Goal: Task Accomplishment & Management: Manage account settings

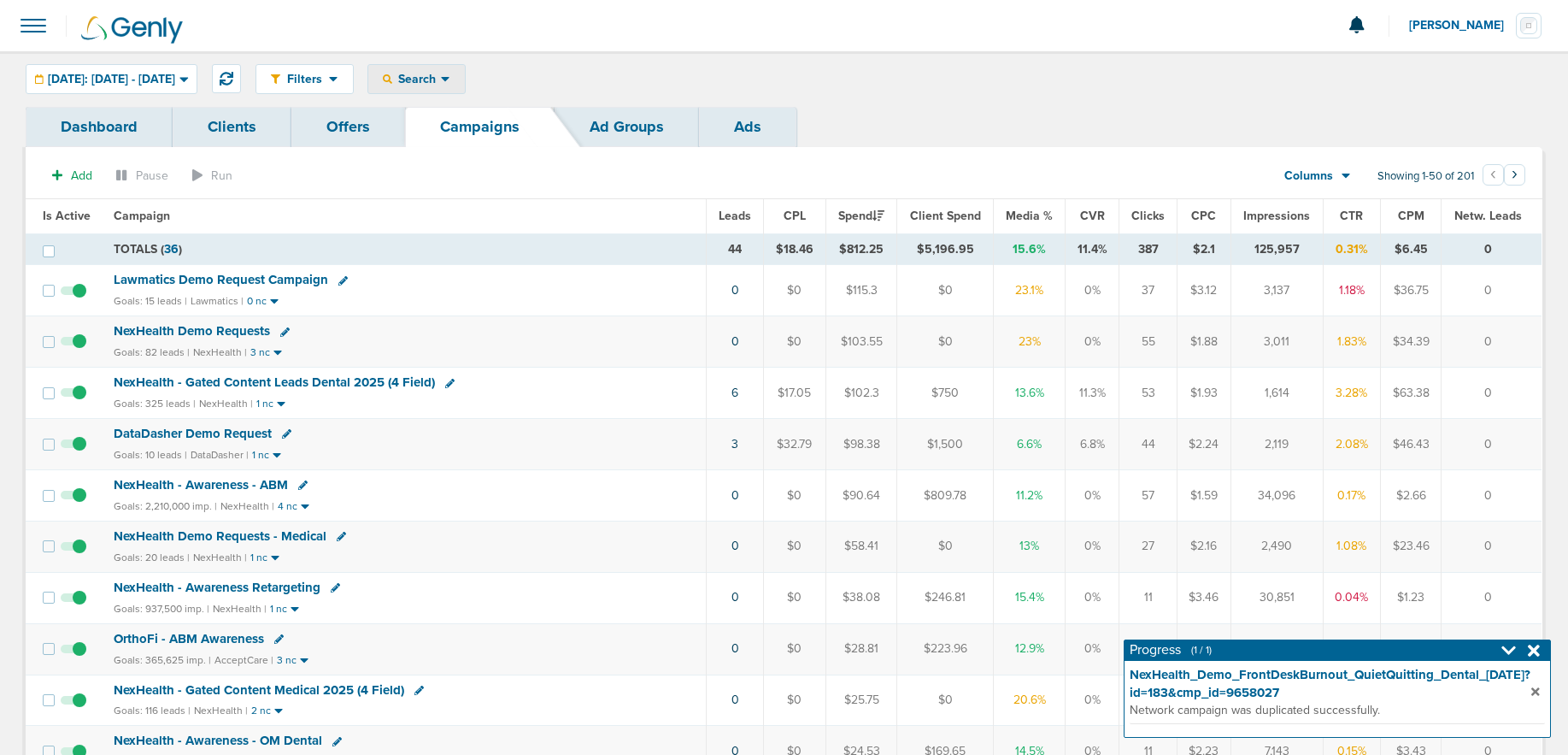
drag, startPoint x: 452, startPoint y: 83, endPoint x: 454, endPoint y: 110, distance: 27.1
click at [441, 83] on span "Search" at bounding box center [417, 79] width 49 height 15
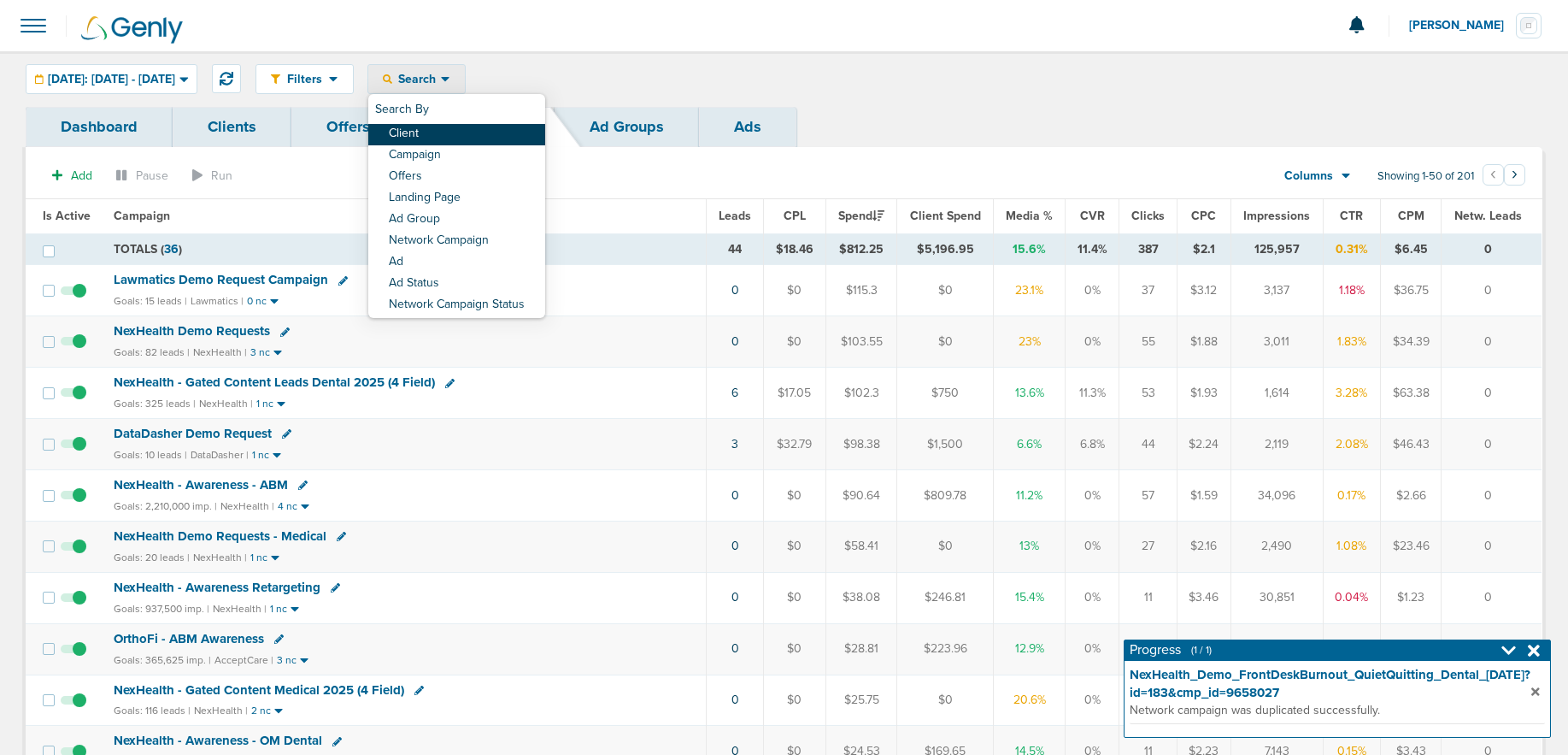
click at [462, 132] on link "Client" at bounding box center [457, 134] width 177 height 21
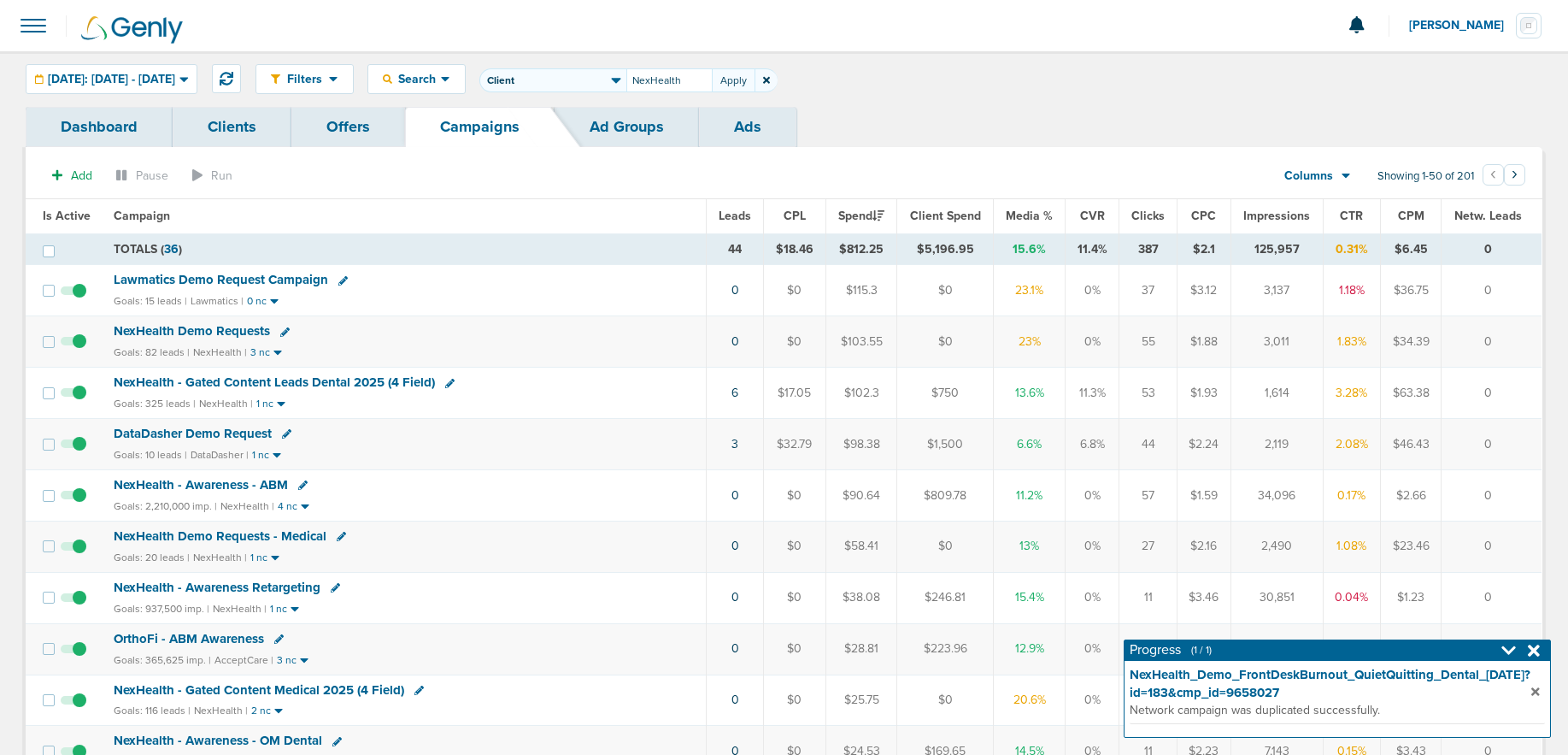
type input "NexHealth"
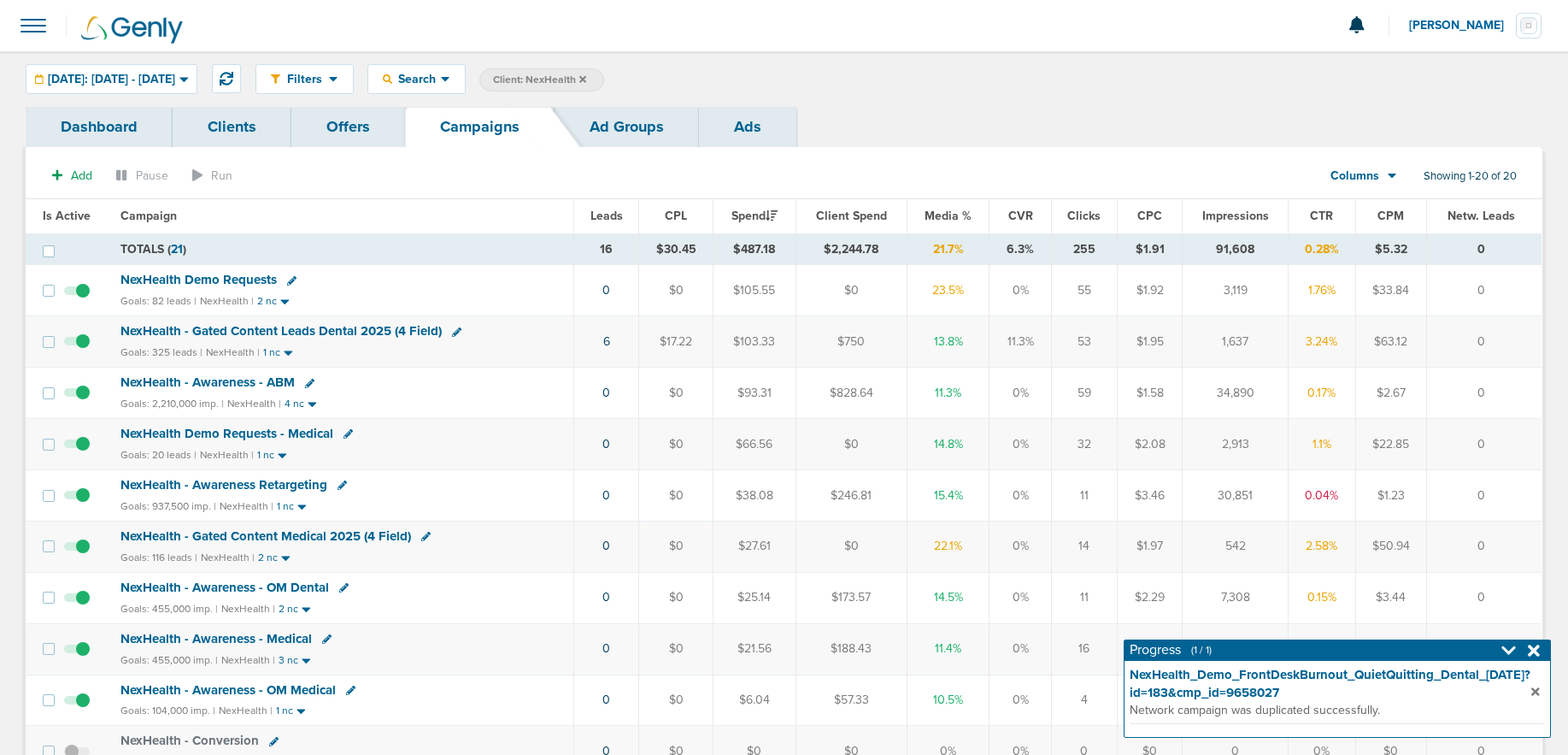
click at [139, 278] on span "NexHealth Demo Requests" at bounding box center [199, 280] width 157 height 16
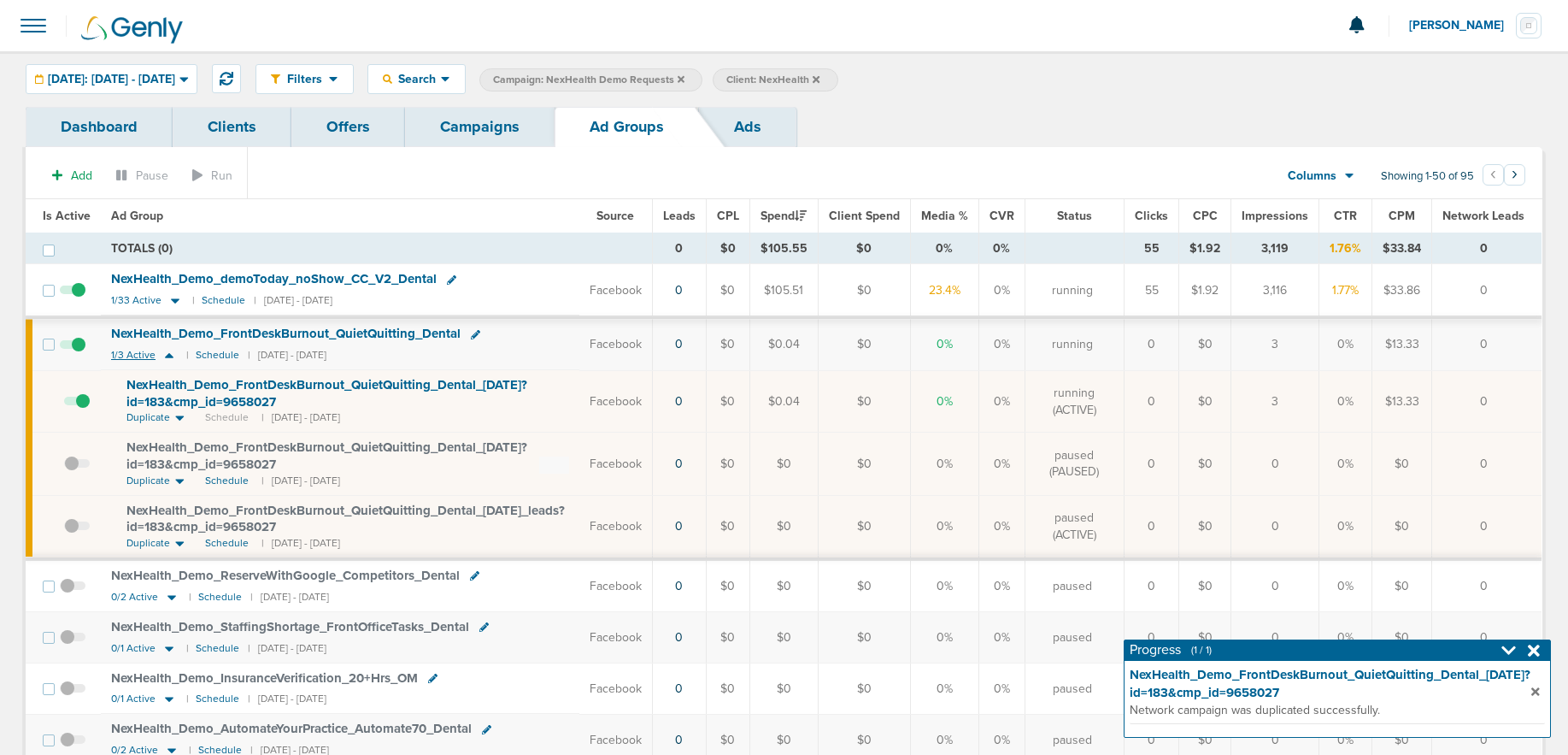
click at [165, 354] on icon at bounding box center [169, 355] width 18 height 15
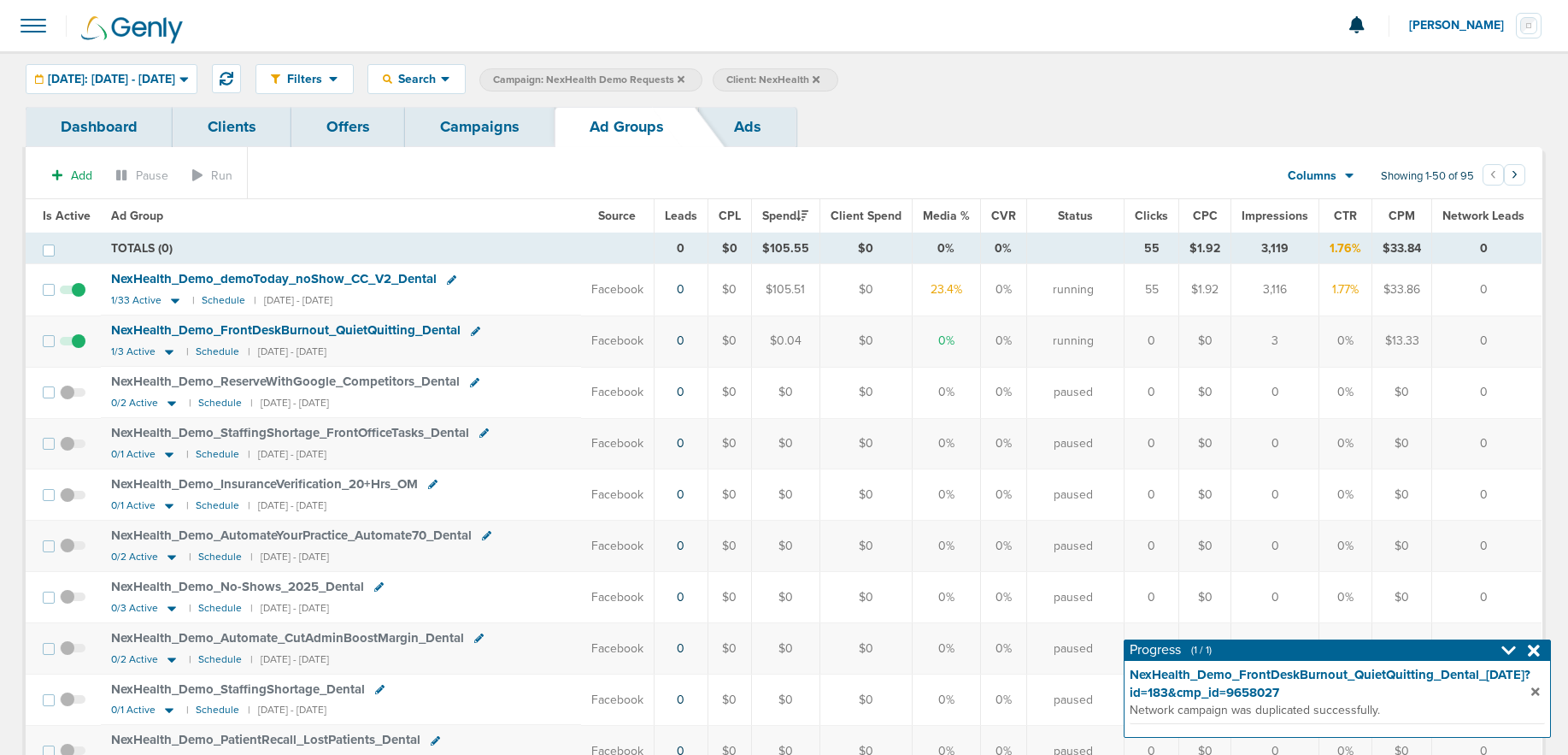
click at [222, 331] on span "NexHealth_ Demo_ FrontDeskBurnout_ QuietQuitting_ Dental" at bounding box center [285, 330] width 350 height 16
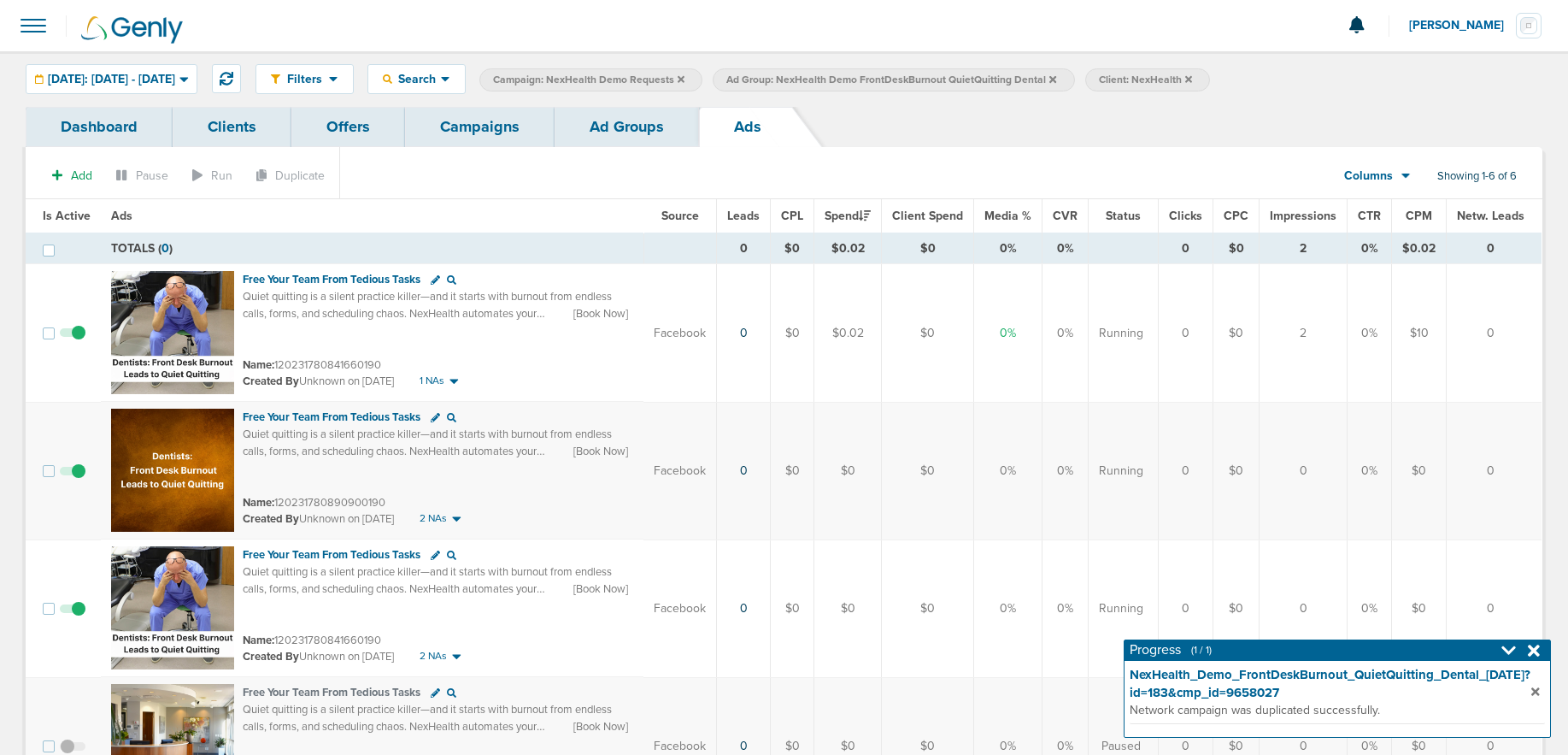
click at [584, 137] on link "Ad Groups" at bounding box center [626, 127] width 144 height 40
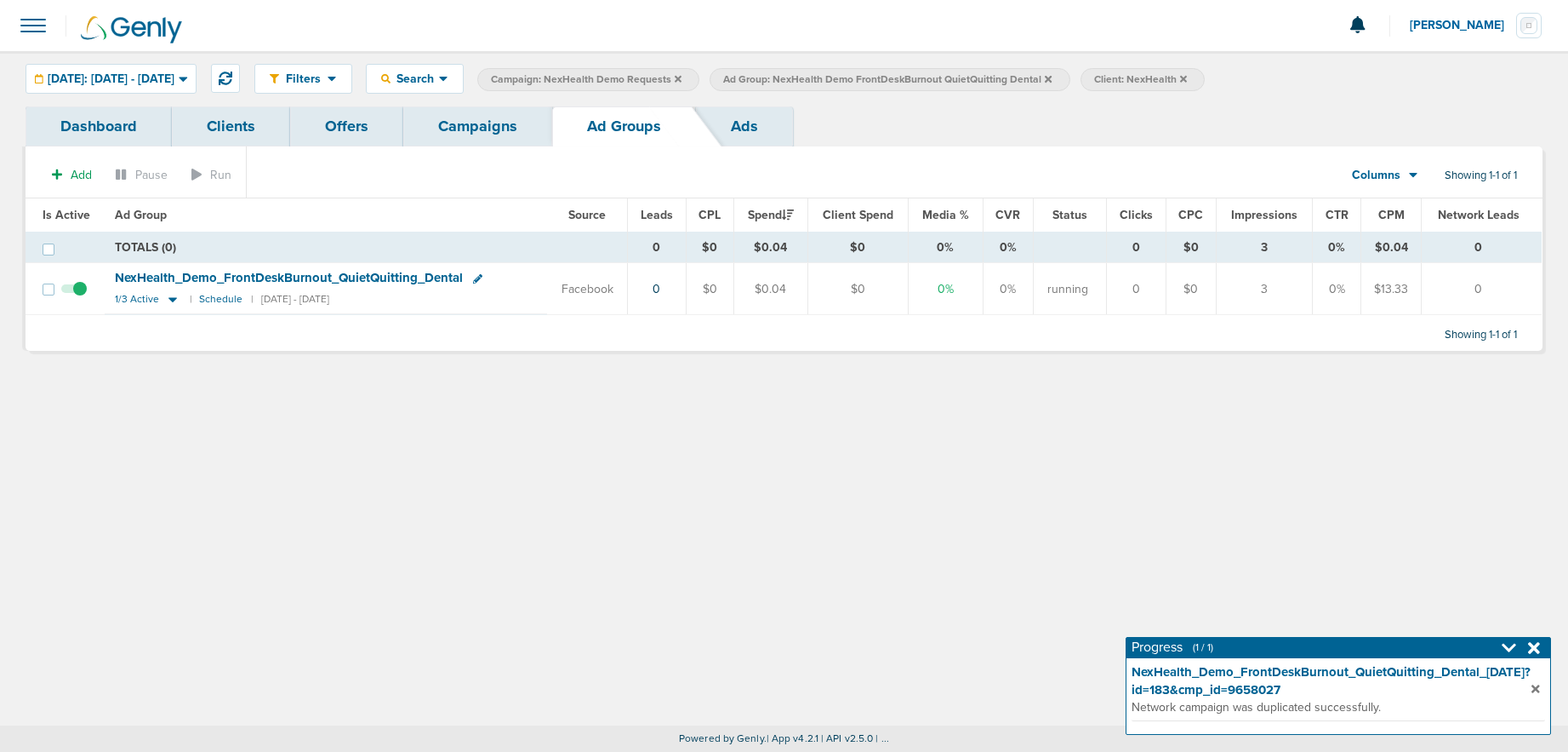
click at [484, 136] on link "Campaigns" at bounding box center [478, 126] width 149 height 40
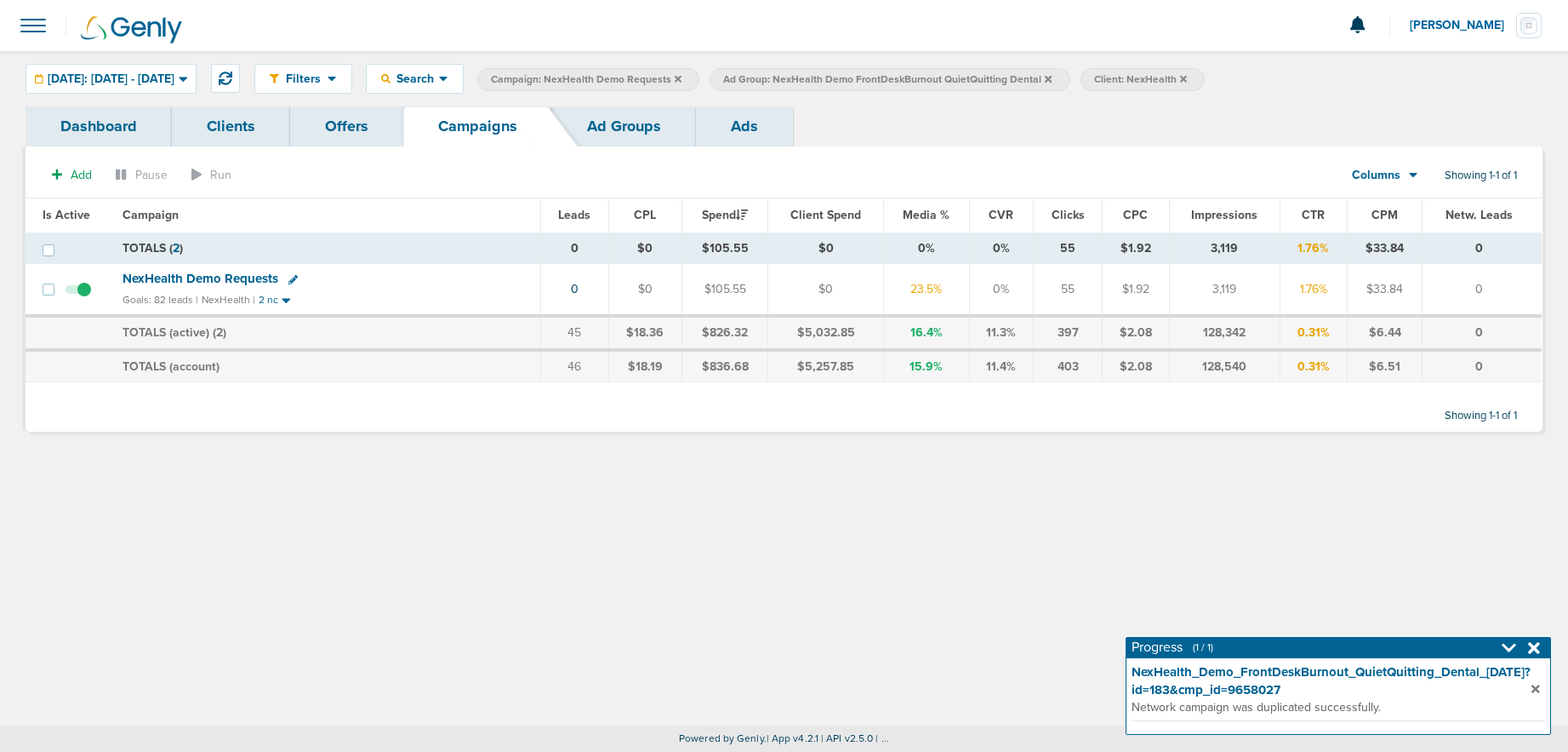
click at [1051, 77] on icon at bounding box center [1047, 78] width 7 height 7
click at [682, 77] on icon at bounding box center [678, 78] width 7 height 7
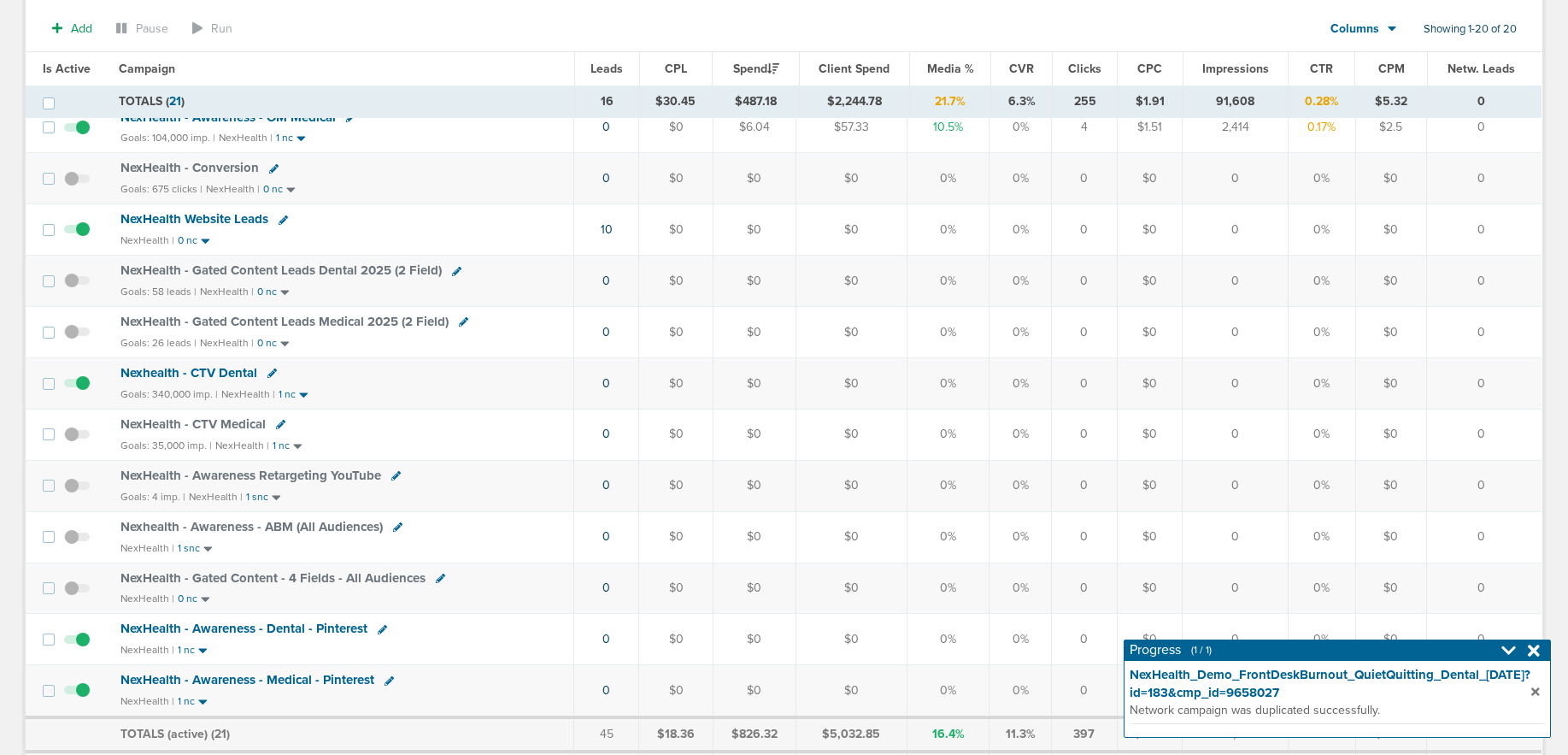
scroll to position [513, 0]
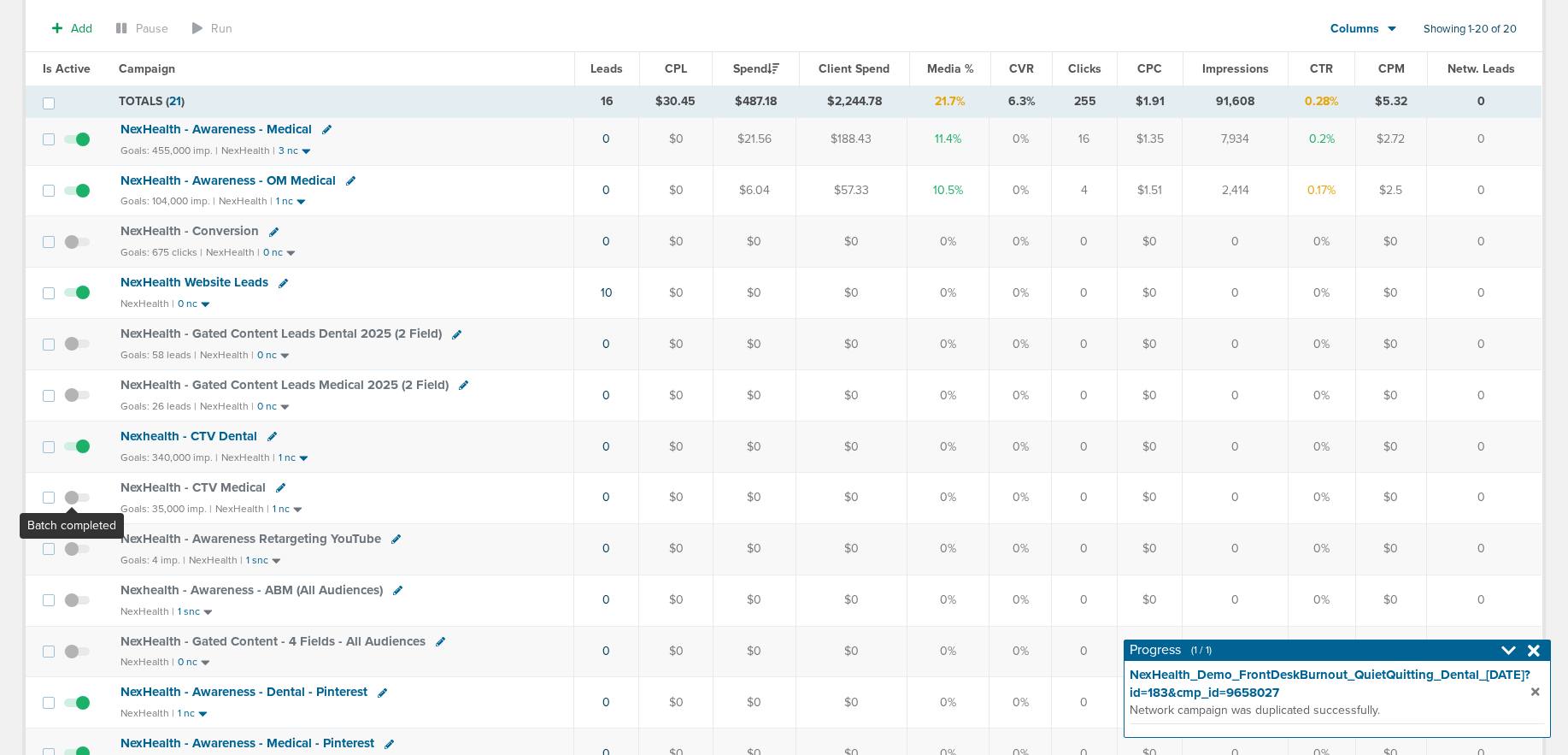
click at [72, 506] on span at bounding box center [77, 506] width 25 height 0
click at [77, 501] on input "checkbox" at bounding box center [77, 501] width 0 height 0
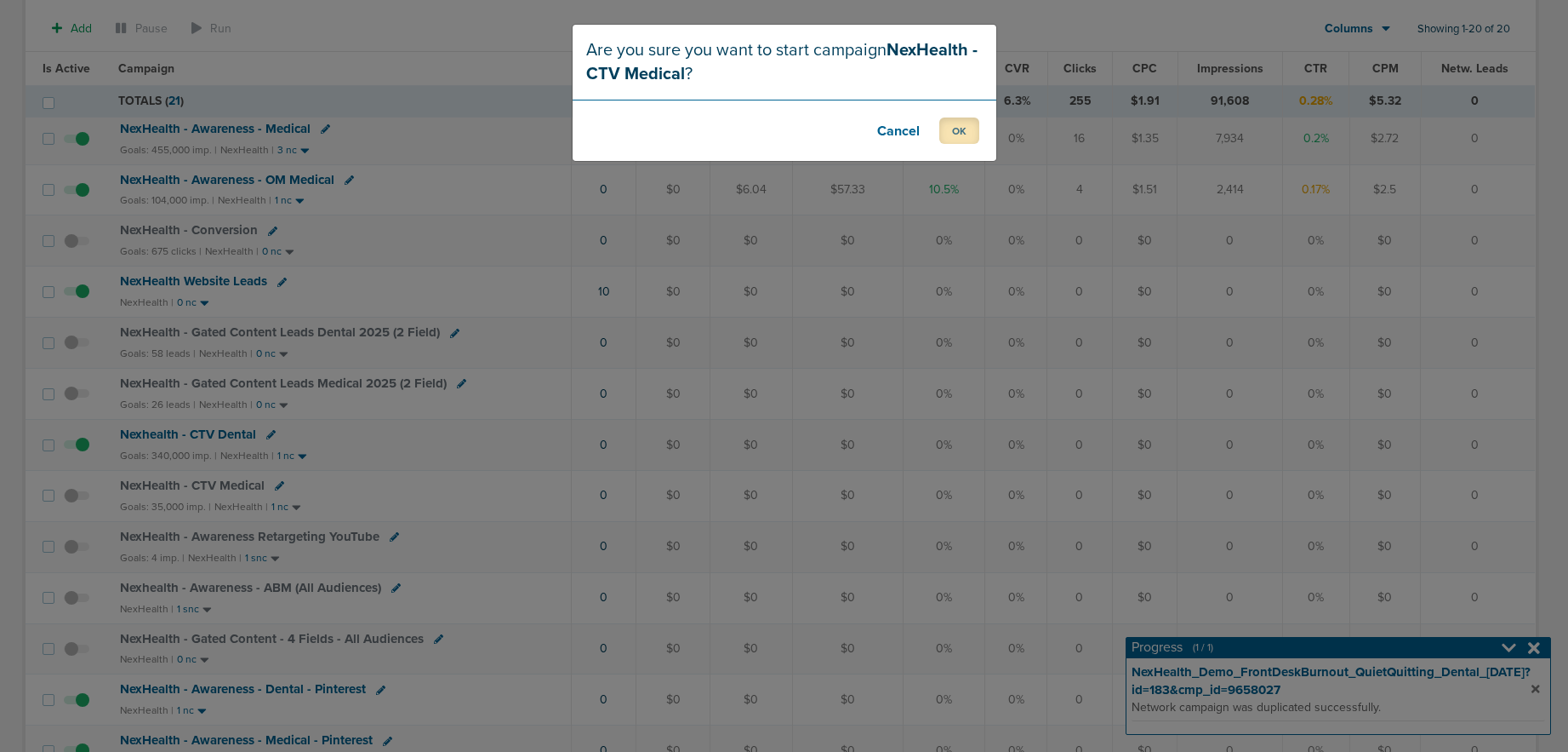
drag, startPoint x: 963, startPoint y: 135, endPoint x: 848, endPoint y: 302, distance: 202.8
click at [963, 136] on button "OK" at bounding box center [958, 130] width 40 height 26
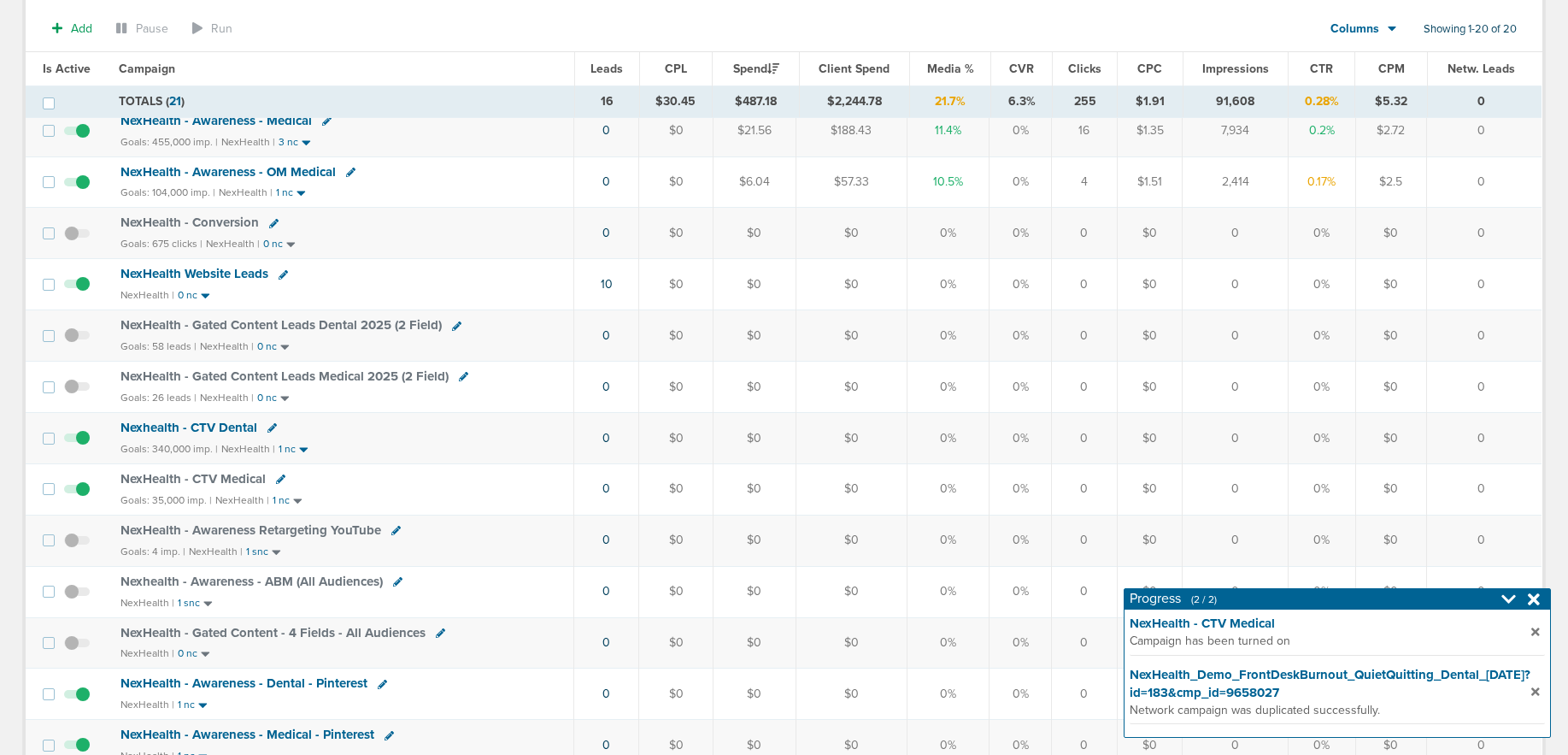
scroll to position [542, 0]
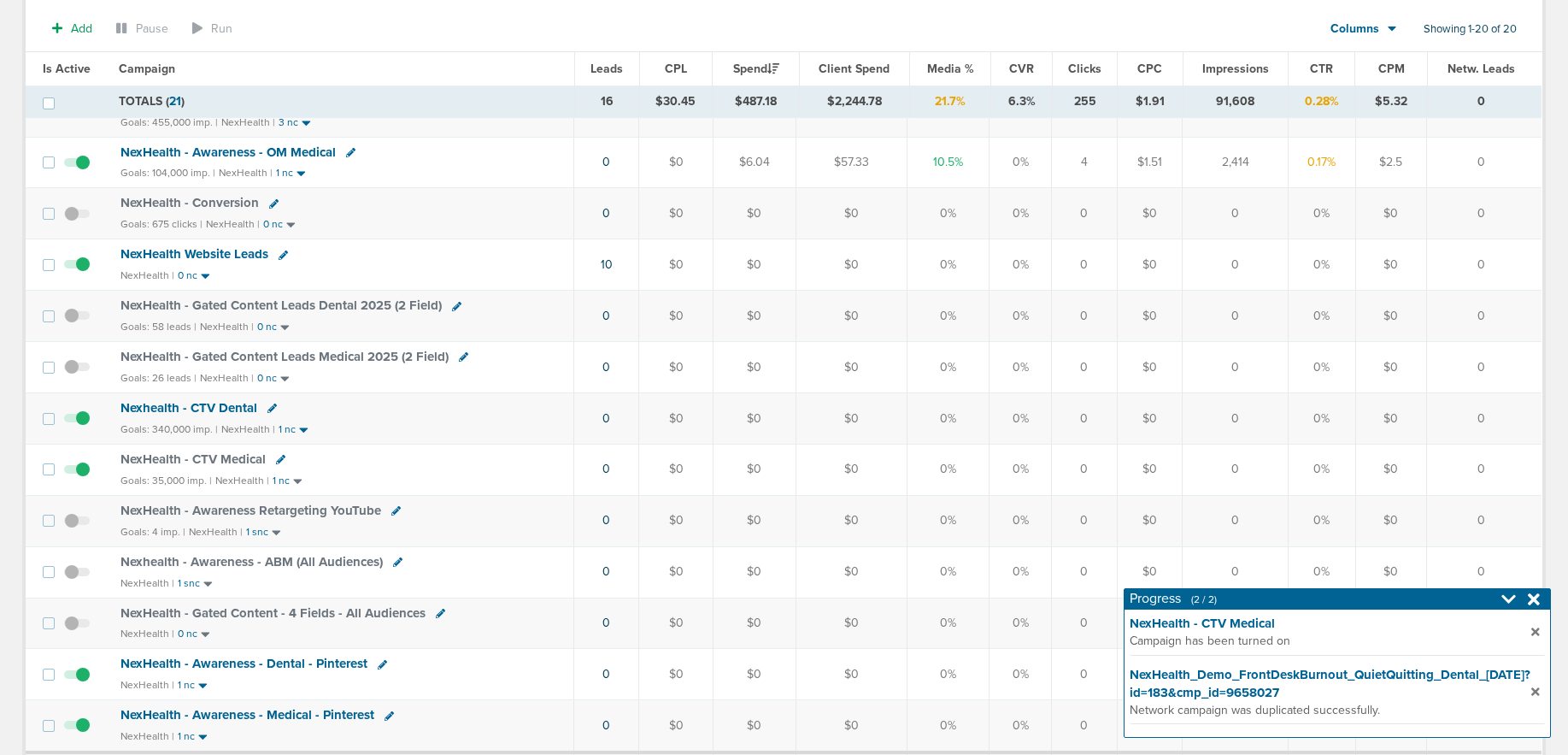
click at [280, 461] on icon at bounding box center [280, 460] width 10 height 10
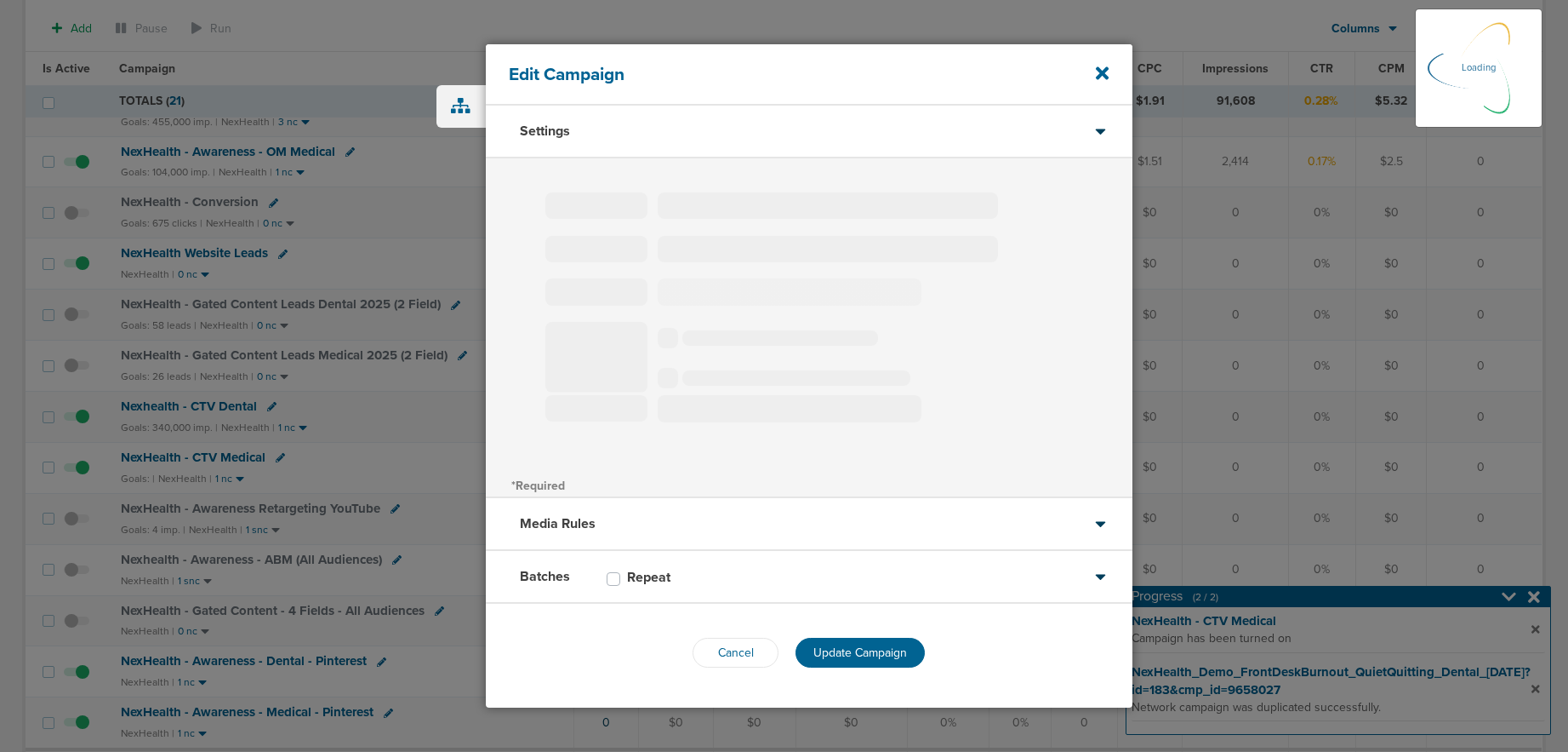
type input "NexHealth - CTV Medical"
select select "Awareness"
radio input "true"
select select "readWrite"
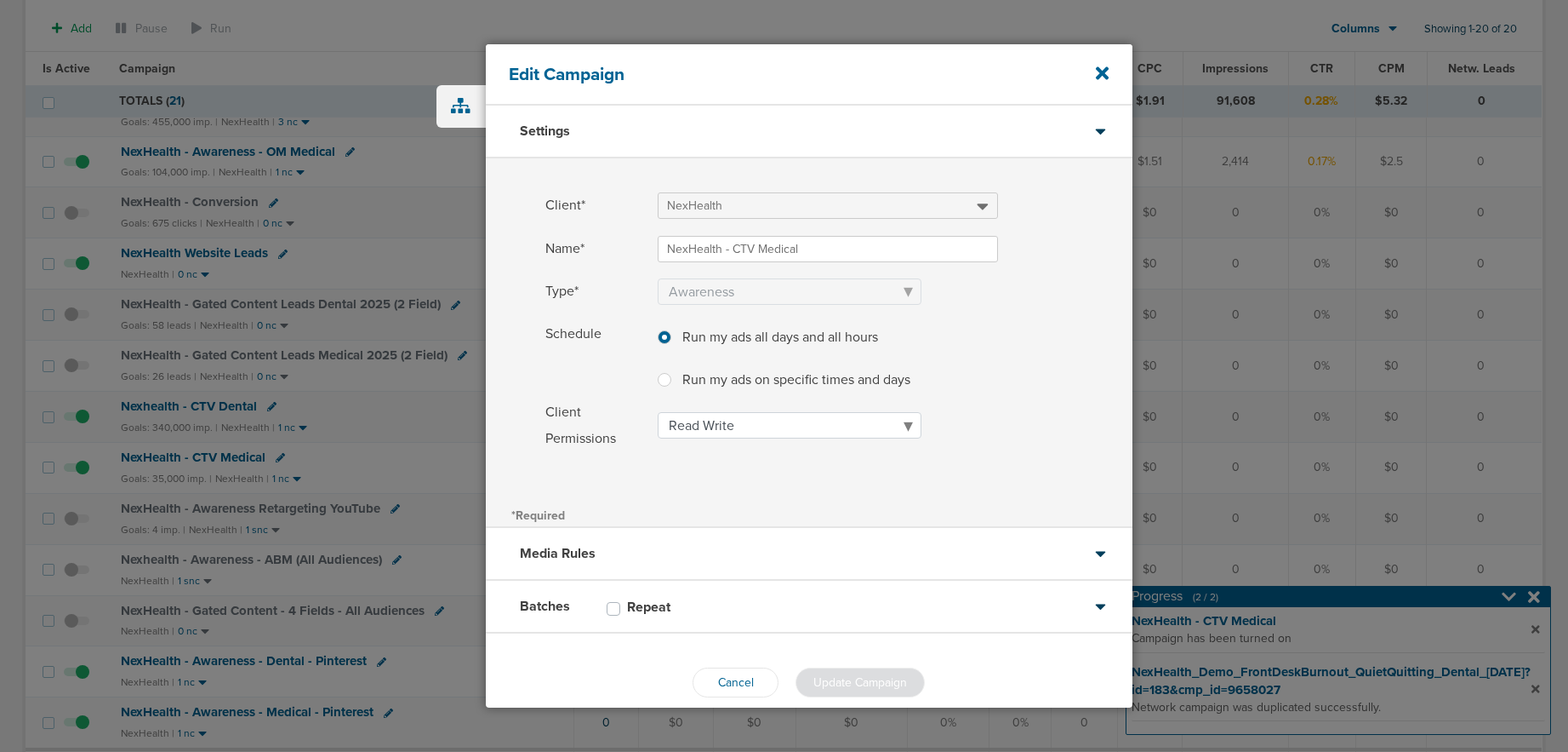
click at [846, 600] on div "Batches Repeat" at bounding box center [809, 606] width 647 height 52
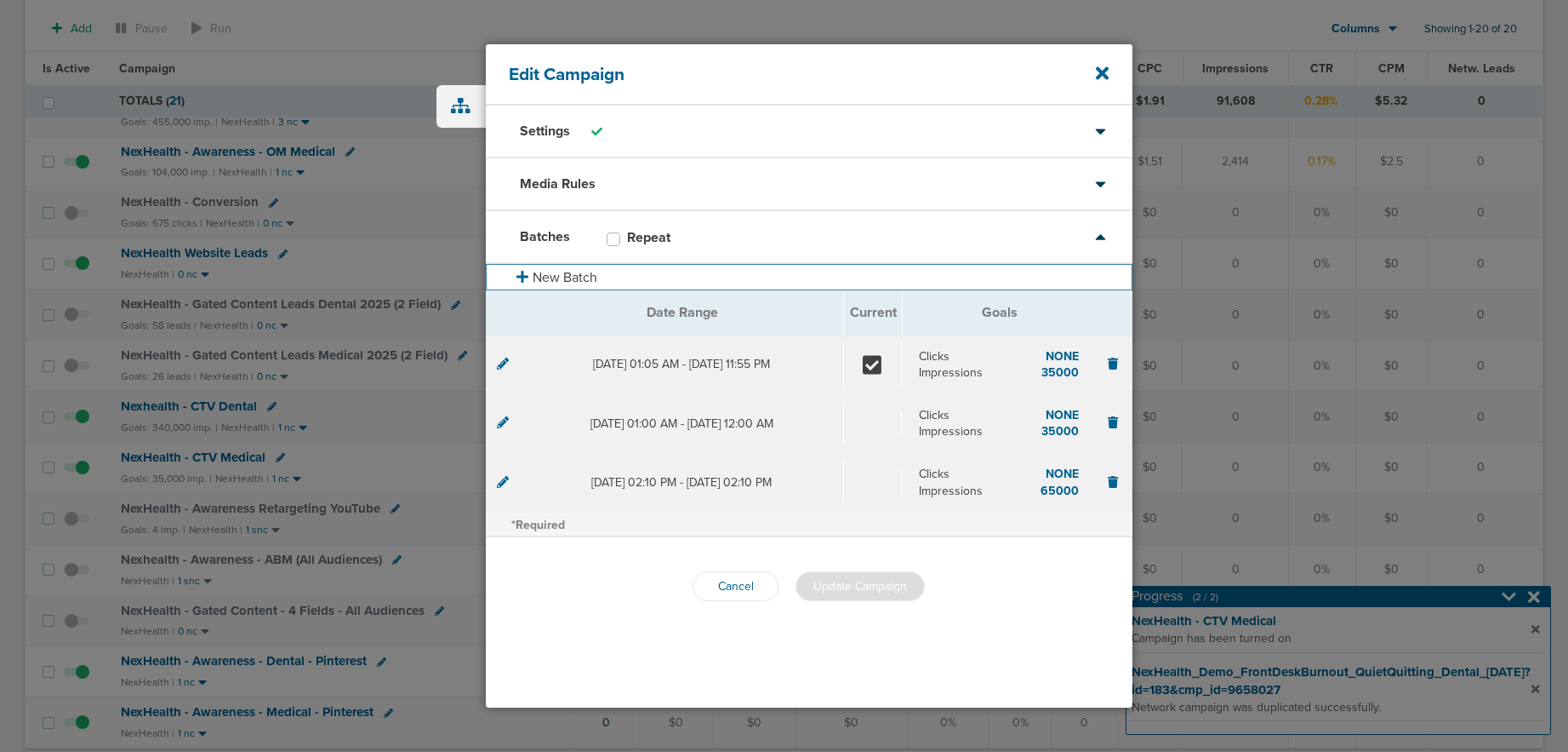
click at [552, 275] on button "New Batch" at bounding box center [809, 277] width 647 height 26
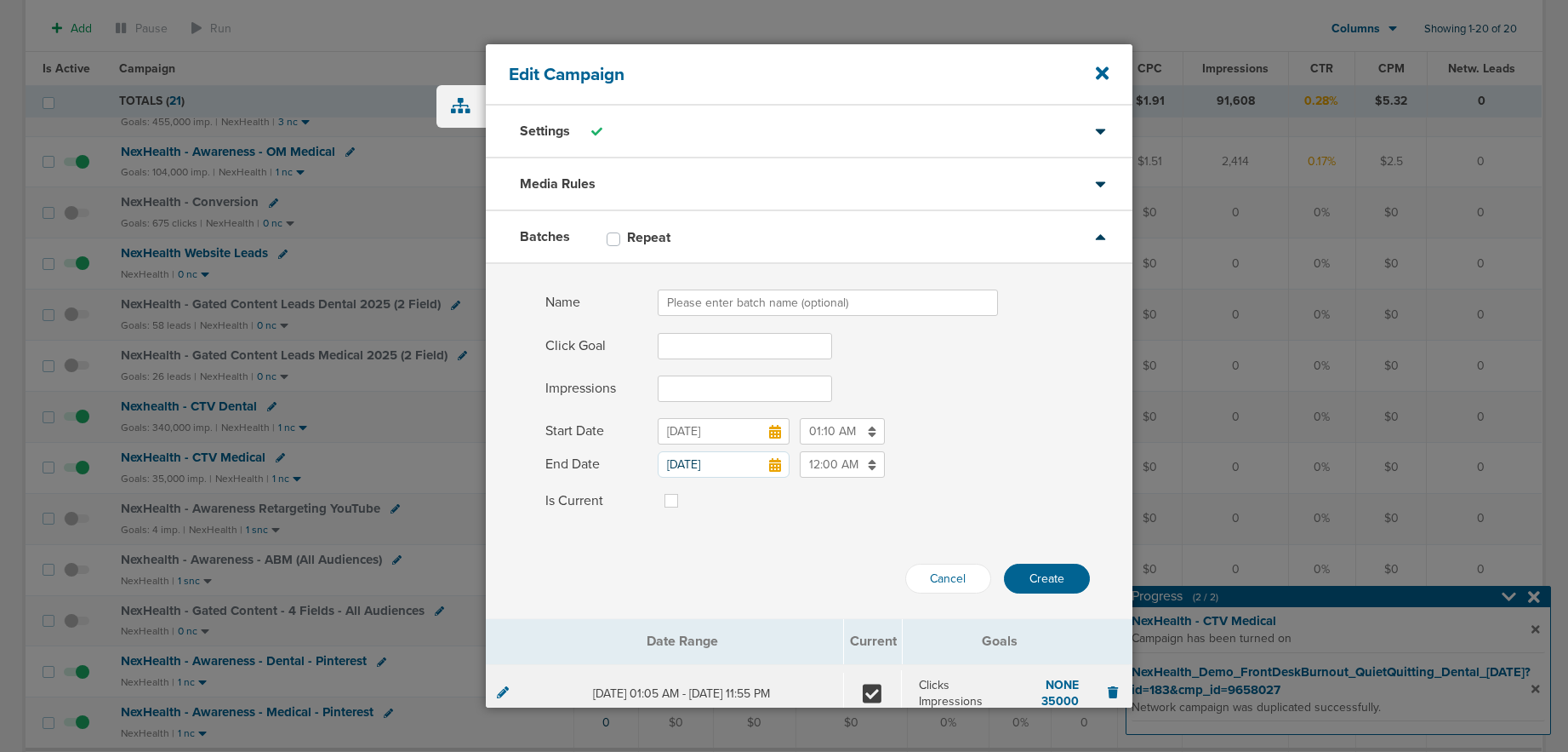
click at [743, 298] on input "Name" at bounding box center [827, 302] width 340 height 26
type input "[DATE]"
click at [668, 349] on input "Click Goal" at bounding box center [745, 345] width 175 height 26
click at [676, 393] on input "Impressions" at bounding box center [745, 388] width 175 height 26
click at [769, 433] on icon at bounding box center [775, 432] width 12 height 14
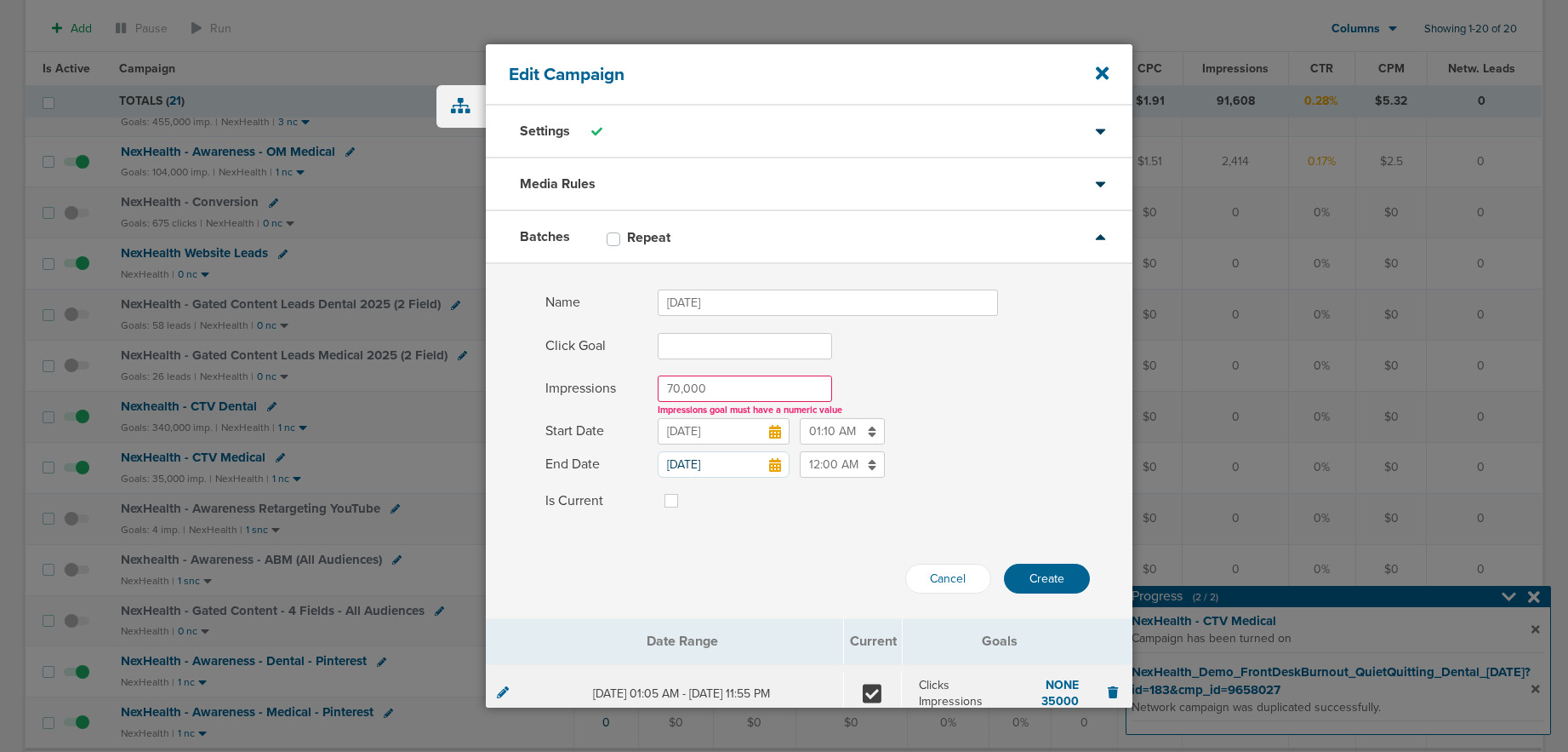
click at [767, 433] on input "[DATE]" at bounding box center [723, 431] width 132 height 26
click at [684, 389] on input "70,000" at bounding box center [745, 388] width 175 height 26
type input "70000"
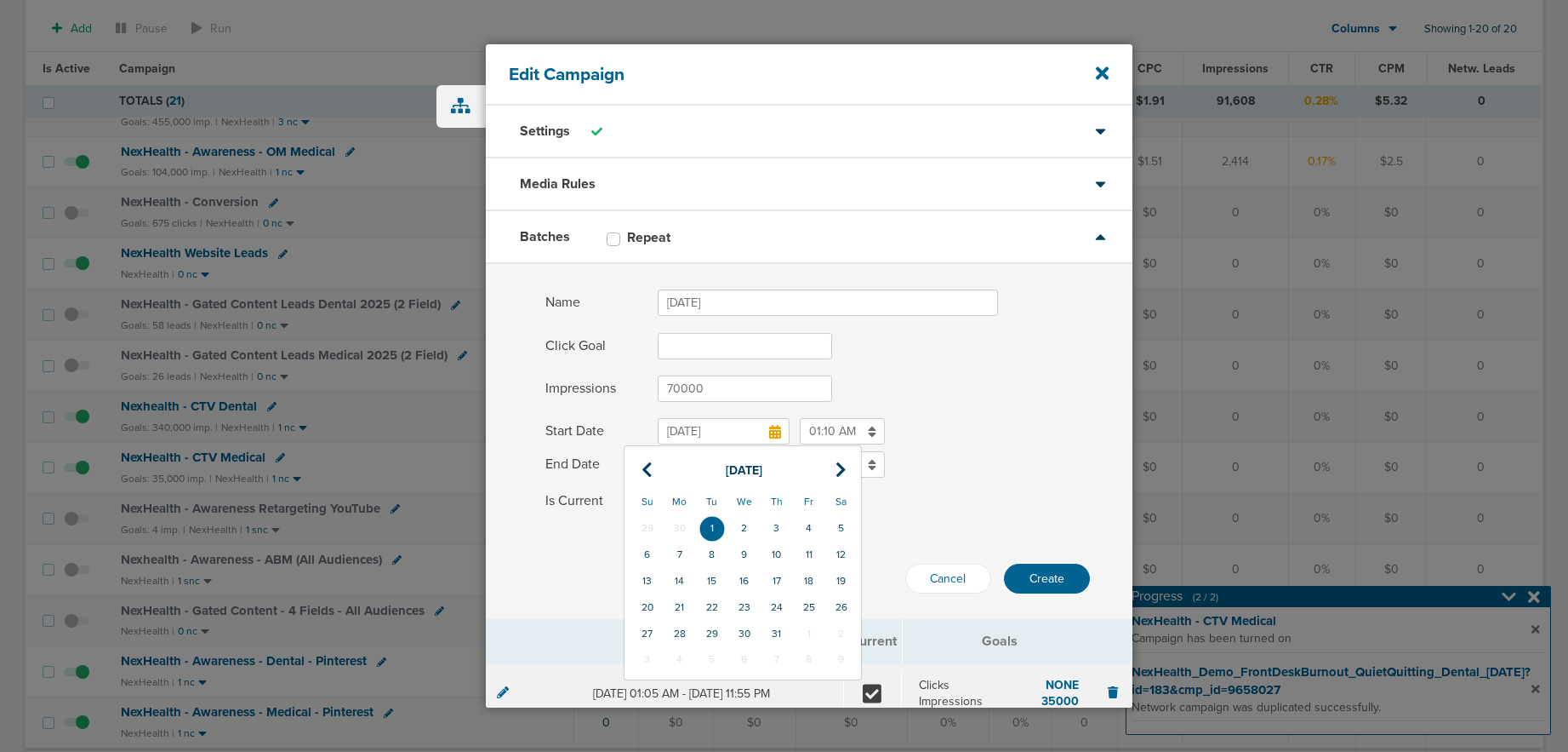
click at [722, 437] on input "[DATE]" at bounding box center [723, 431] width 132 height 26
click at [648, 467] on icon at bounding box center [646, 470] width 11 height 17
click at [838, 468] on icon at bounding box center [840, 470] width 11 height 17
click at [805, 526] on td "1" at bounding box center [809, 528] width 32 height 26
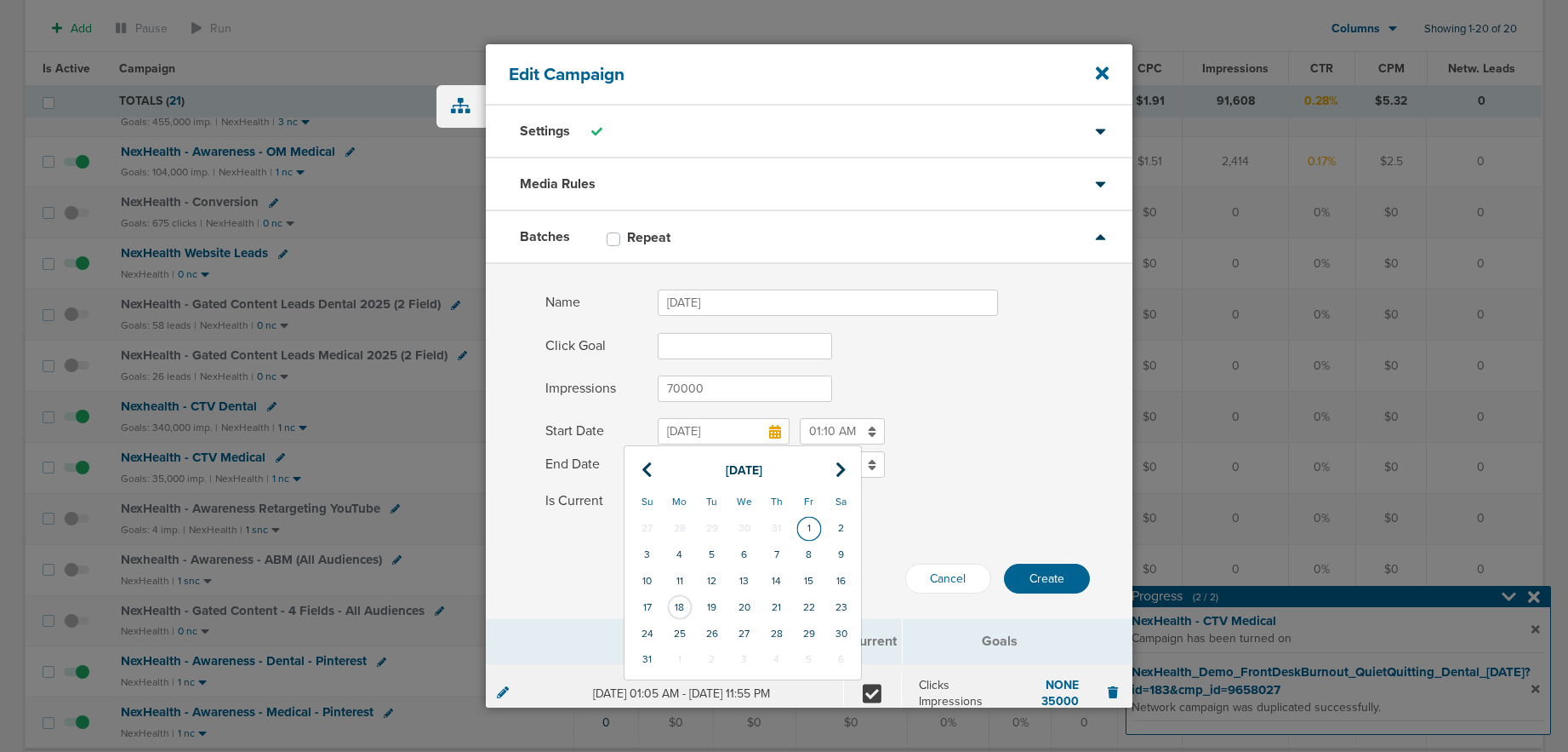
type input "[DATE]"
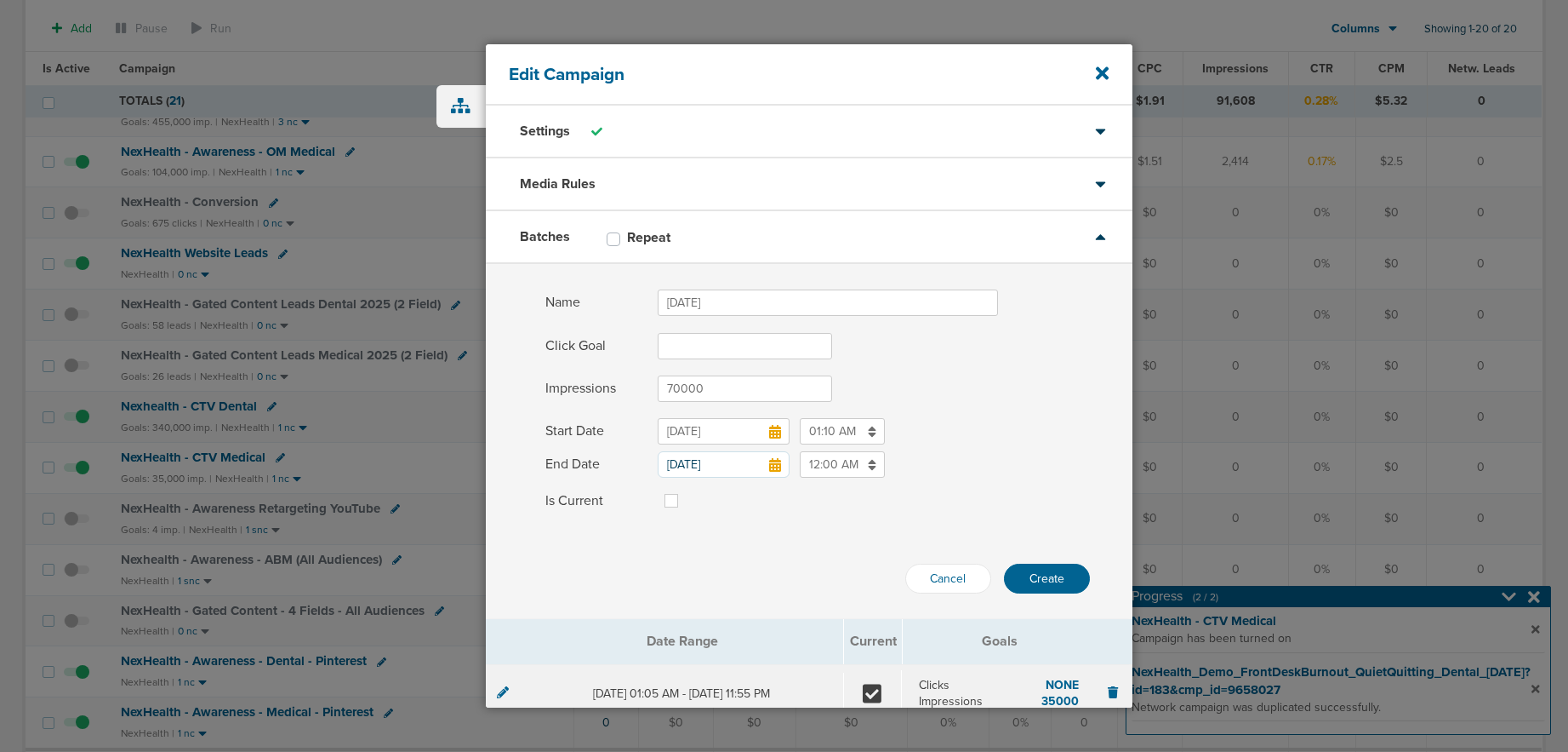
click at [820, 433] on input "01:10 AM" at bounding box center [843, 431] width 85 height 26
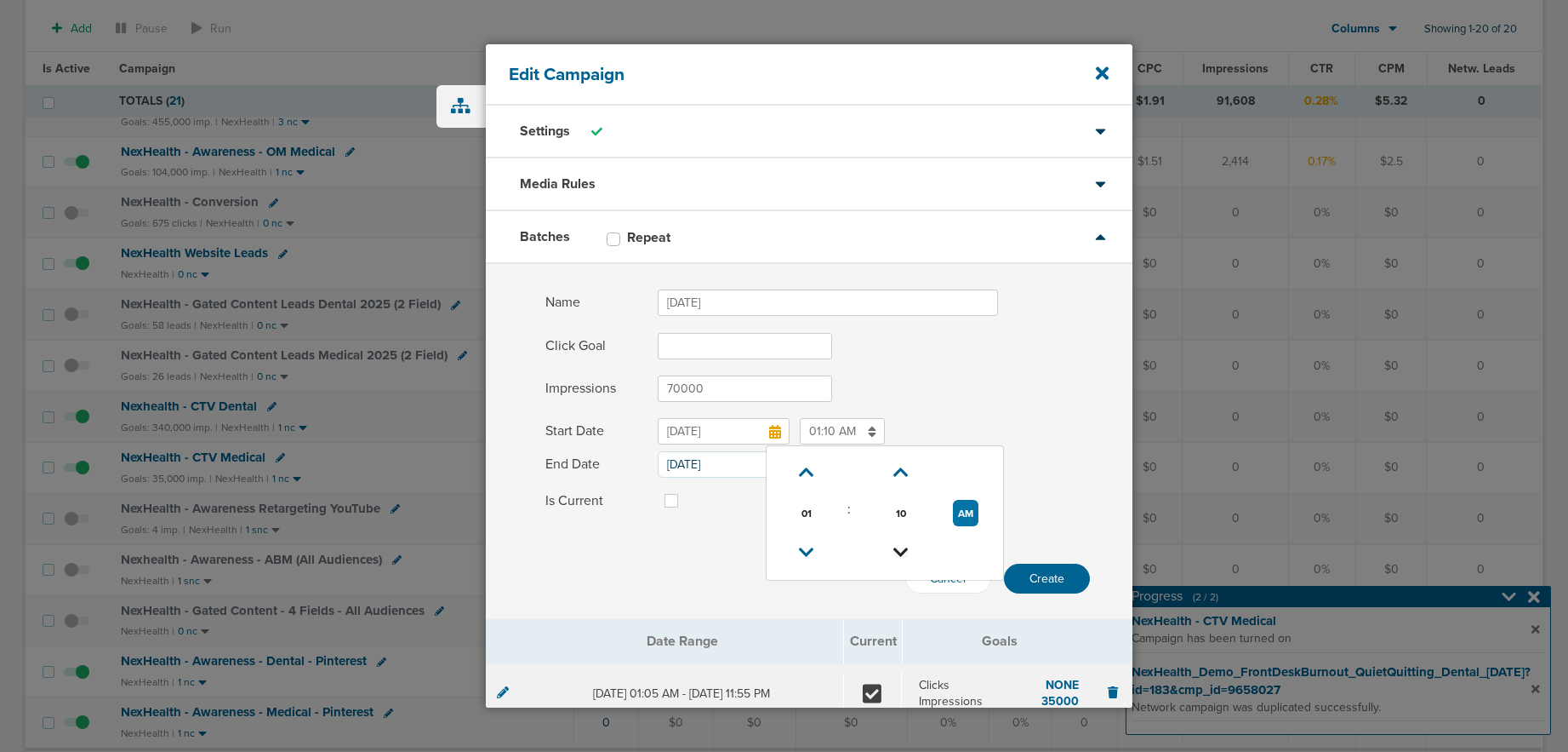
click at [902, 550] on icon at bounding box center [901, 552] width 16 height 11
type input "01:00 AM"
click at [687, 459] on input "[DATE]" at bounding box center [723, 464] width 132 height 26
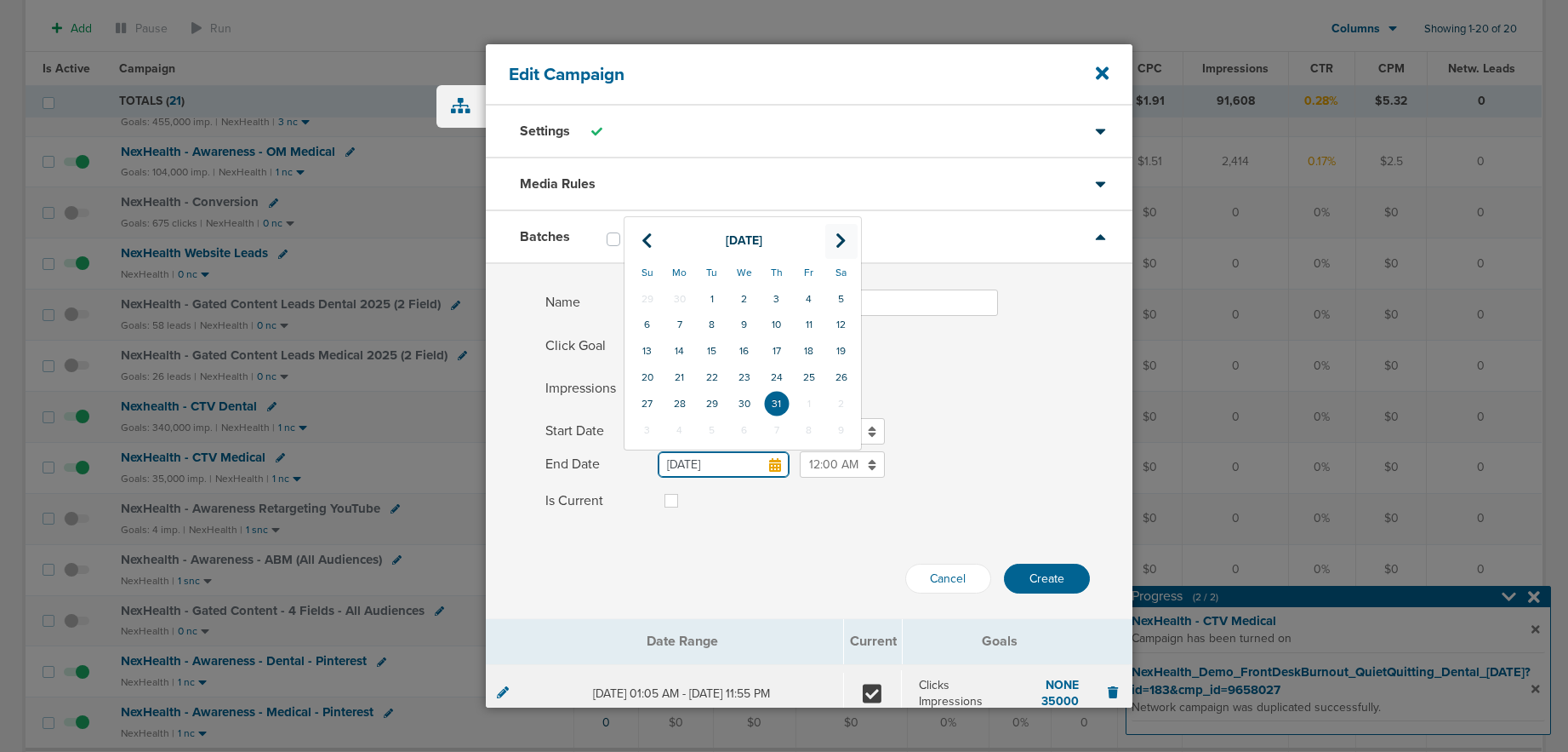
click at [839, 246] on icon at bounding box center [840, 241] width 11 height 17
click at [645, 428] on td "31" at bounding box center [647, 430] width 32 height 26
type input "[DATE]"
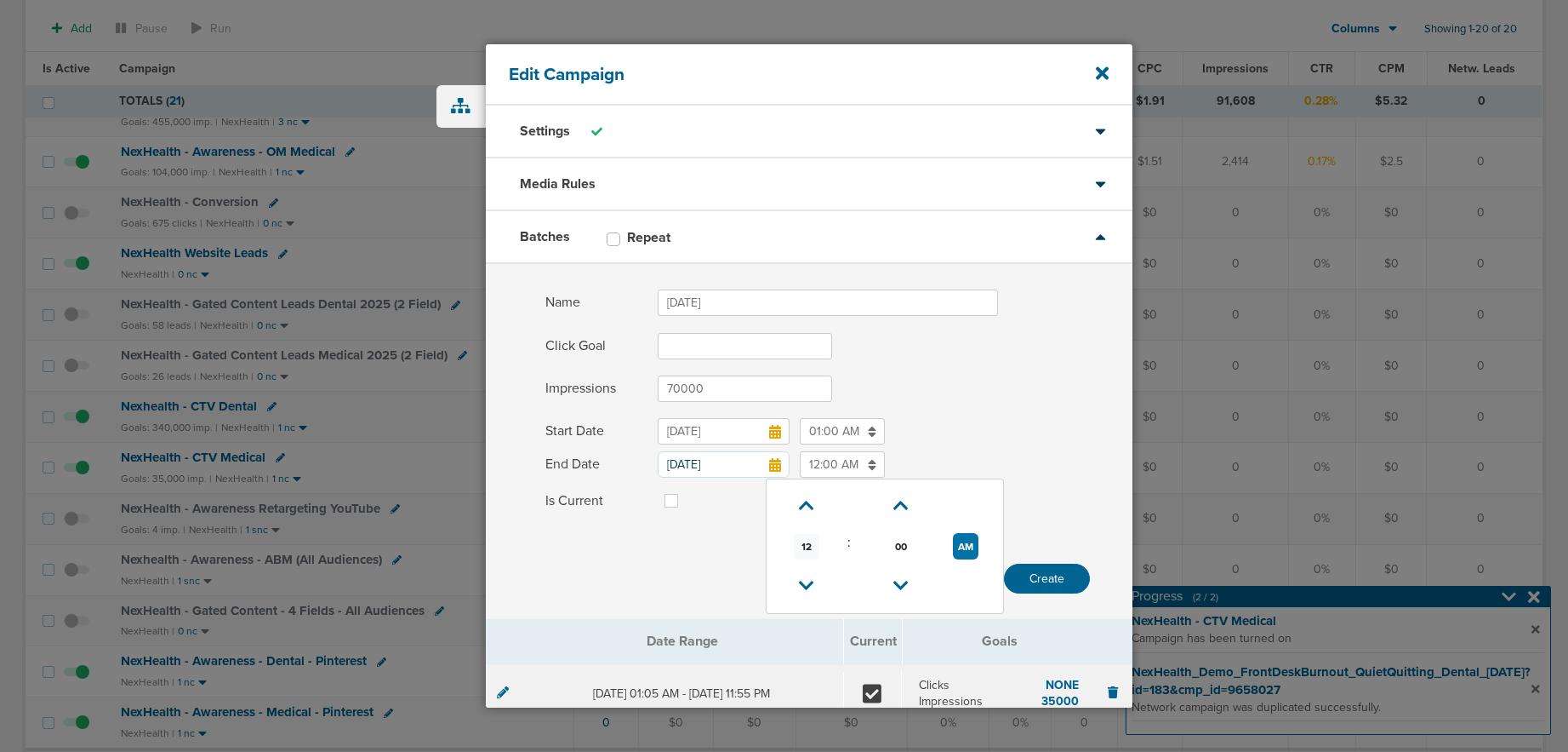
drag, startPoint x: 831, startPoint y: 465, endPoint x: 813, endPoint y: 549, distance: 85.9
click at [831, 466] on input "12:00 AM" at bounding box center [843, 464] width 85 height 26
drag, startPoint x: 802, startPoint y: 578, endPoint x: 818, endPoint y: 570, distance: 17.9
click at [802, 580] on icon at bounding box center [807, 585] width 16 height 11
click at [897, 582] on icon at bounding box center [902, 585] width 16 height 11
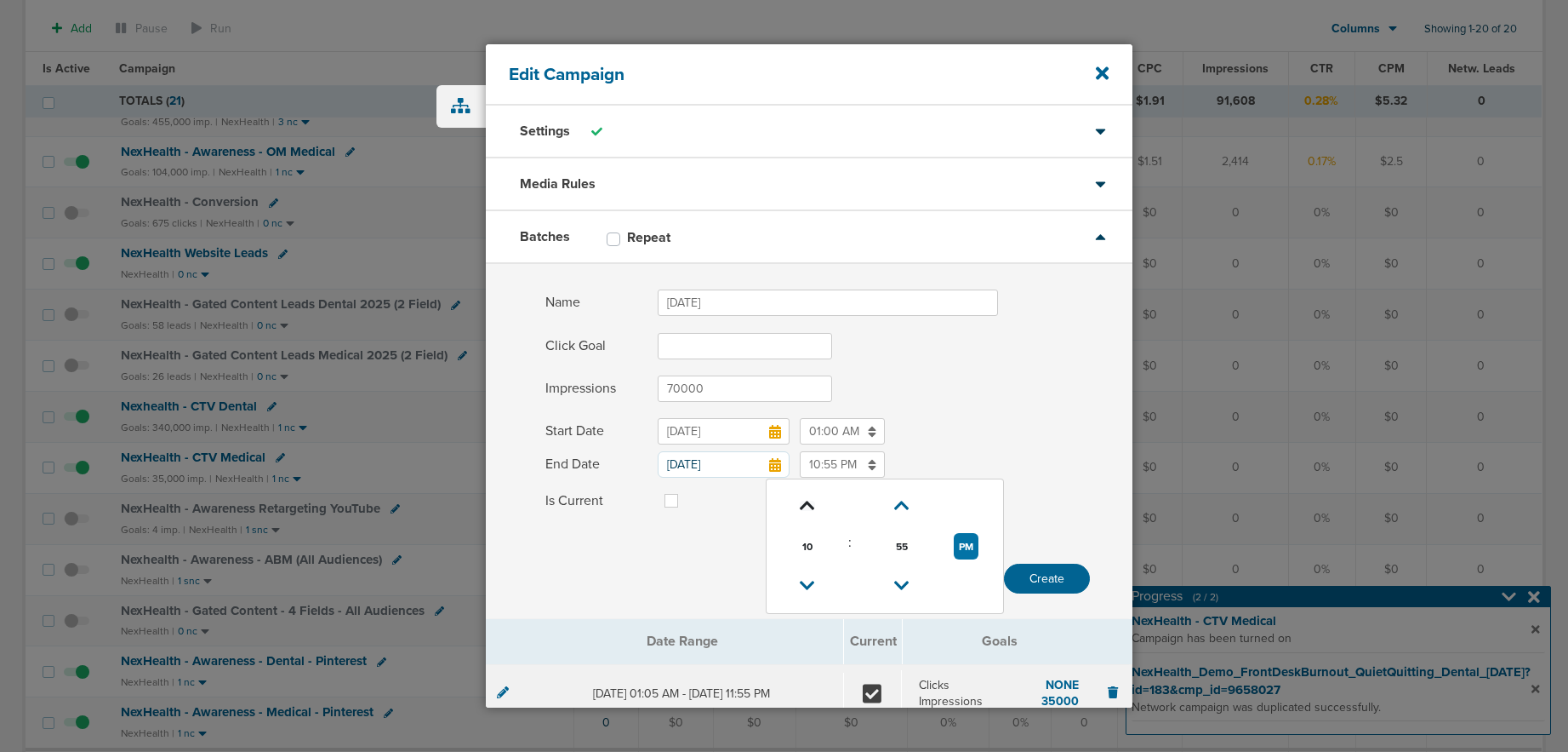
click at [804, 501] on icon at bounding box center [808, 506] width 16 height 11
type input "11:55 PM"
click at [685, 490] on label at bounding box center [685, 490] width 0 height 0
click at [667, 503] on input "Is Current" at bounding box center [671, 499] width 14 height 17
checkbox input "true"
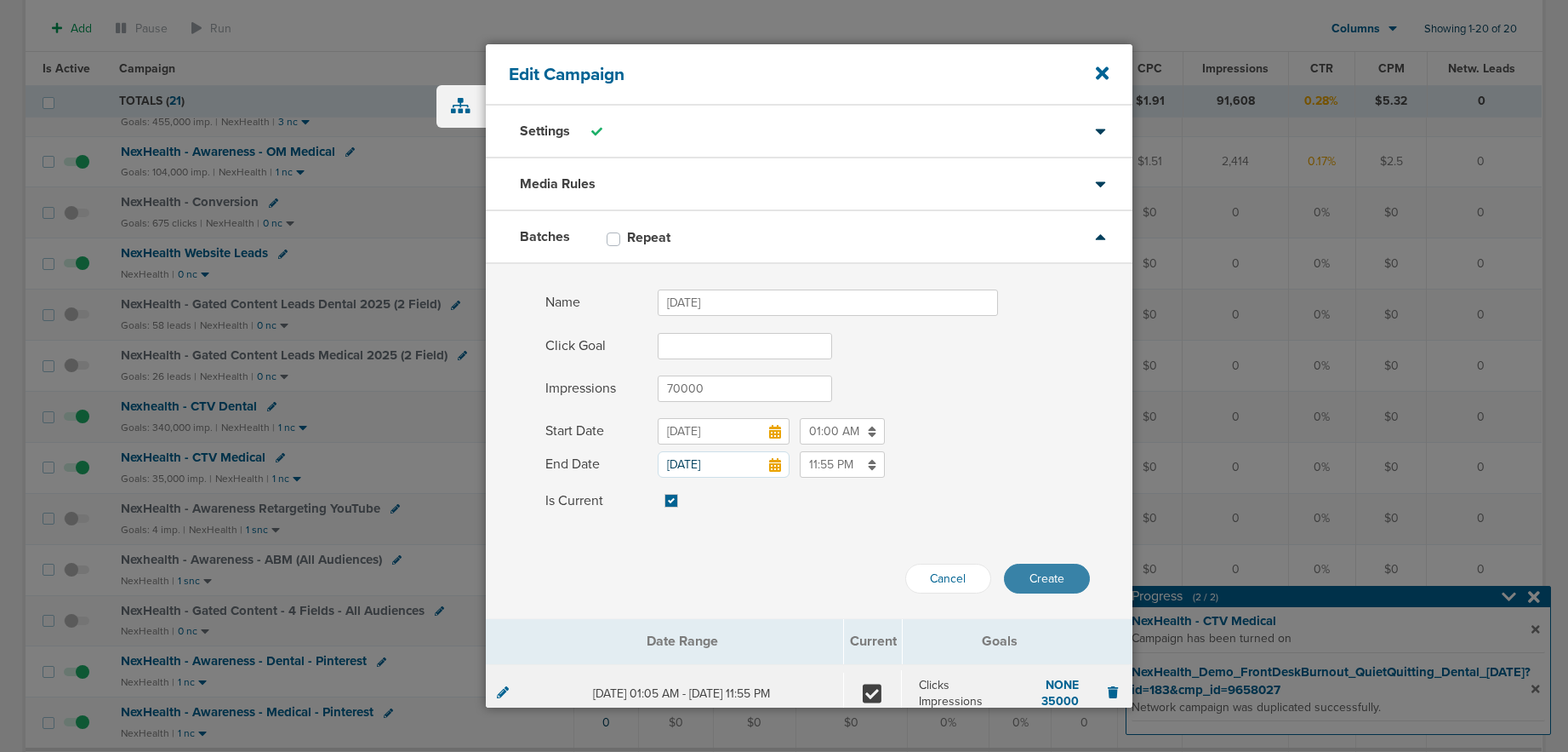
click at [1049, 578] on button "Create" at bounding box center [1046, 578] width 86 height 30
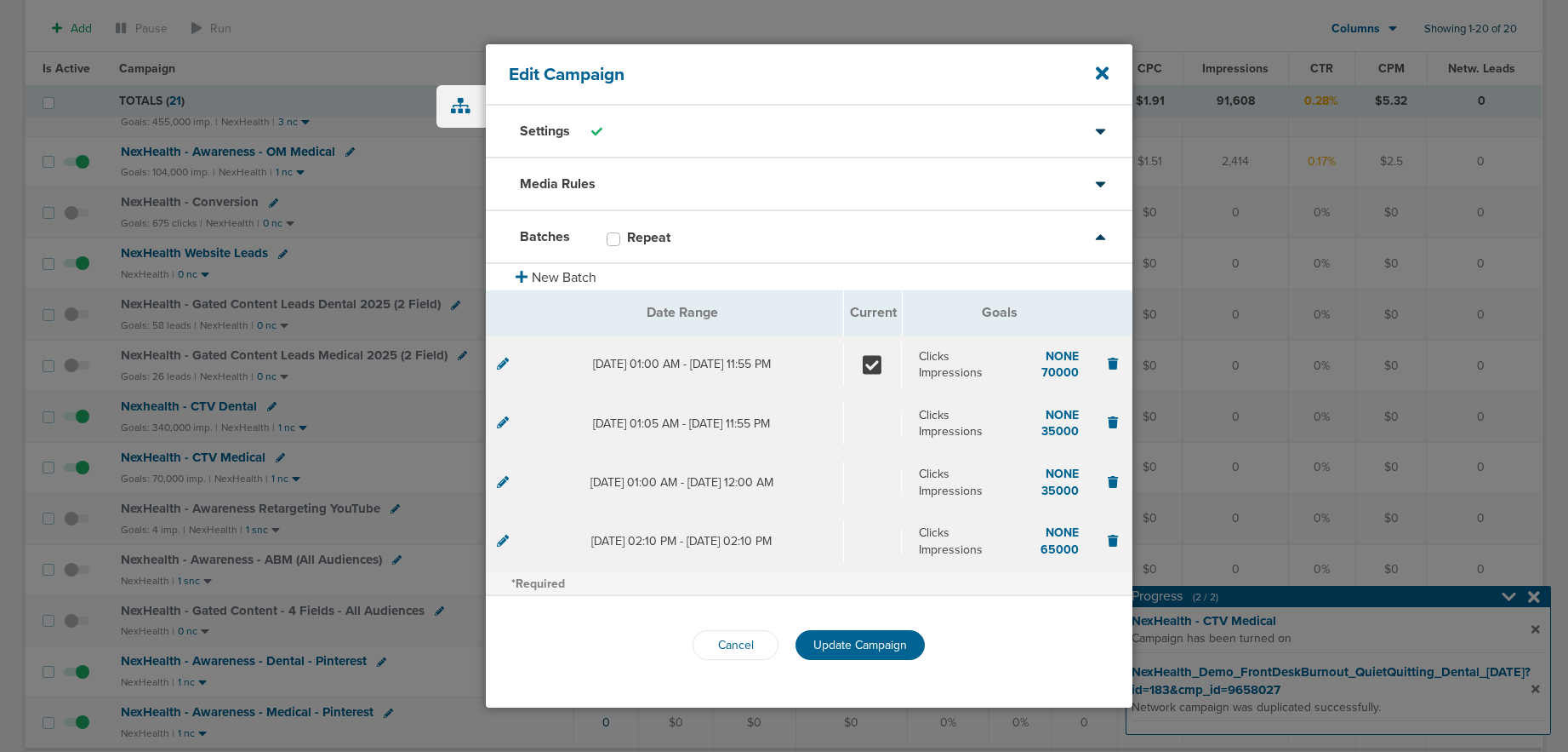
click at [878, 638] on button "Update Campaign" at bounding box center [859, 644] width 129 height 30
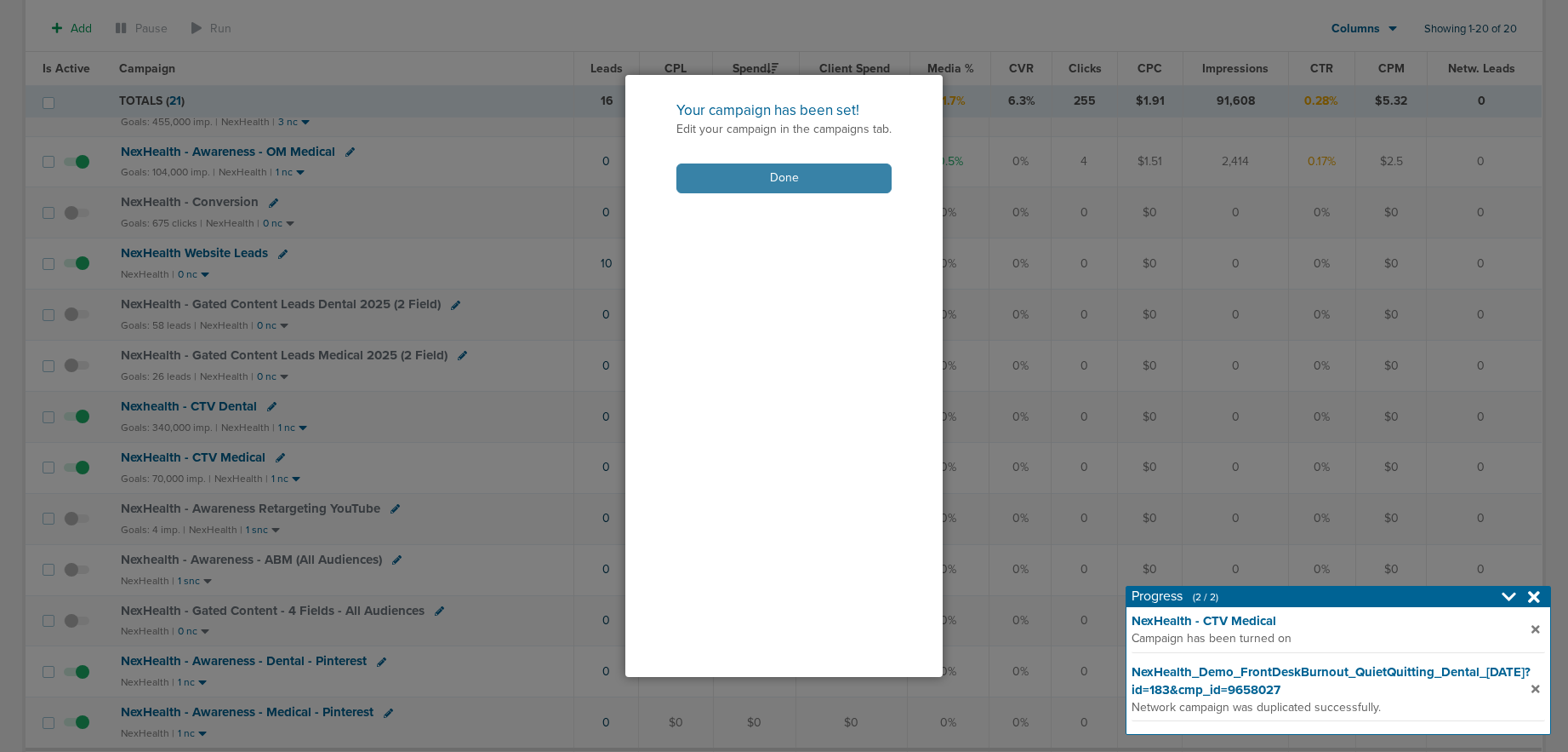
click at [758, 180] on button "Done" at bounding box center [784, 178] width 215 height 30
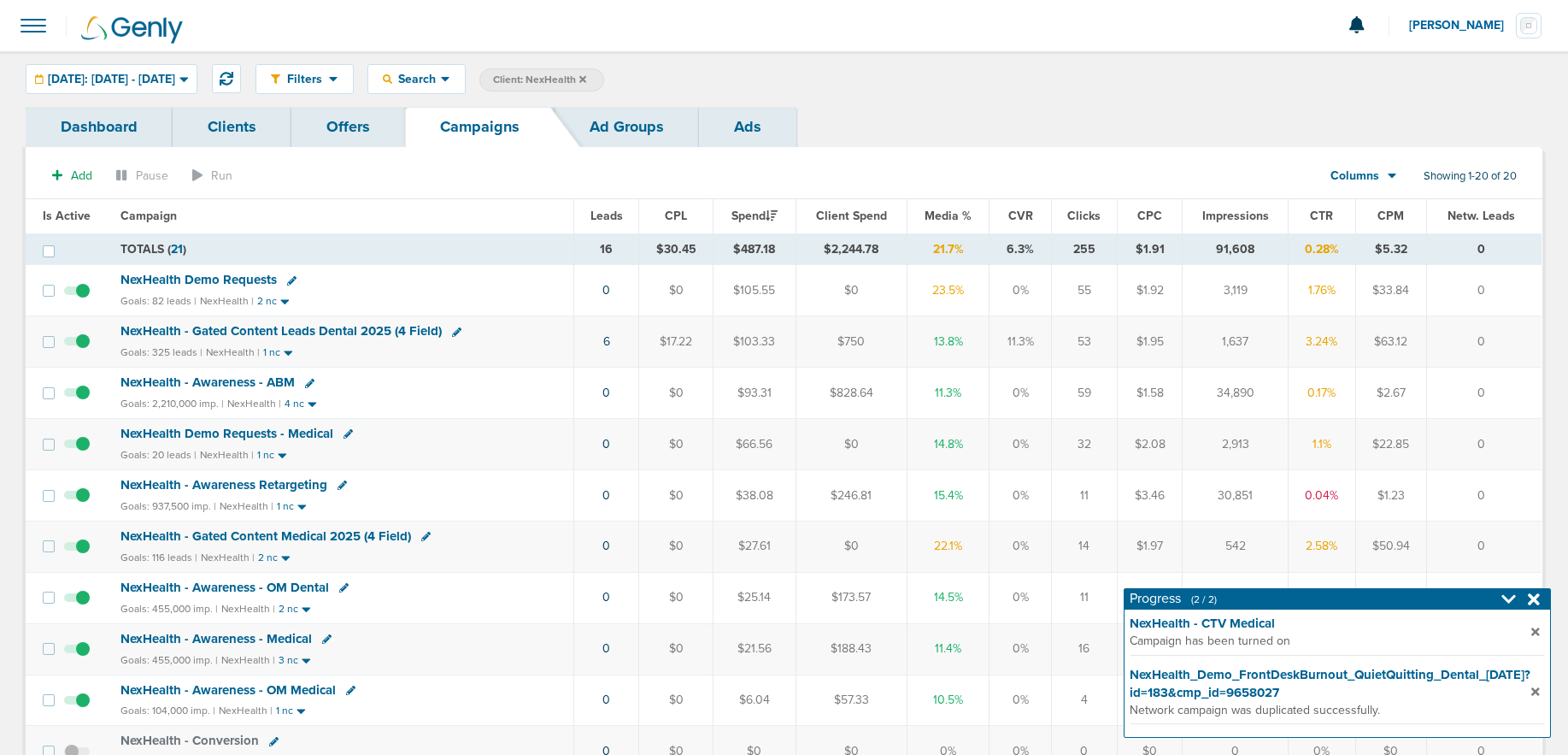
click at [246, 428] on span "NexHealth Demo Requests - Medical" at bounding box center [227, 434] width 212 height 16
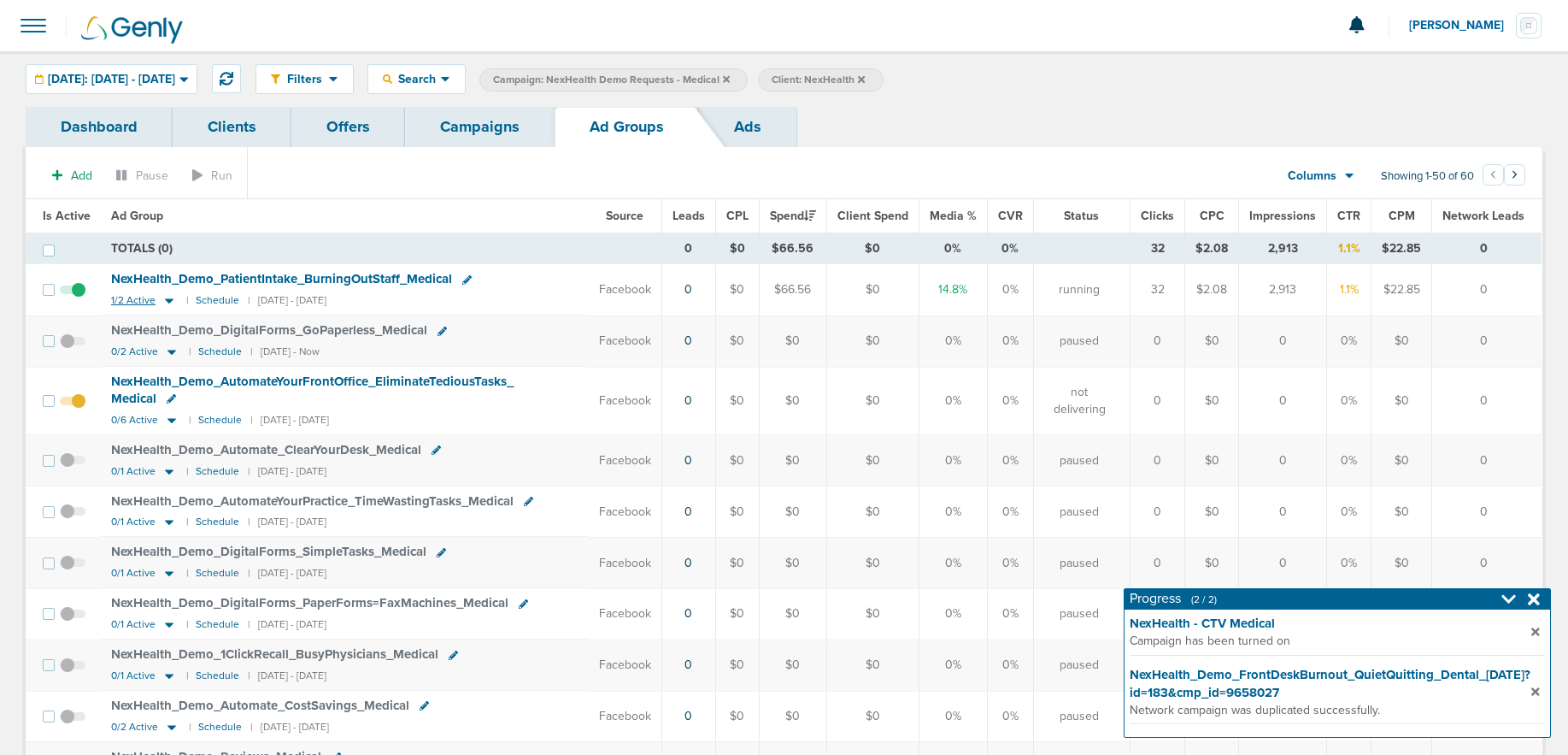
click at [166, 297] on icon at bounding box center [169, 300] width 18 height 15
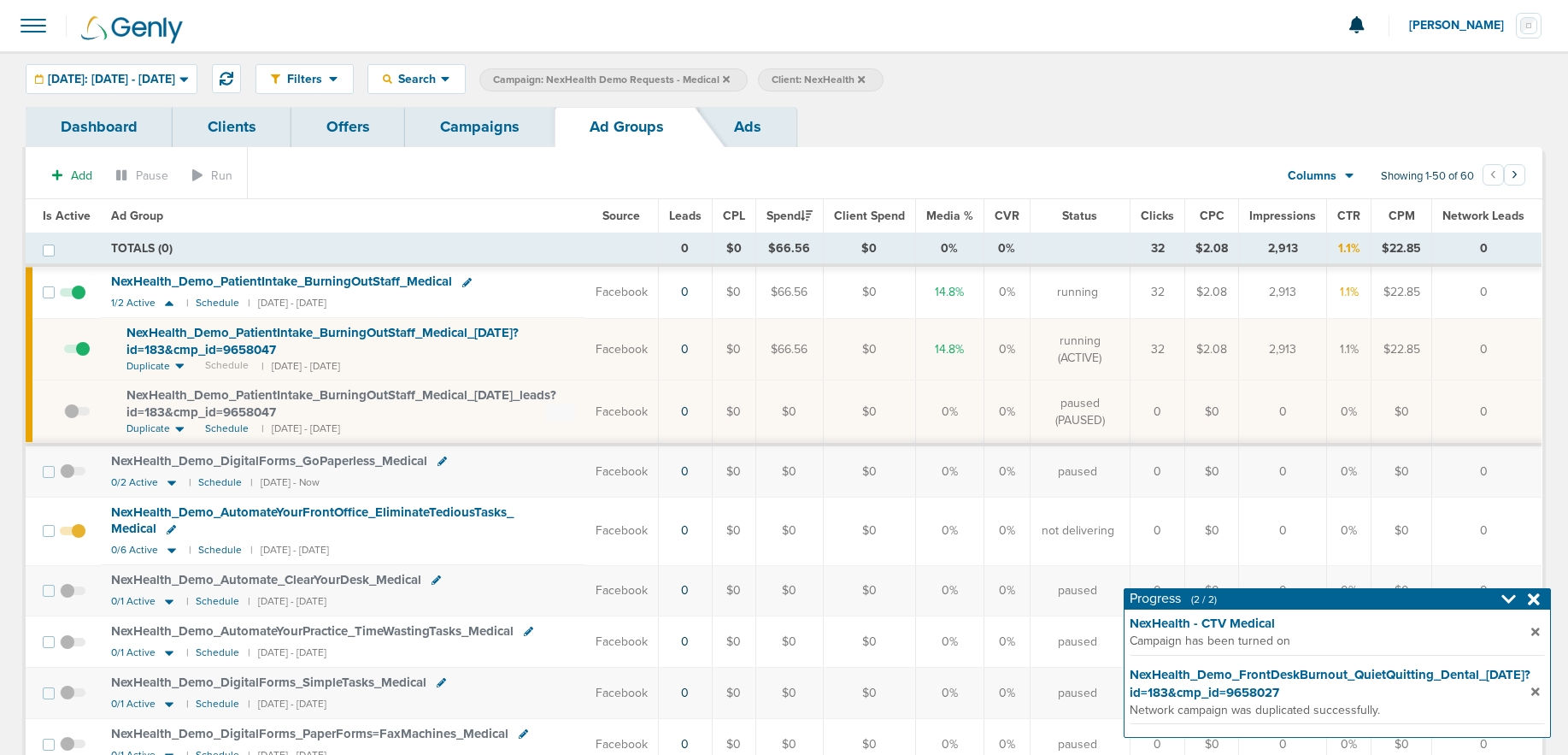
click at [202, 347] on span "NexHealth_ Demo_ PatientIntake_ BurningOutStaff_ Medical_ [DATE]?id=183&cmp_ id…" at bounding box center [322, 340] width 392 height 32
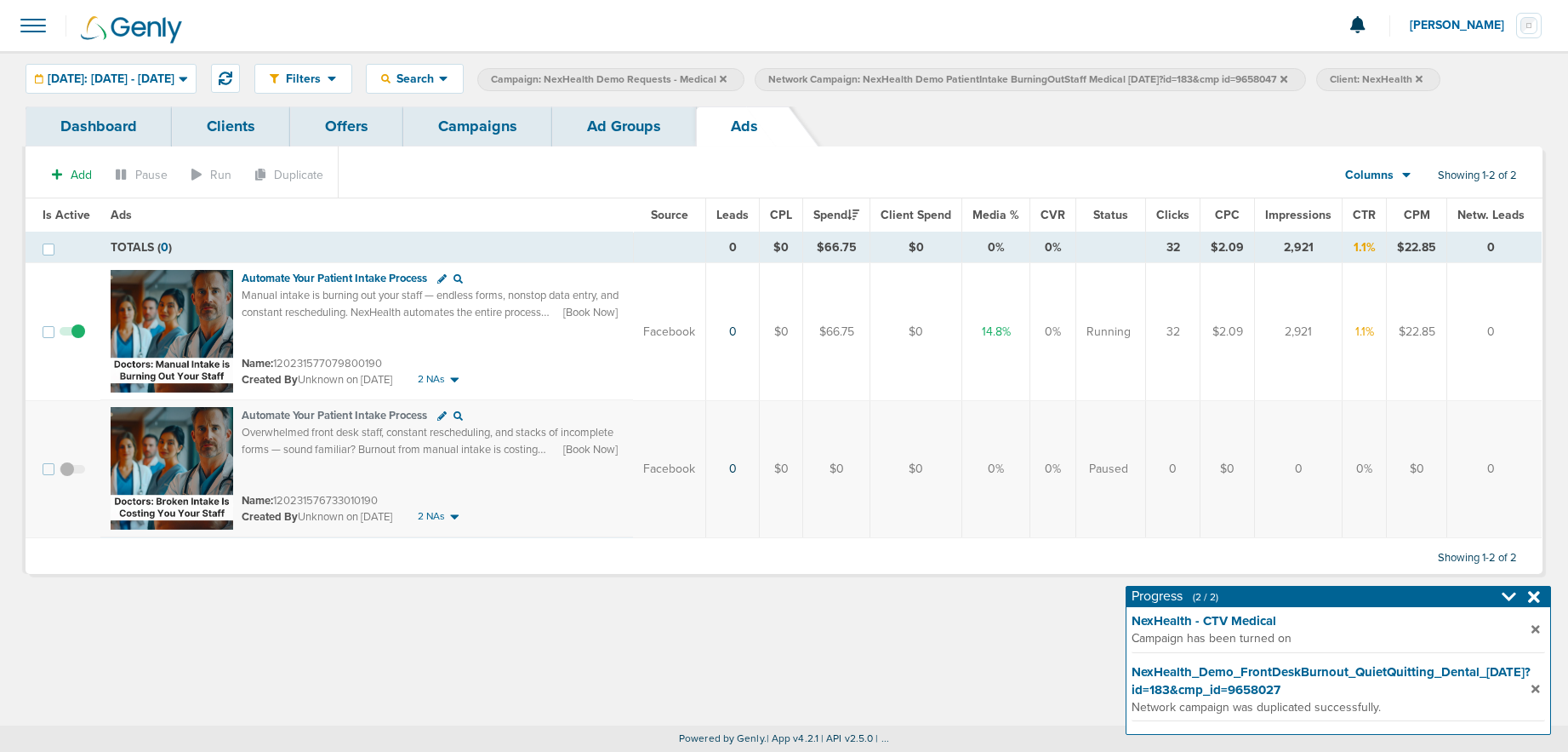
click at [605, 117] on link "Ad Groups" at bounding box center [624, 126] width 144 height 40
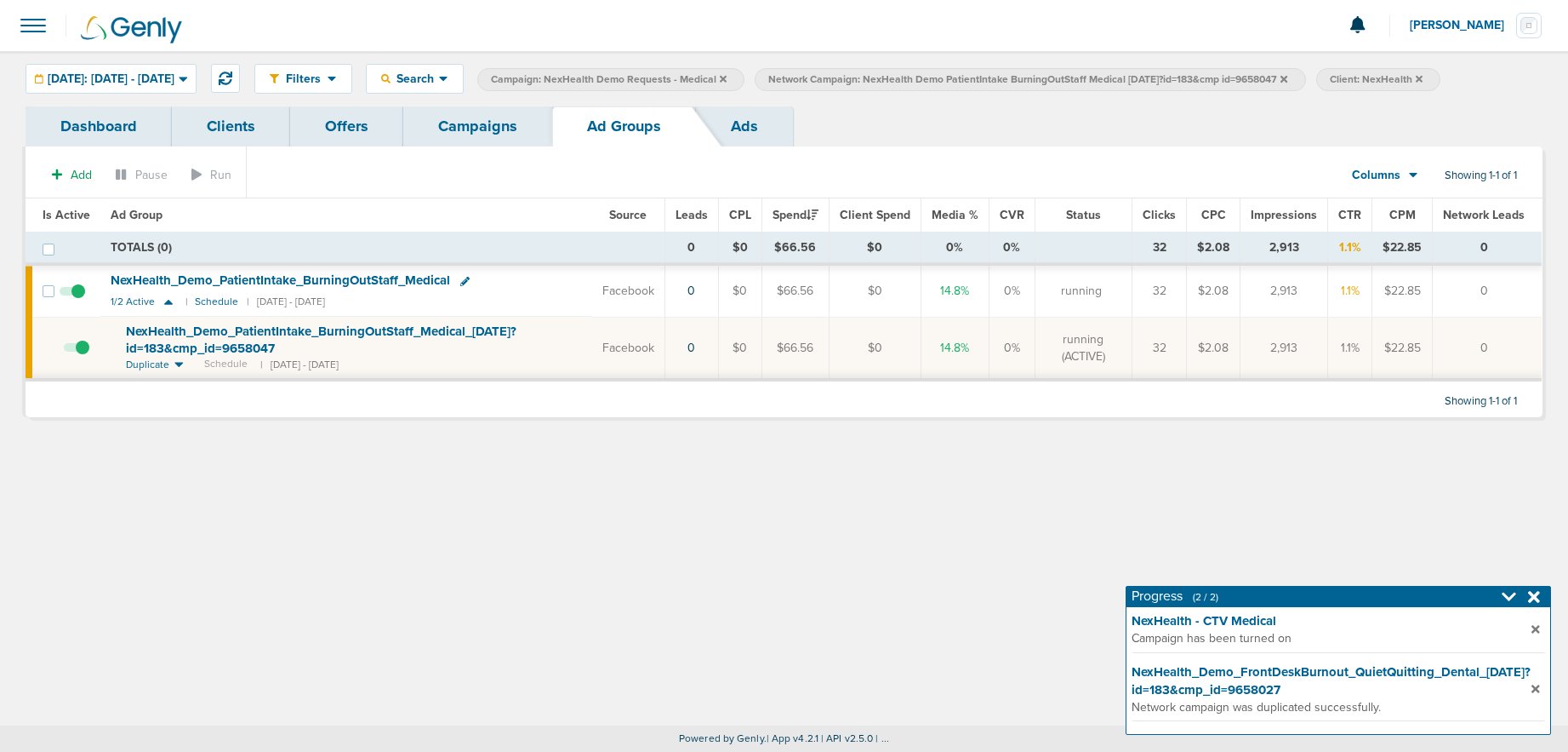
click at [76, 356] on span at bounding box center [77, 356] width 25 height 0
click at [64, 351] on input "checkbox" at bounding box center [64, 351] width 0 height 0
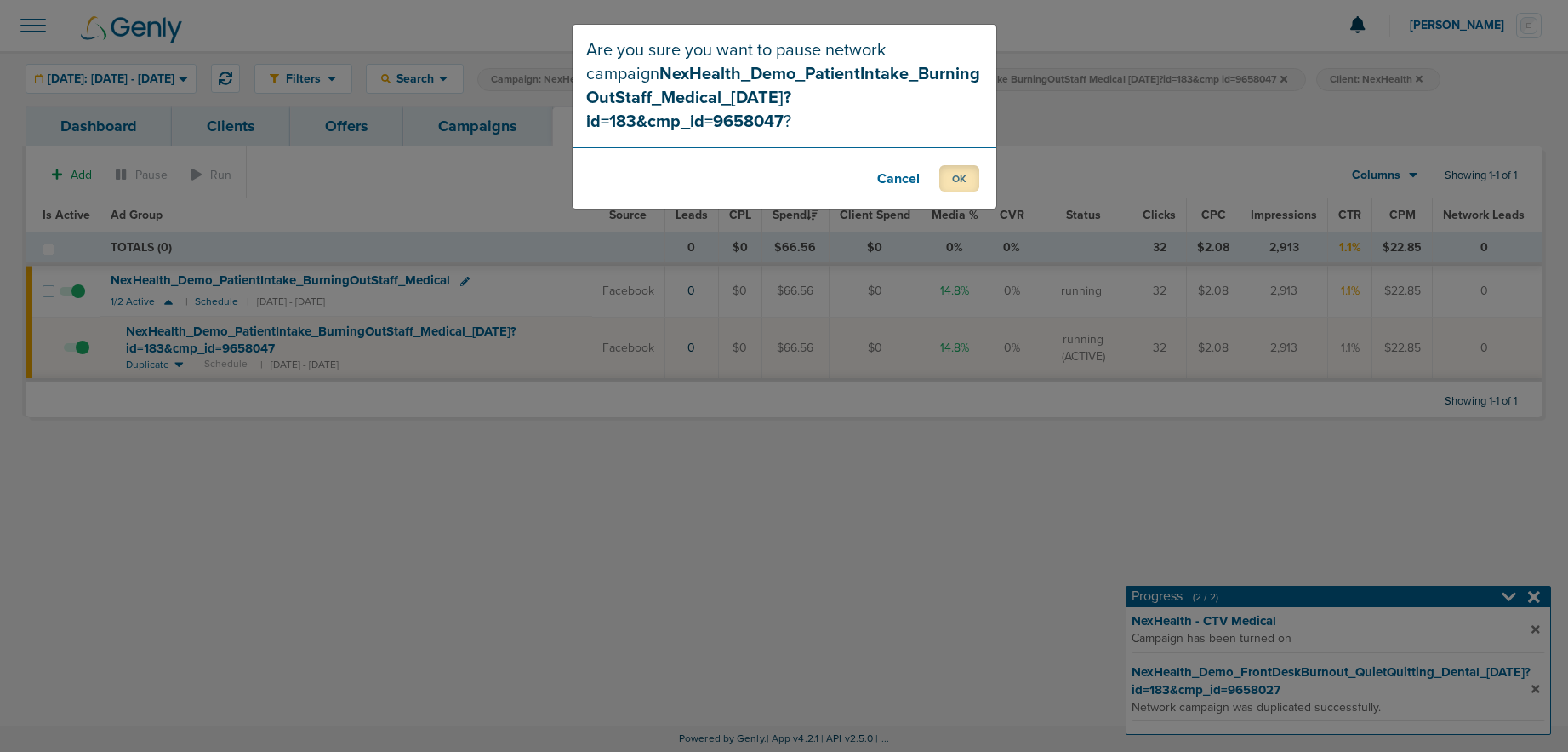
click at [957, 165] on button "OK" at bounding box center [958, 178] width 40 height 26
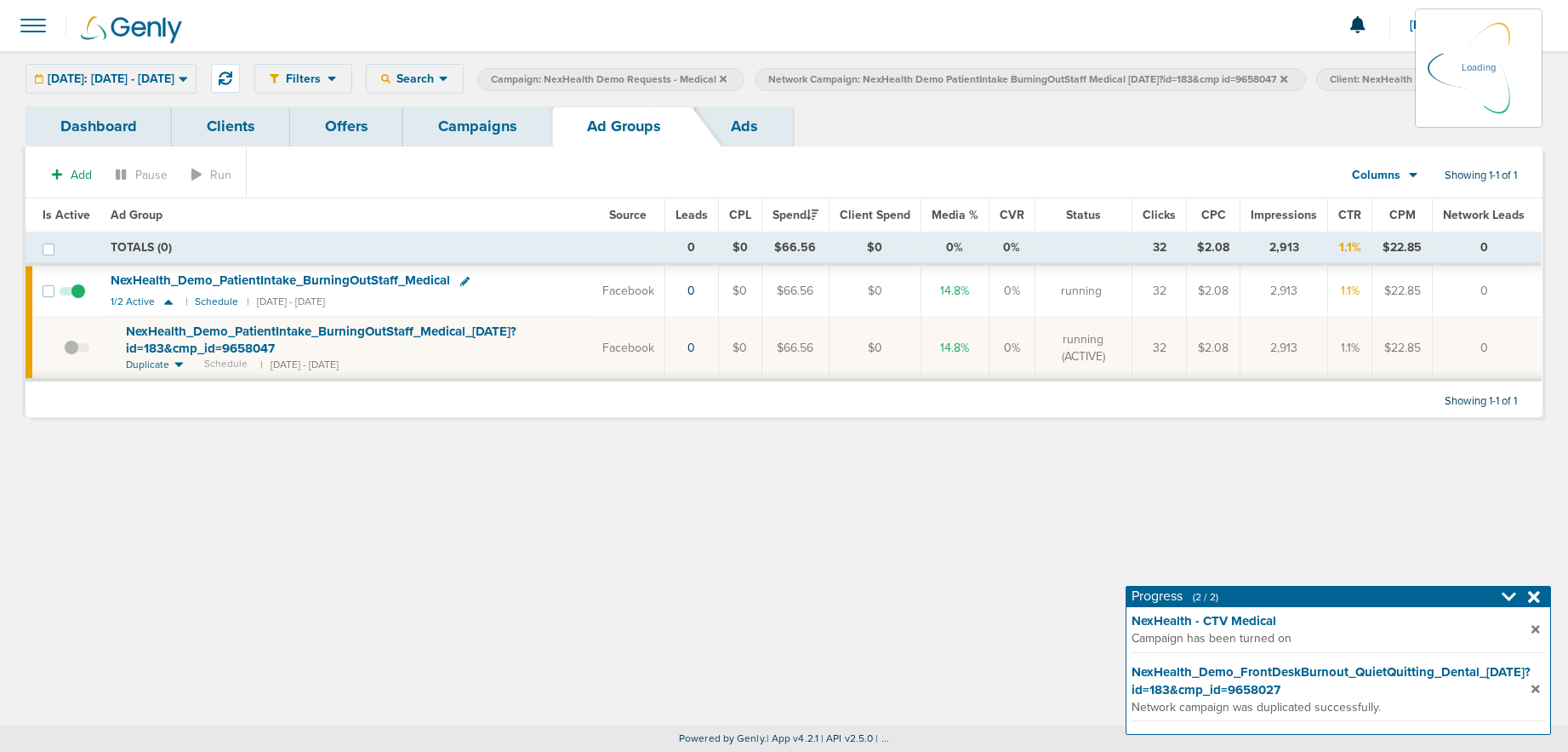
click at [1287, 76] on icon at bounding box center [1283, 78] width 7 height 7
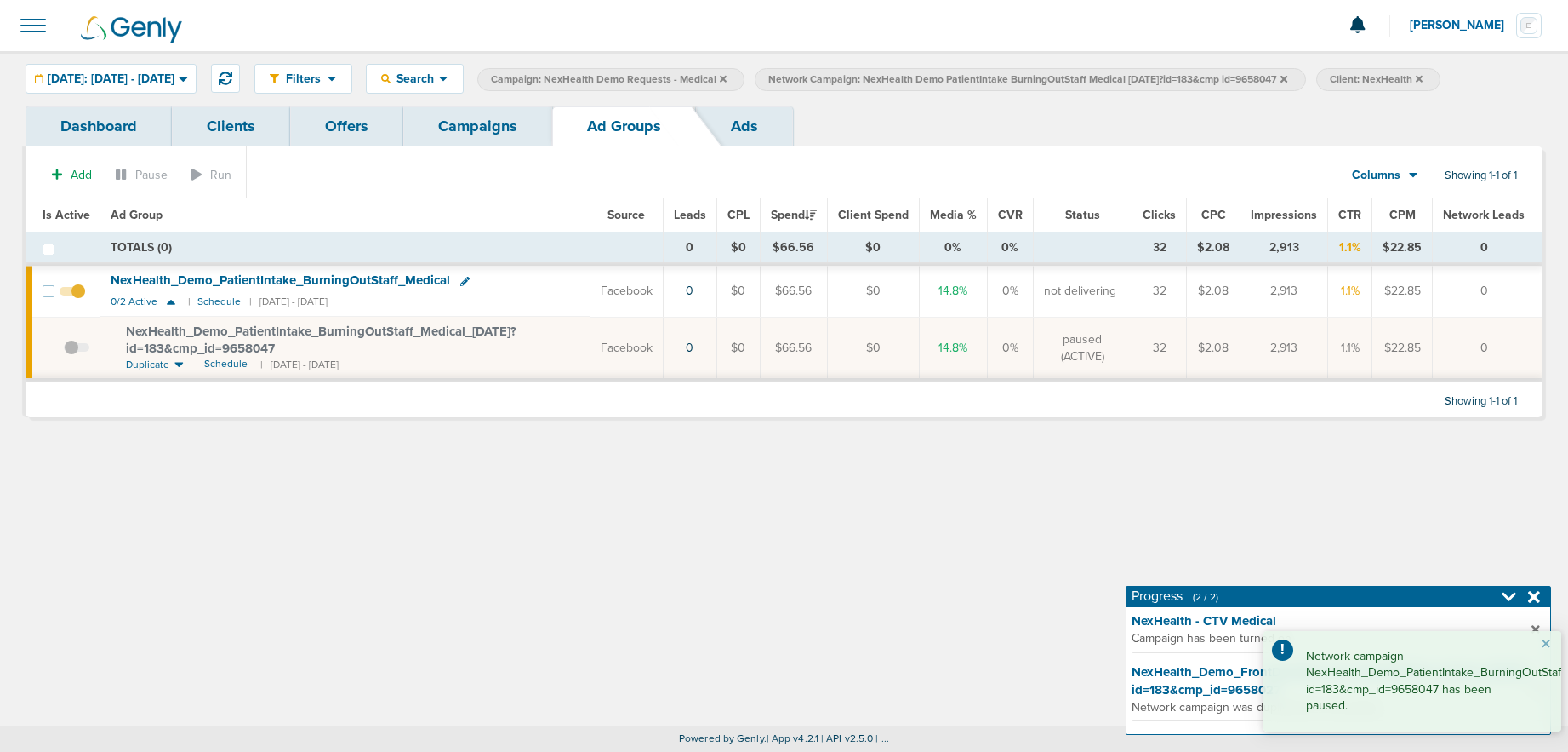
click at [1287, 79] on icon at bounding box center [1283, 79] width 7 height 11
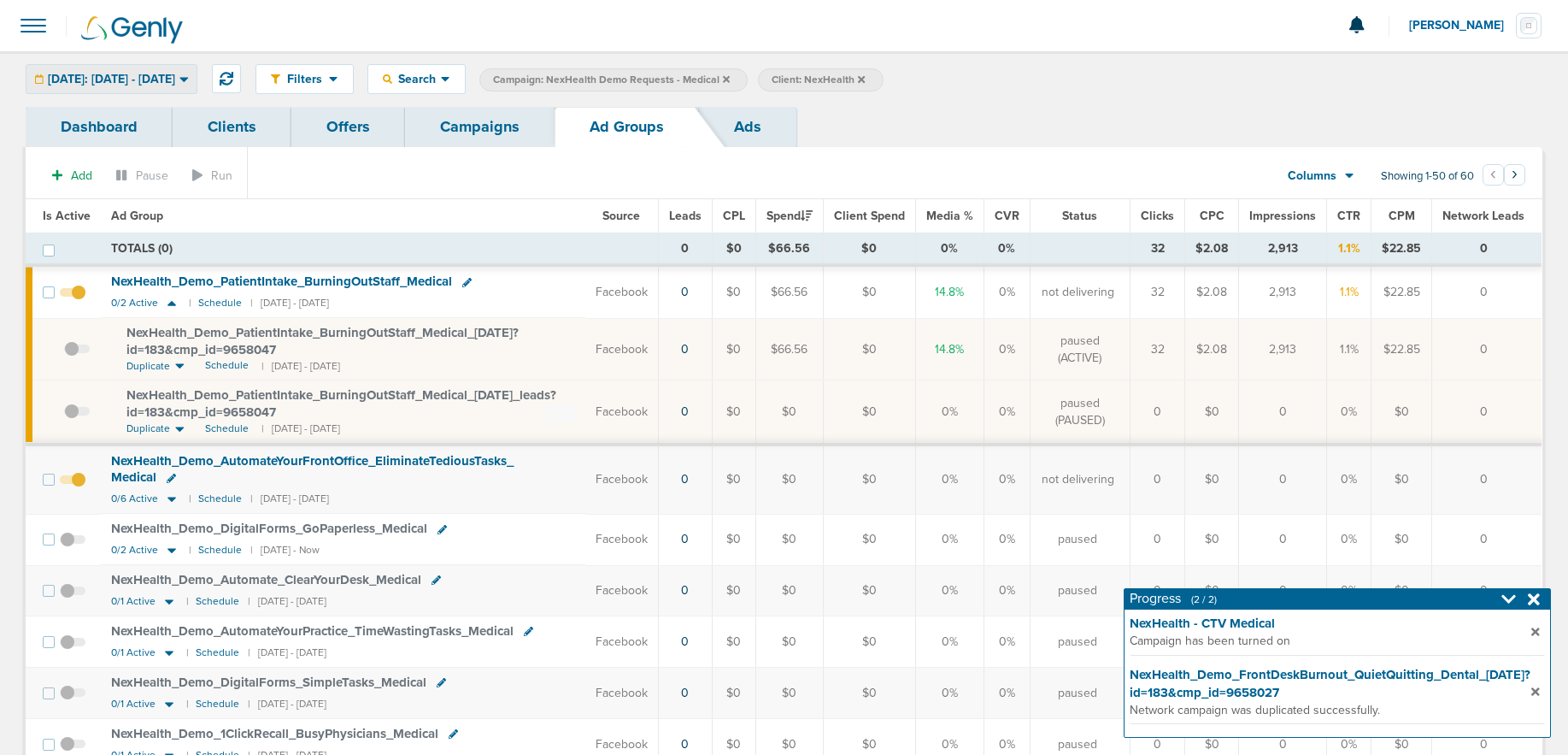
click at [110, 74] on span "[DATE]: [DATE] - [DATE]" at bounding box center [111, 79] width 128 height 12
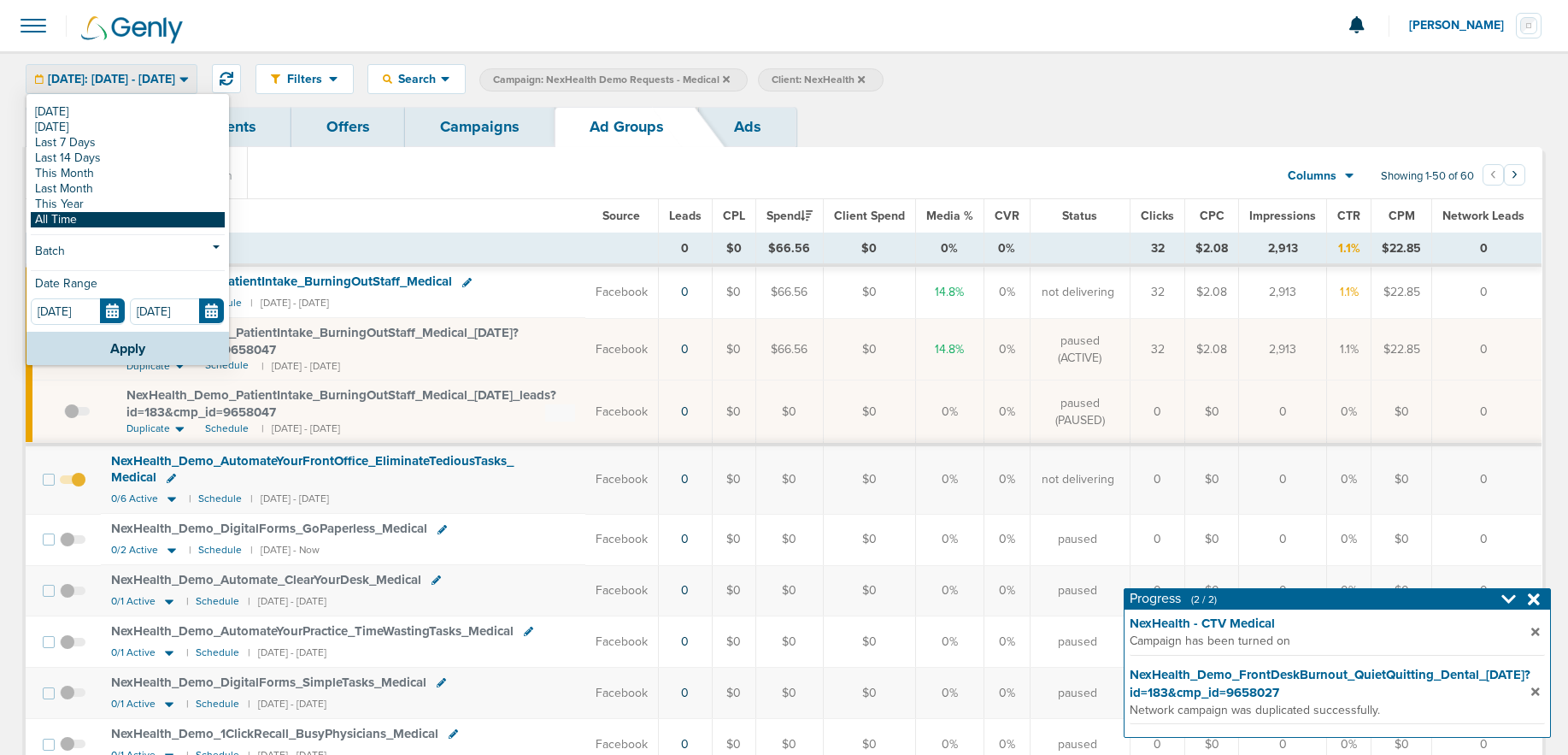
click at [93, 224] on link "All Time" at bounding box center [128, 220] width 194 height 16
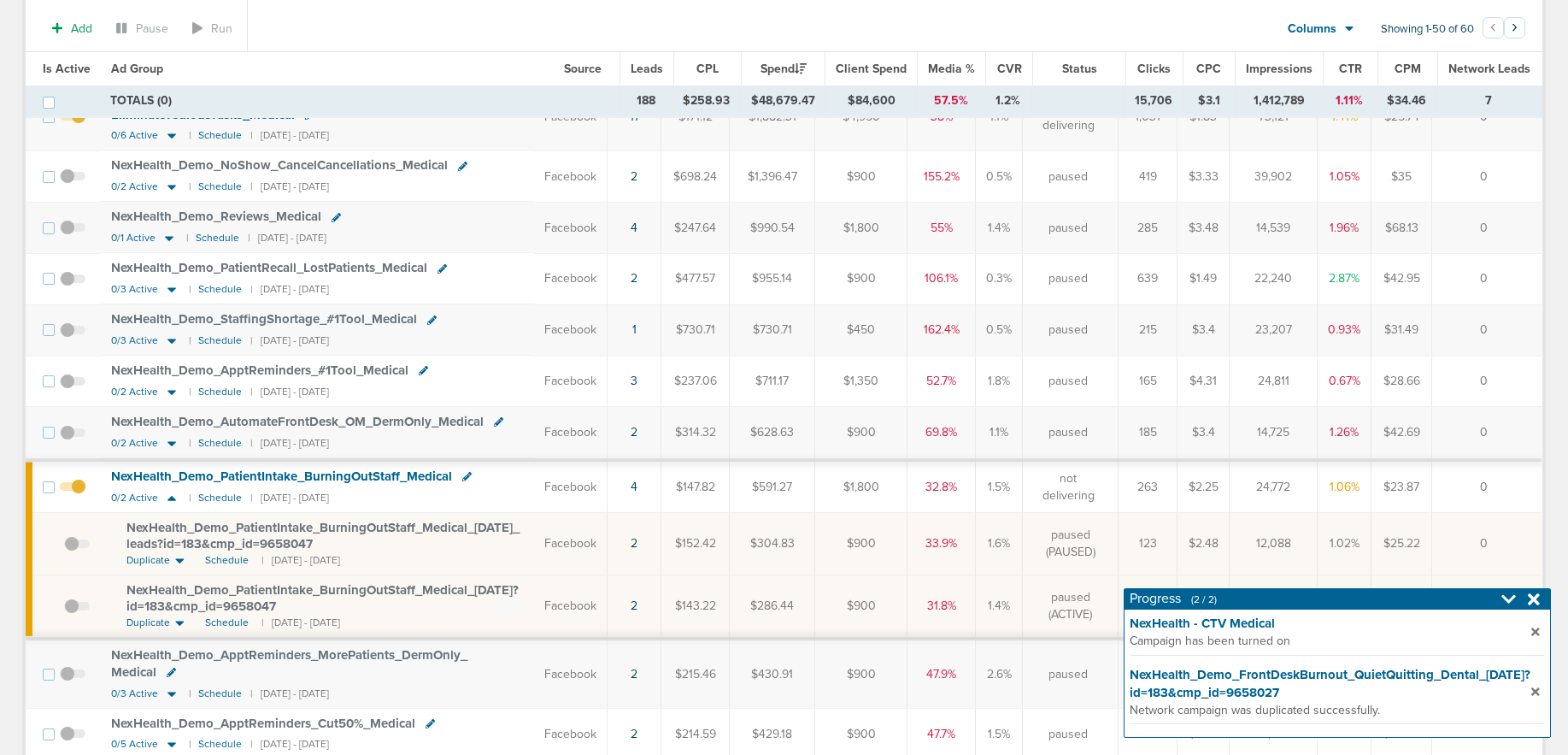
scroll to position [666, 0]
click at [169, 492] on icon at bounding box center [171, 494] width 9 height 5
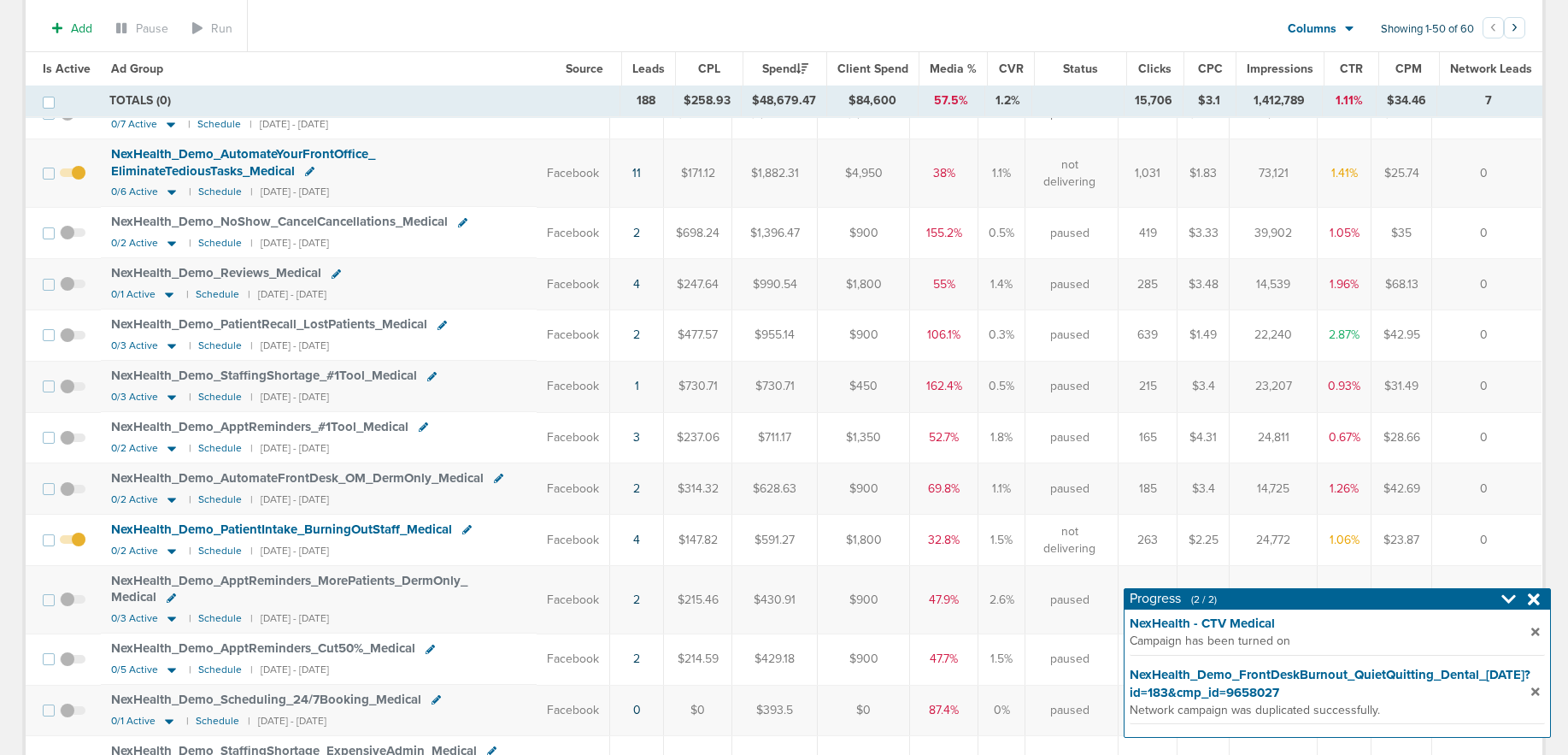
scroll to position [393, 0]
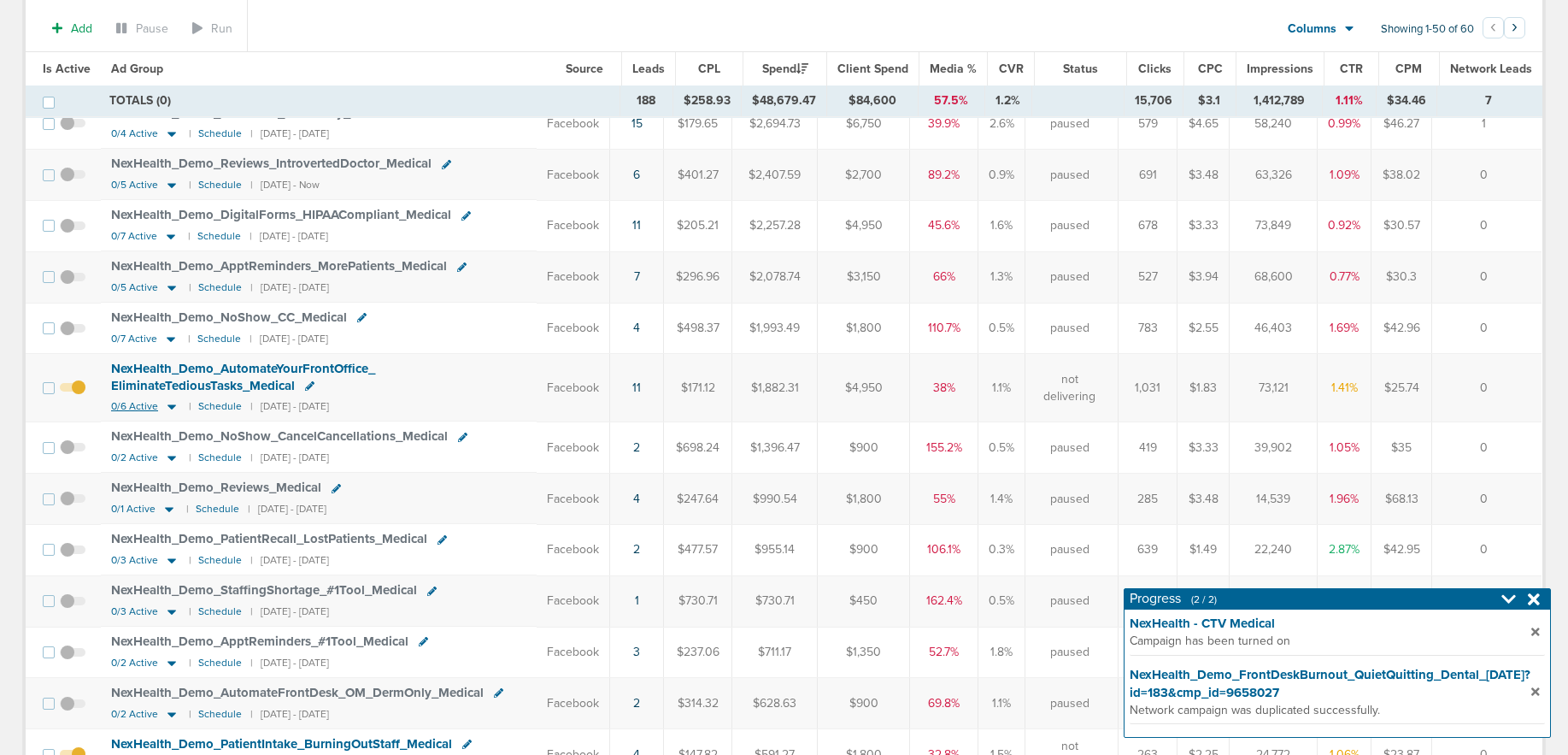
click at [168, 405] on icon at bounding box center [171, 407] width 9 height 5
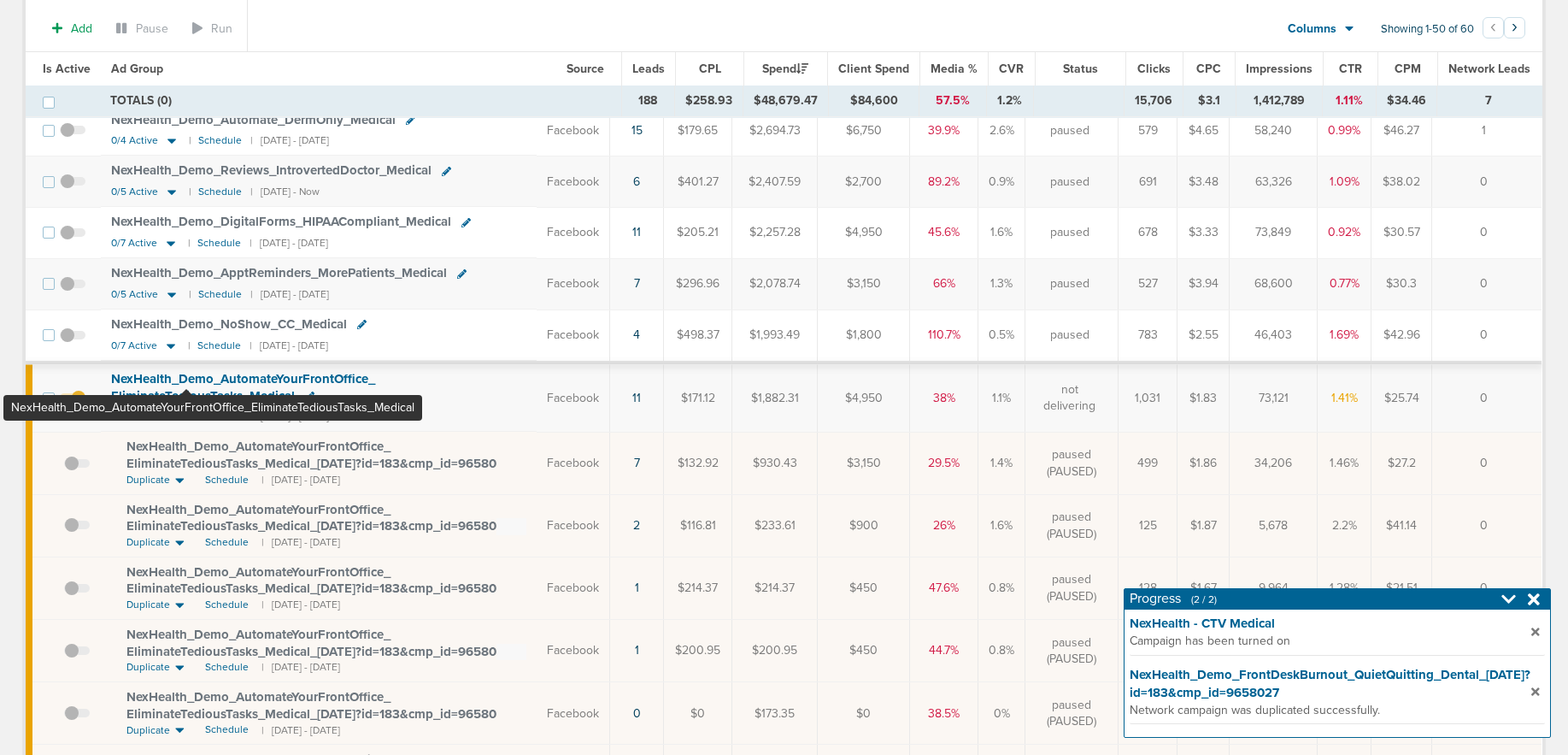
scroll to position [387, 0]
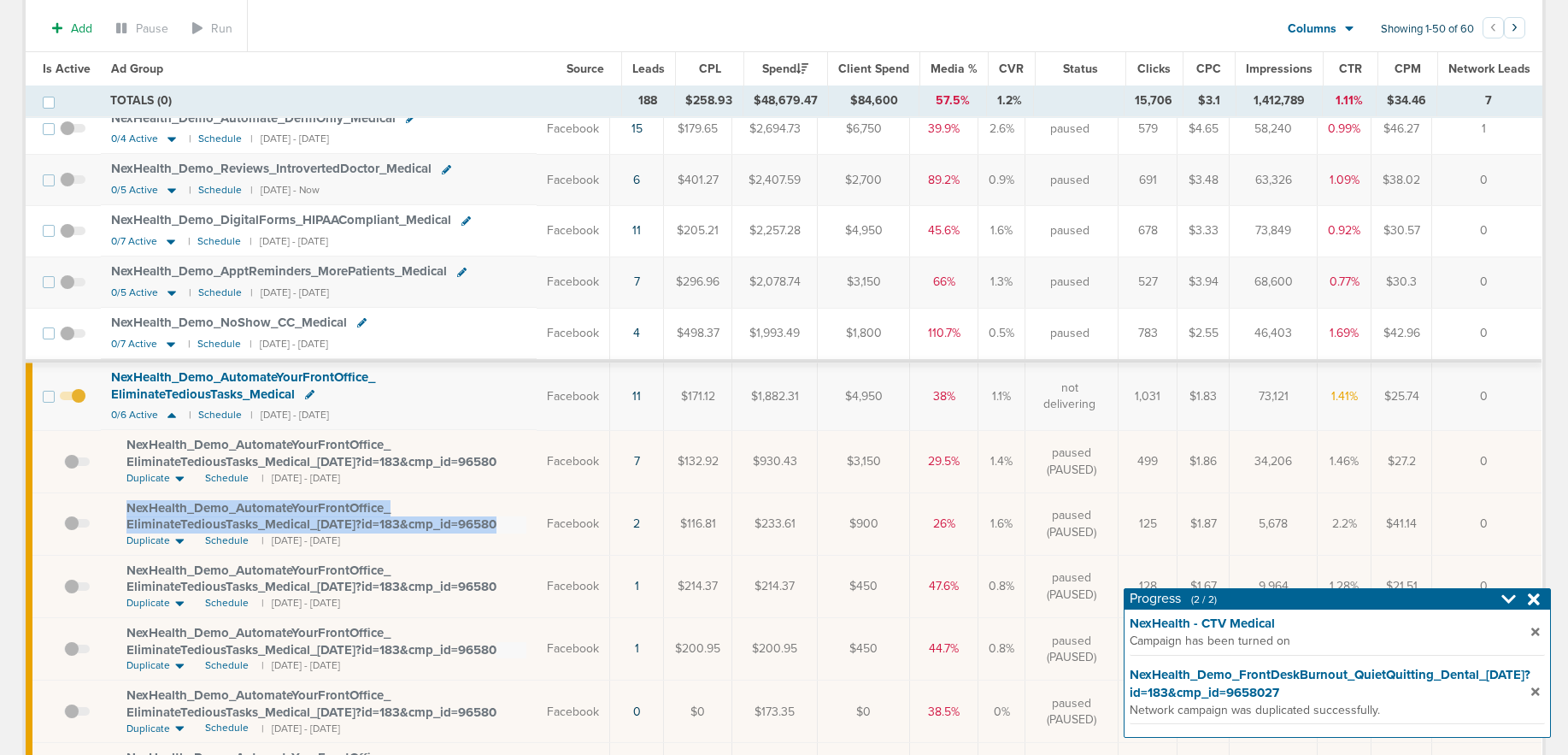
drag, startPoint x: 122, startPoint y: 485, endPoint x: 401, endPoint y: 509, distance: 280.0
click at [401, 509] on td "NexHealth_ Demo_ AutomateYourFrontOffice_ EliminateTediousTasks_ Medical_ [DATE…" at bounding box center [318, 523] width 435 height 62
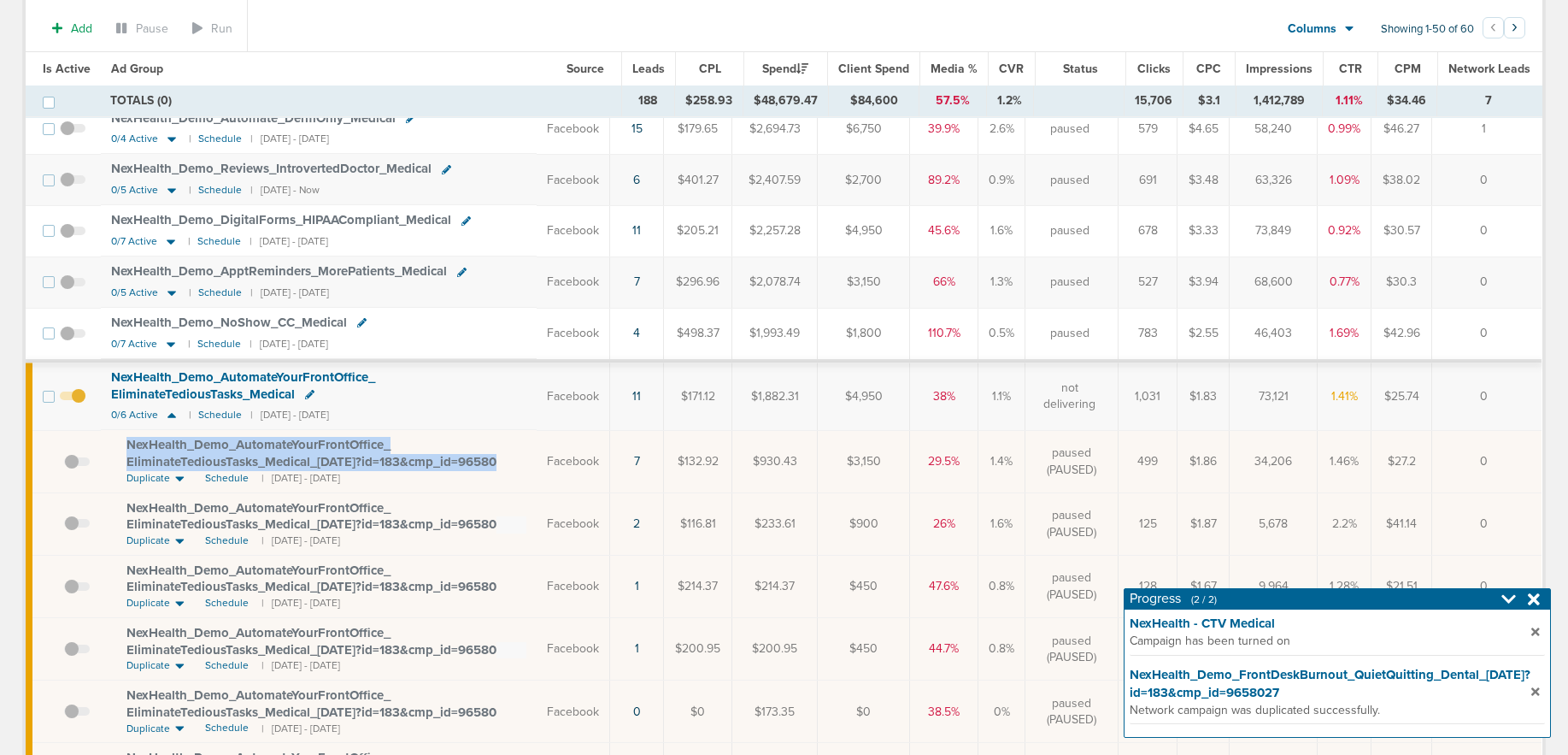
drag, startPoint x: 123, startPoint y: 424, endPoint x: 402, endPoint y: 443, distance: 279.6
click at [402, 443] on td "NexHealth_ Demo_ AutomateYourFrontOffice_ EliminateTediousTasks_ Medical_ [DATE…" at bounding box center [318, 461] width 435 height 62
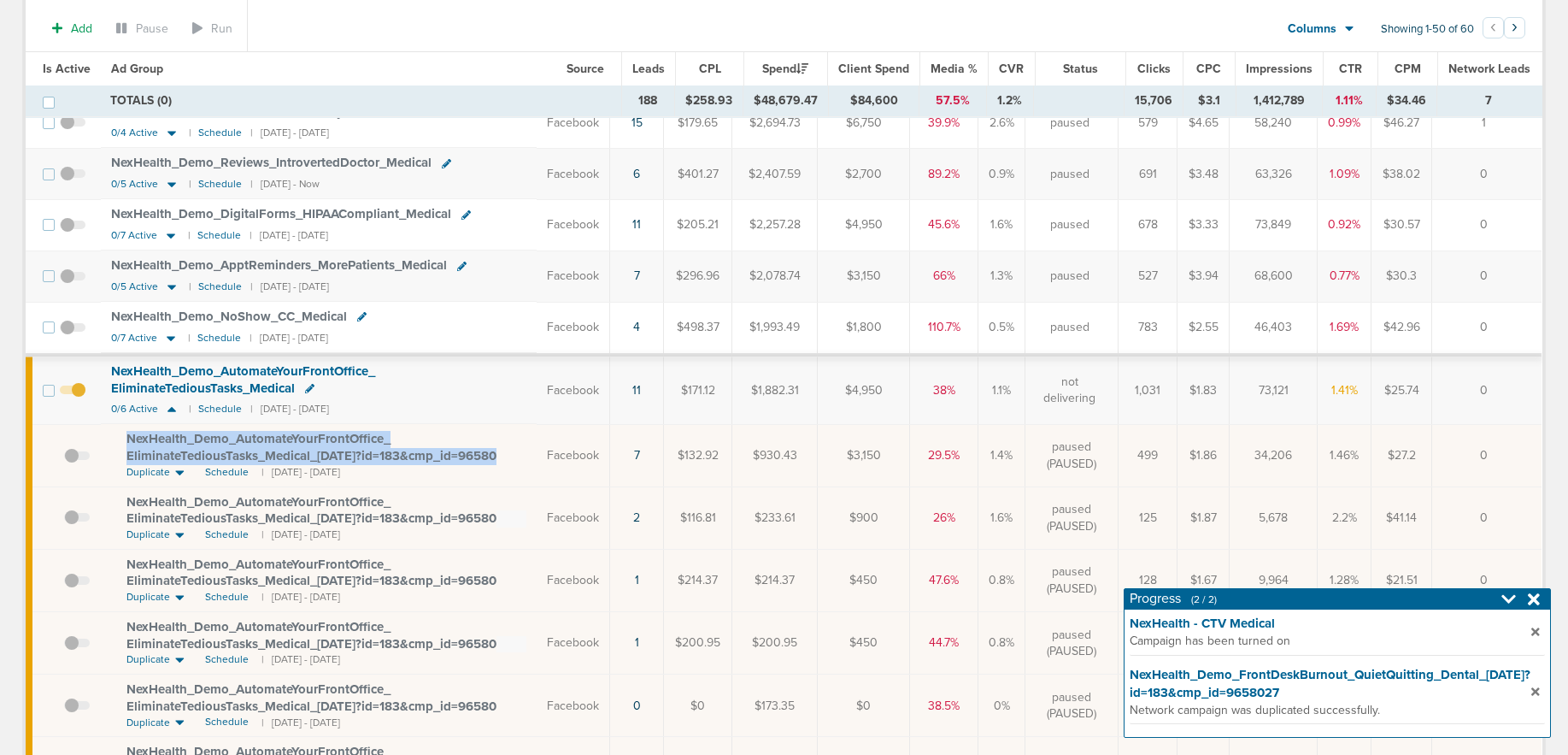
copy span "NexHealth_ Demo_ AutomateYourFrontOffice_ EliminateTediousTasks_ Medical_ [DATE…"
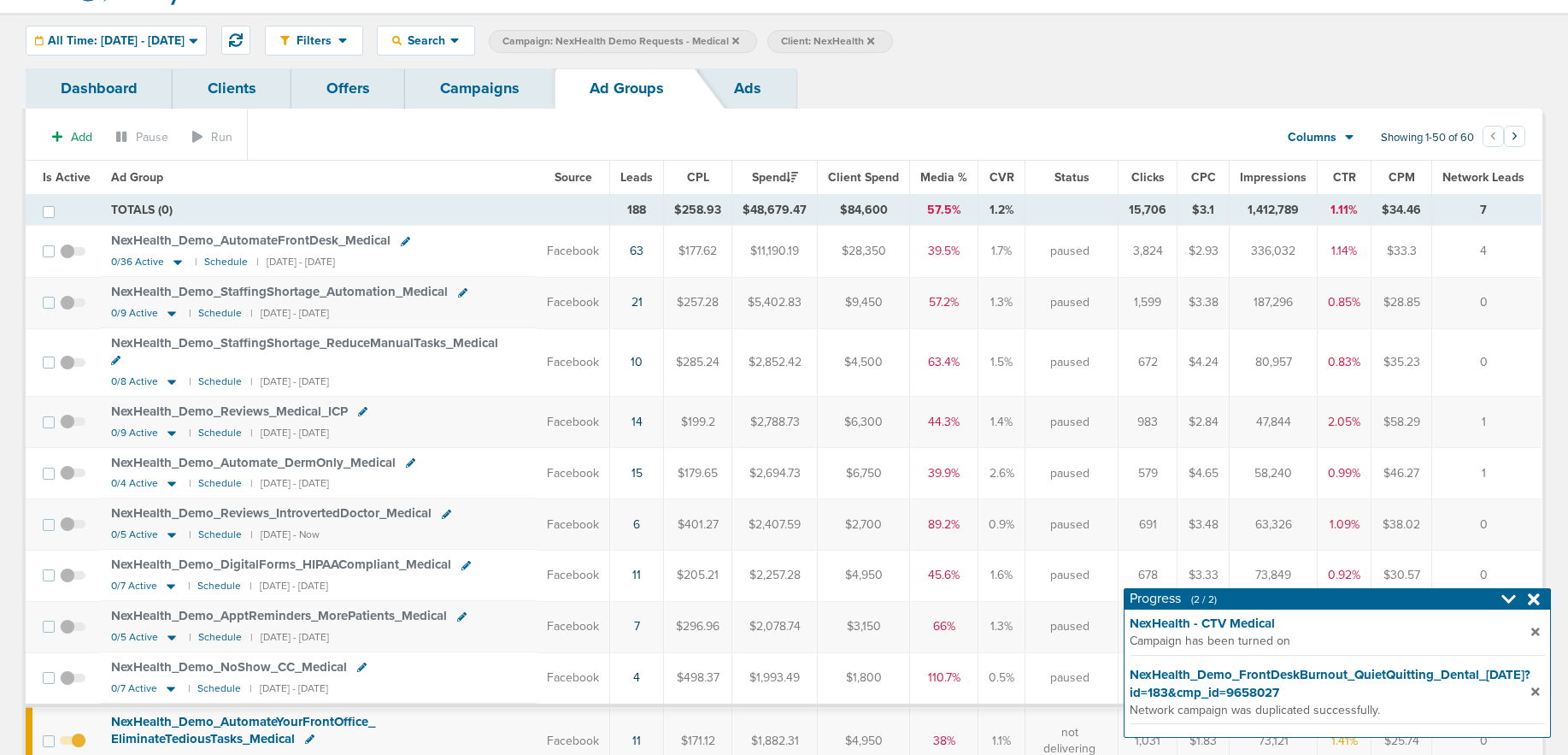
scroll to position [38, 0]
click at [176, 261] on icon at bounding box center [178, 262] width 18 height 15
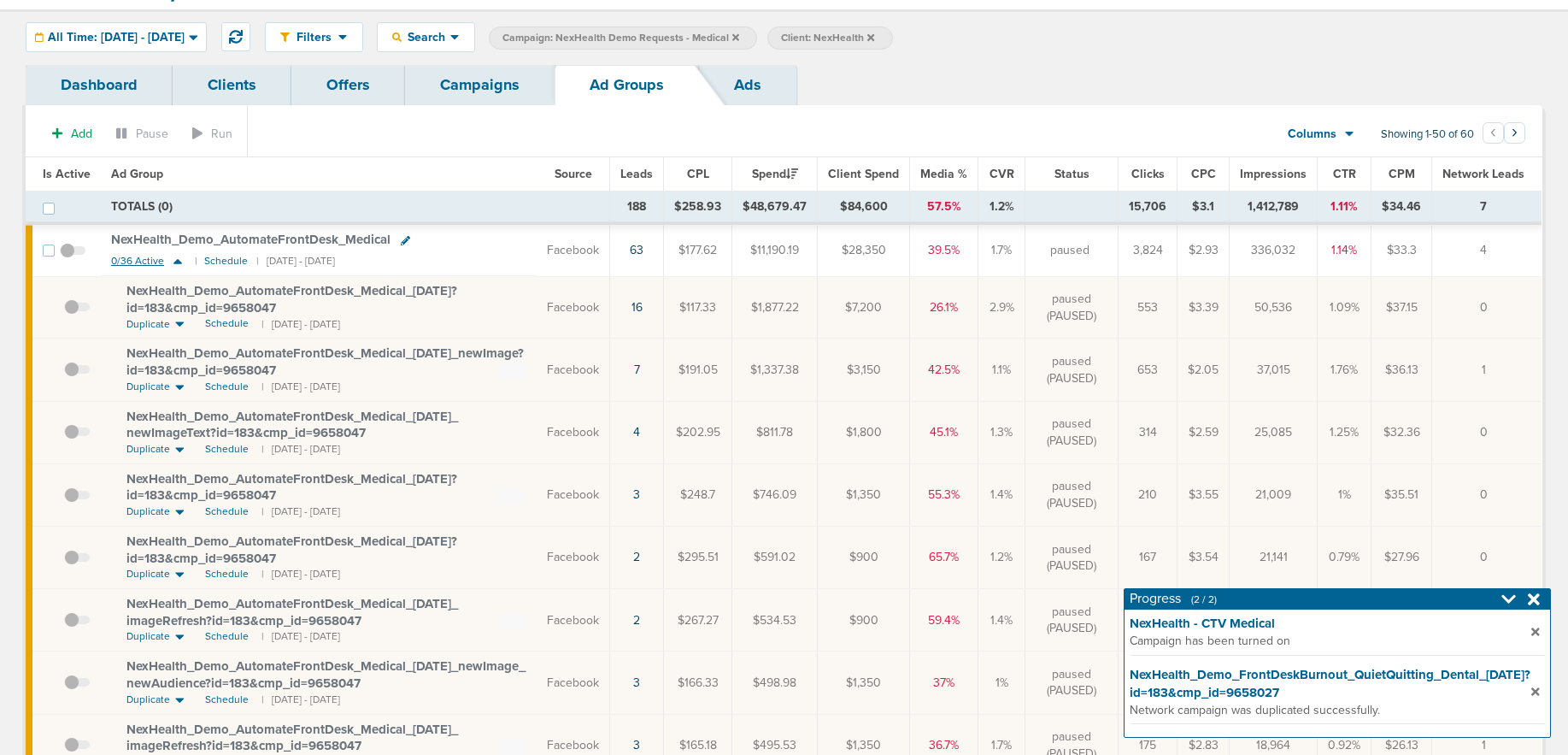
click at [176, 261] on icon at bounding box center [177, 261] width 9 height 5
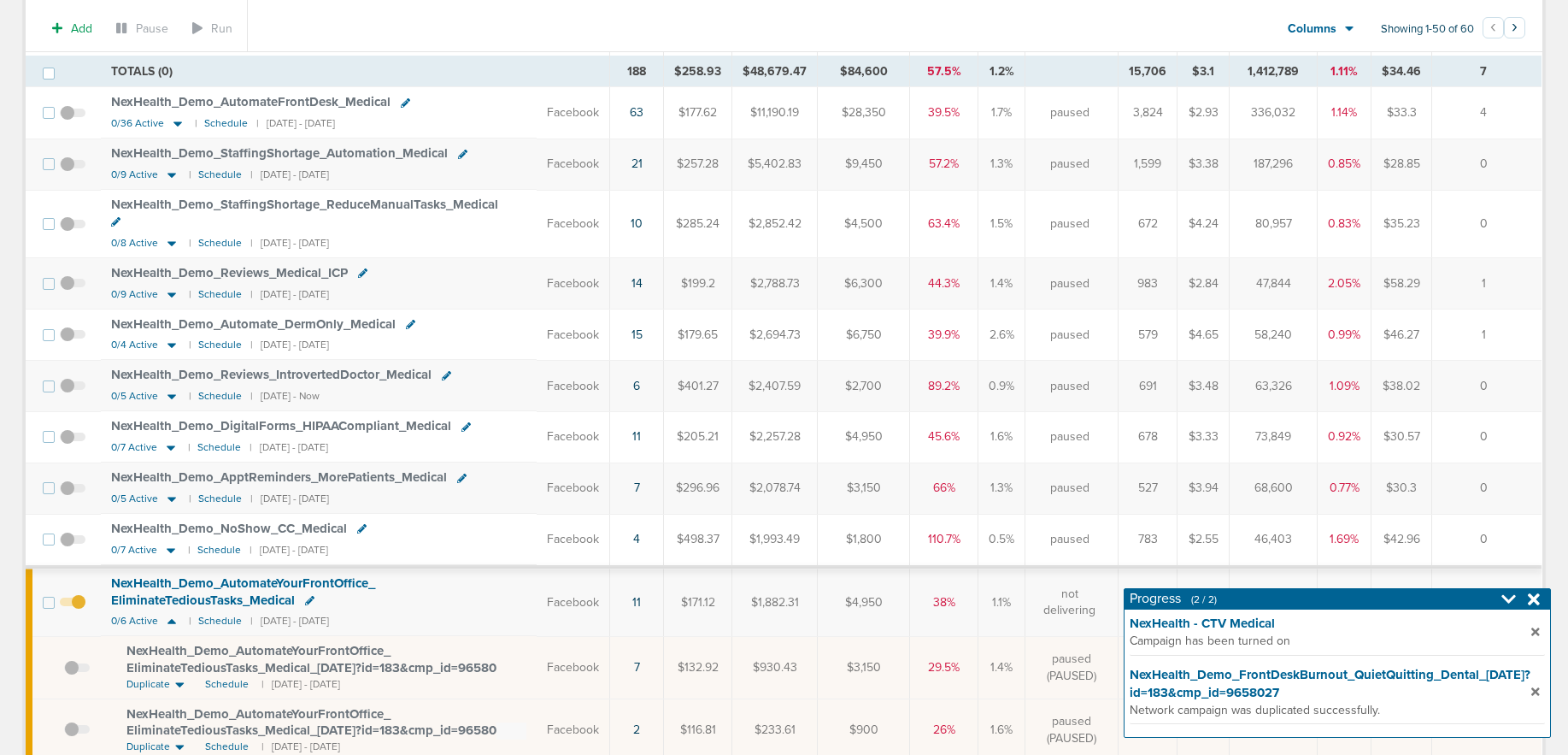
scroll to position [177, 0]
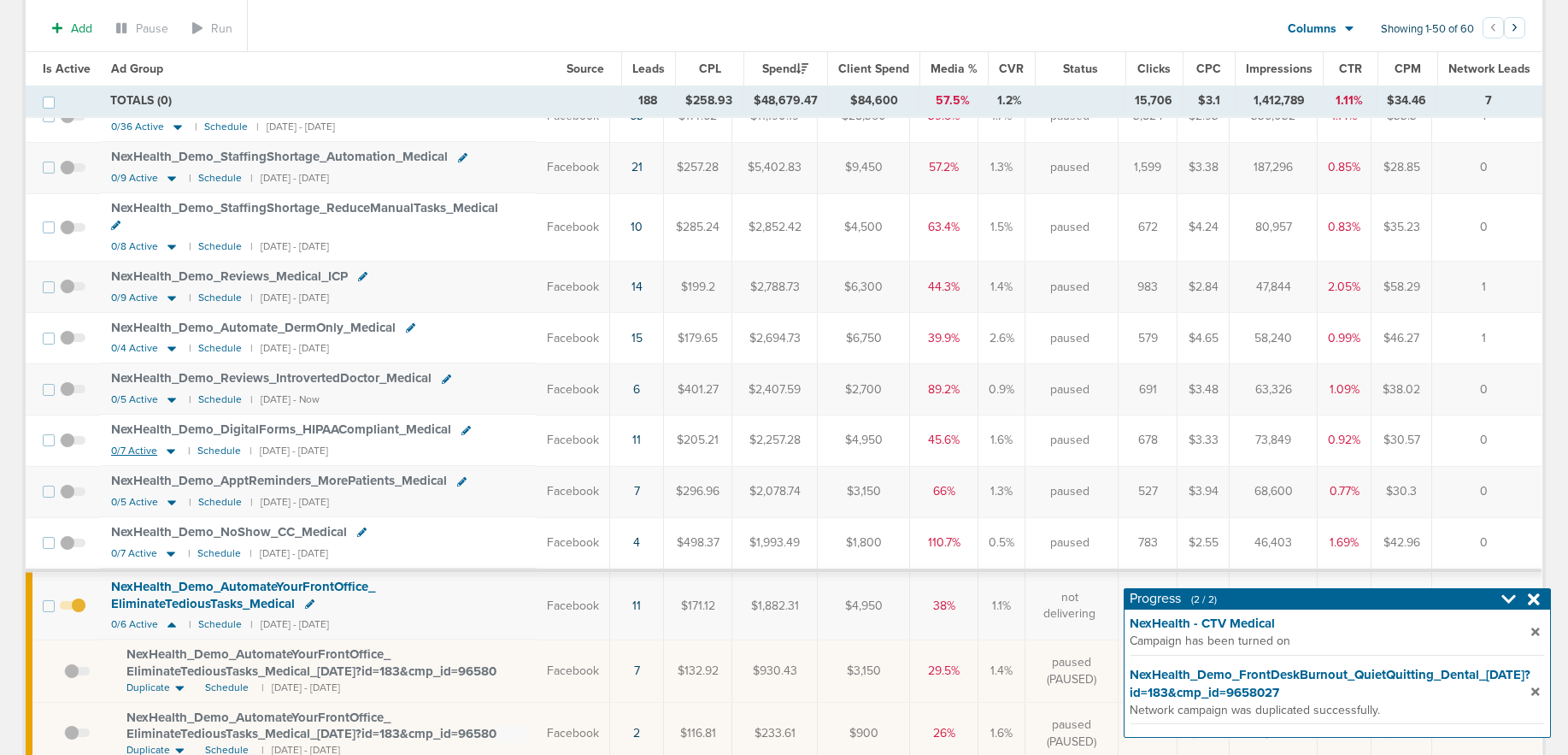
click at [174, 443] on icon at bounding box center [171, 450] width 18 height 15
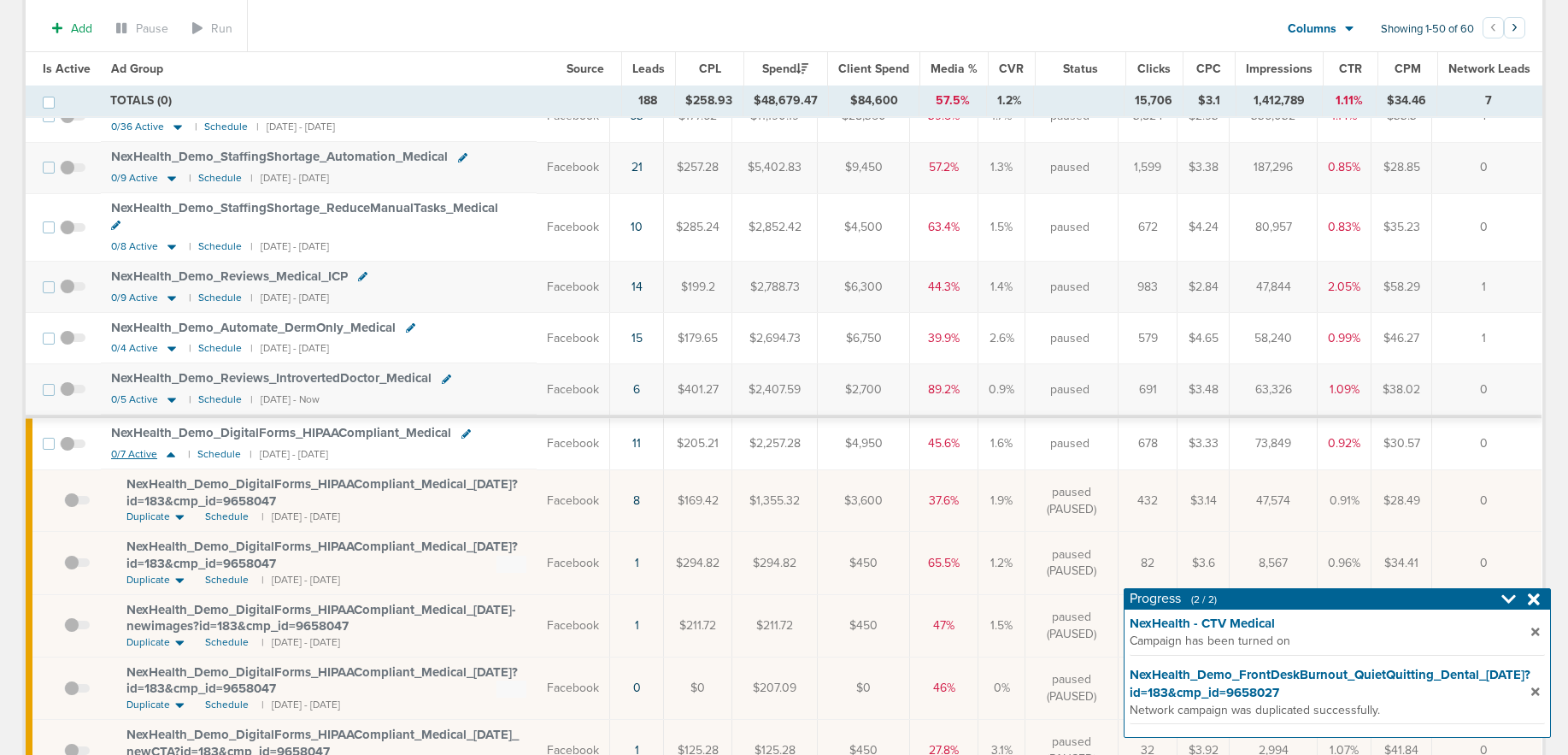
click at [174, 447] on icon at bounding box center [171, 454] width 18 height 15
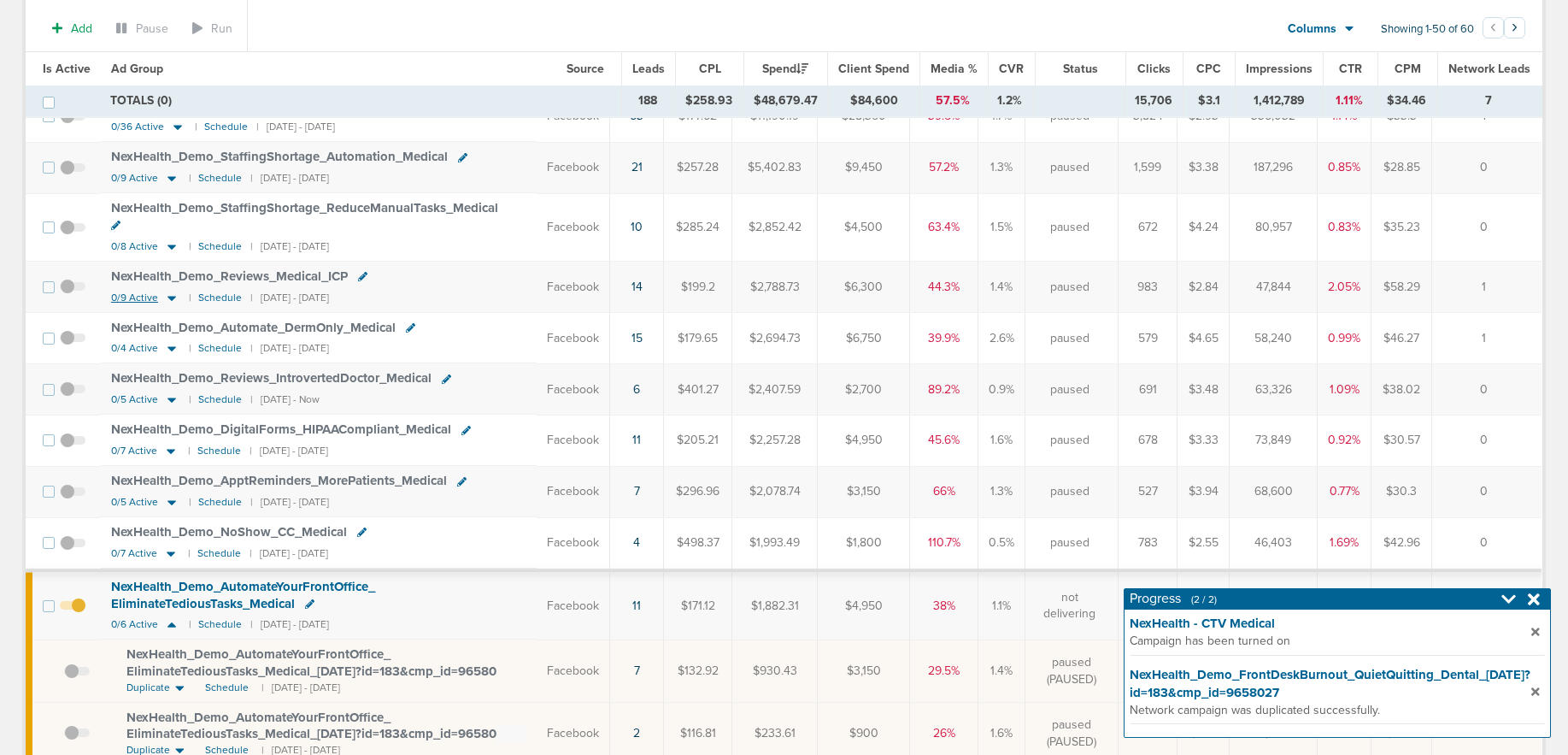
click at [168, 295] on icon at bounding box center [171, 297] width 9 height 5
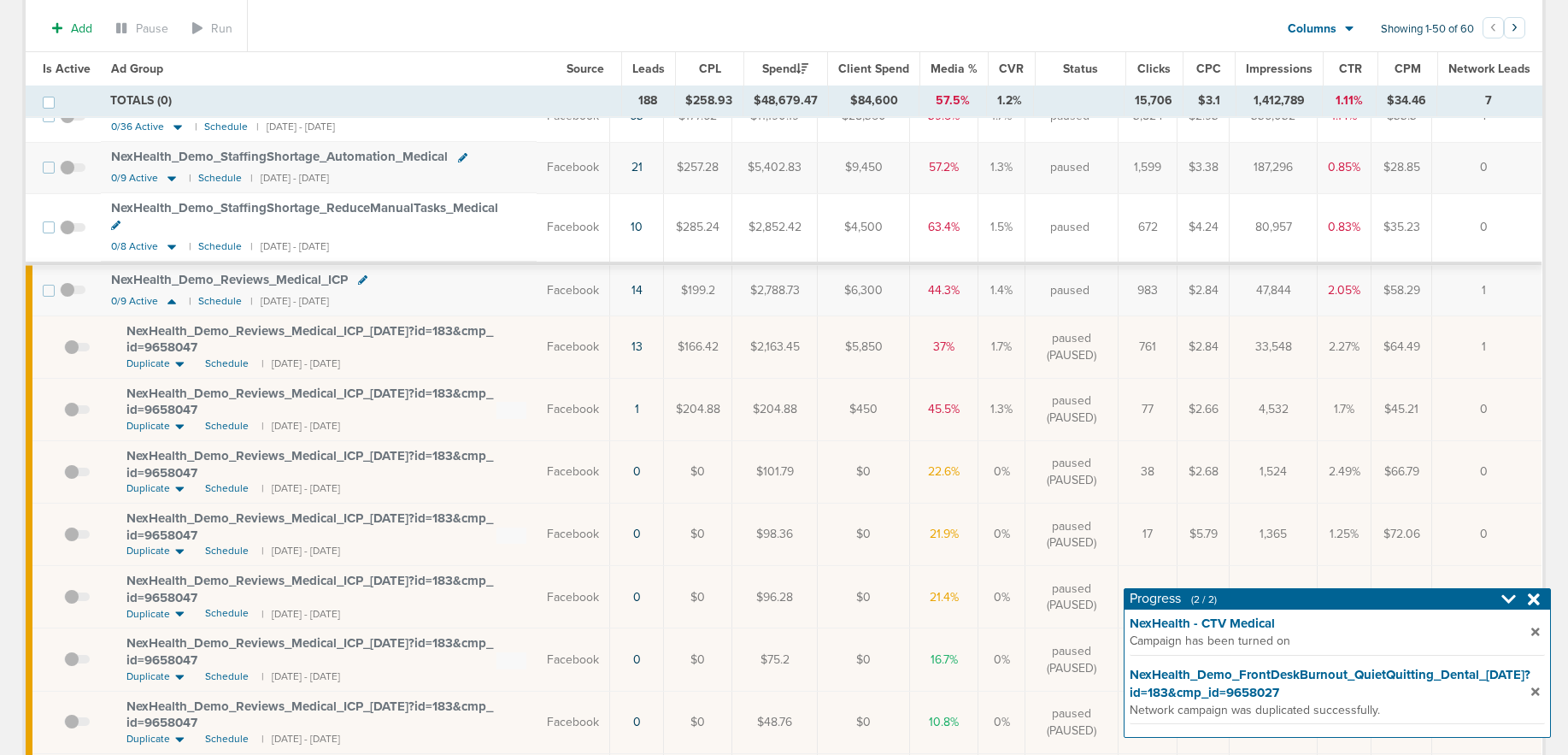
click at [170, 272] on span "NexHealth_ Demo_ Reviews_ Medical_ ICP" at bounding box center [229, 280] width 237 height 16
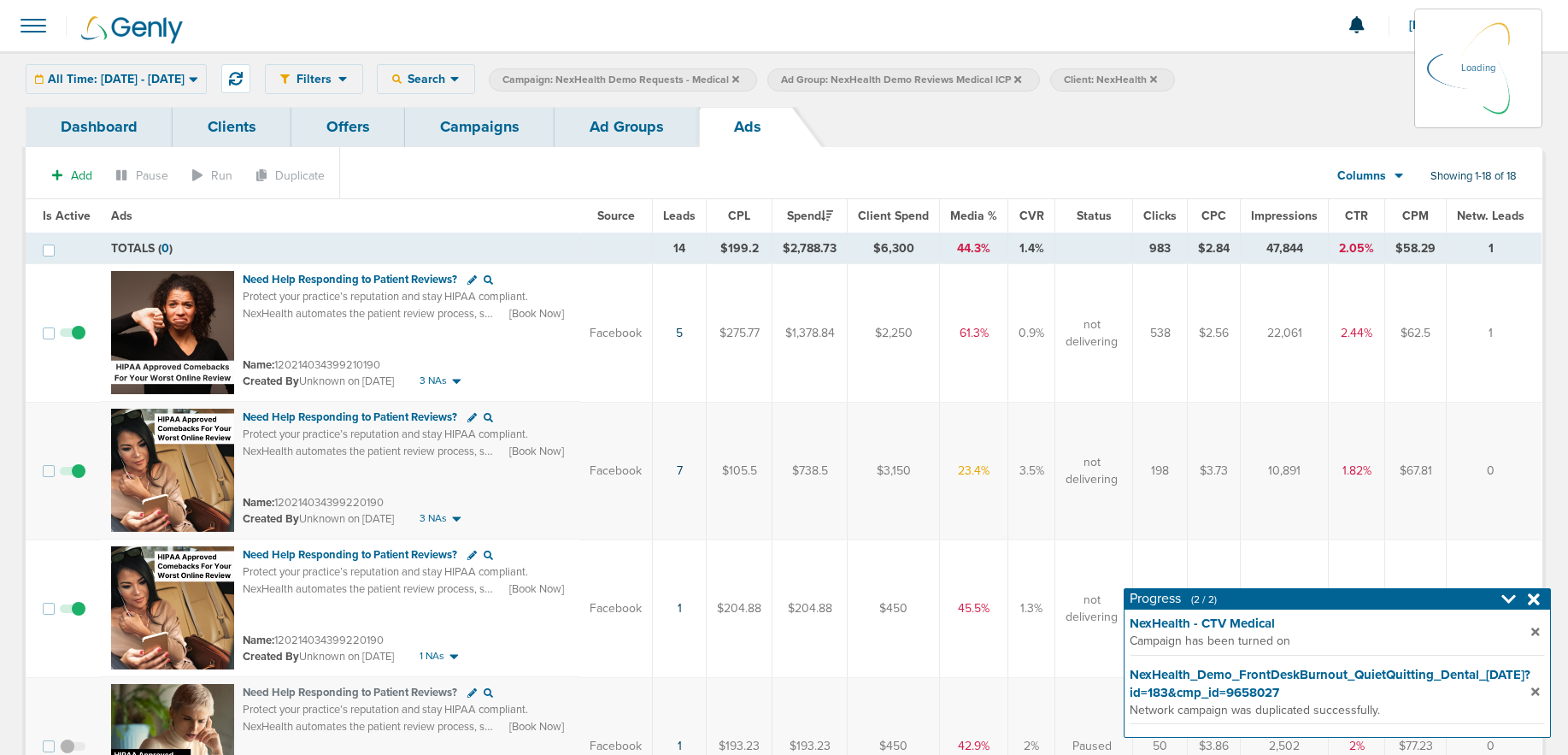
click at [153, 80] on div "All Time: [DATE] - [DATE] [DATE] [DATE] Last 7 Days Last 14 Days This Month Las…" at bounding box center [116, 79] width 181 height 30
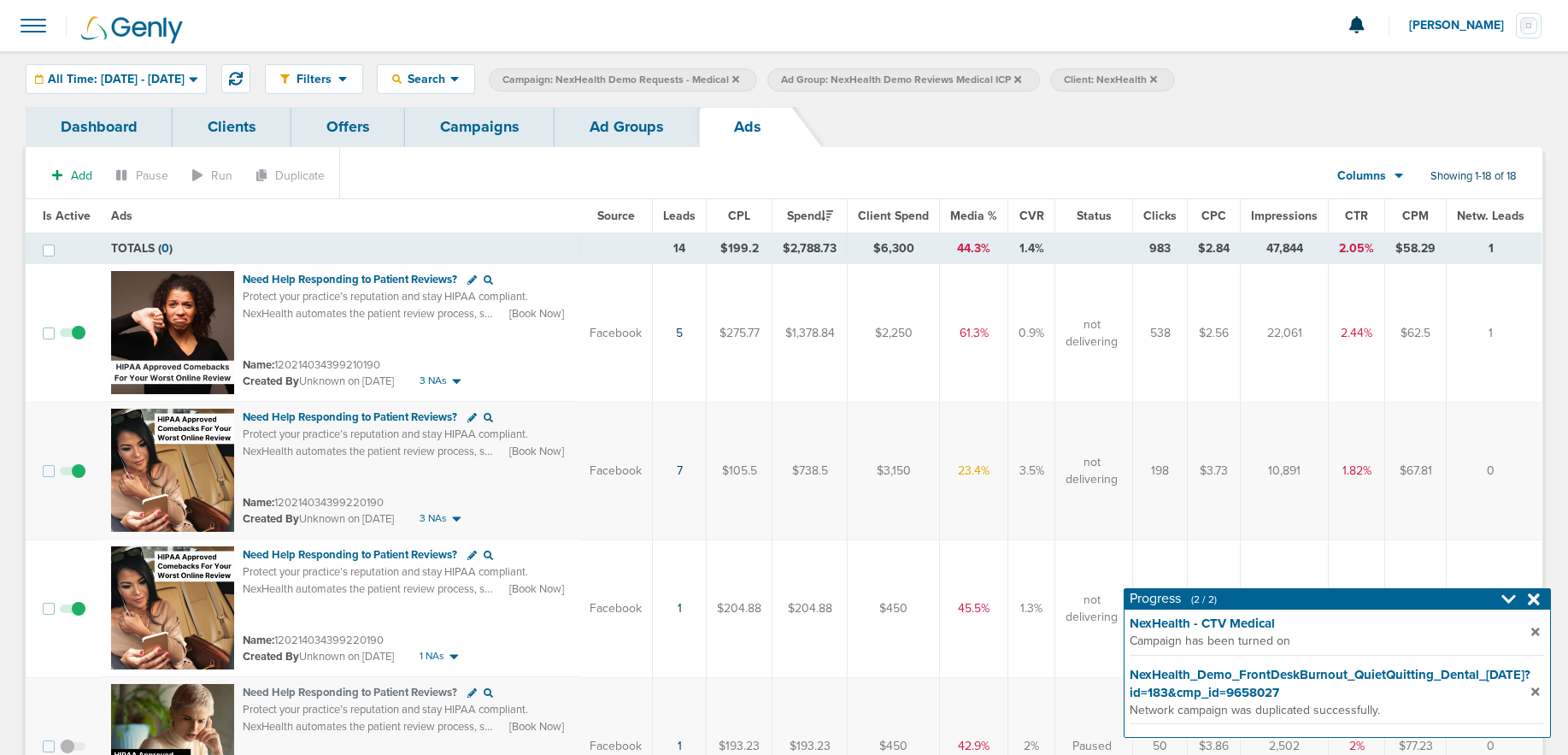
click at [610, 126] on link "Ad Groups" at bounding box center [626, 127] width 144 height 40
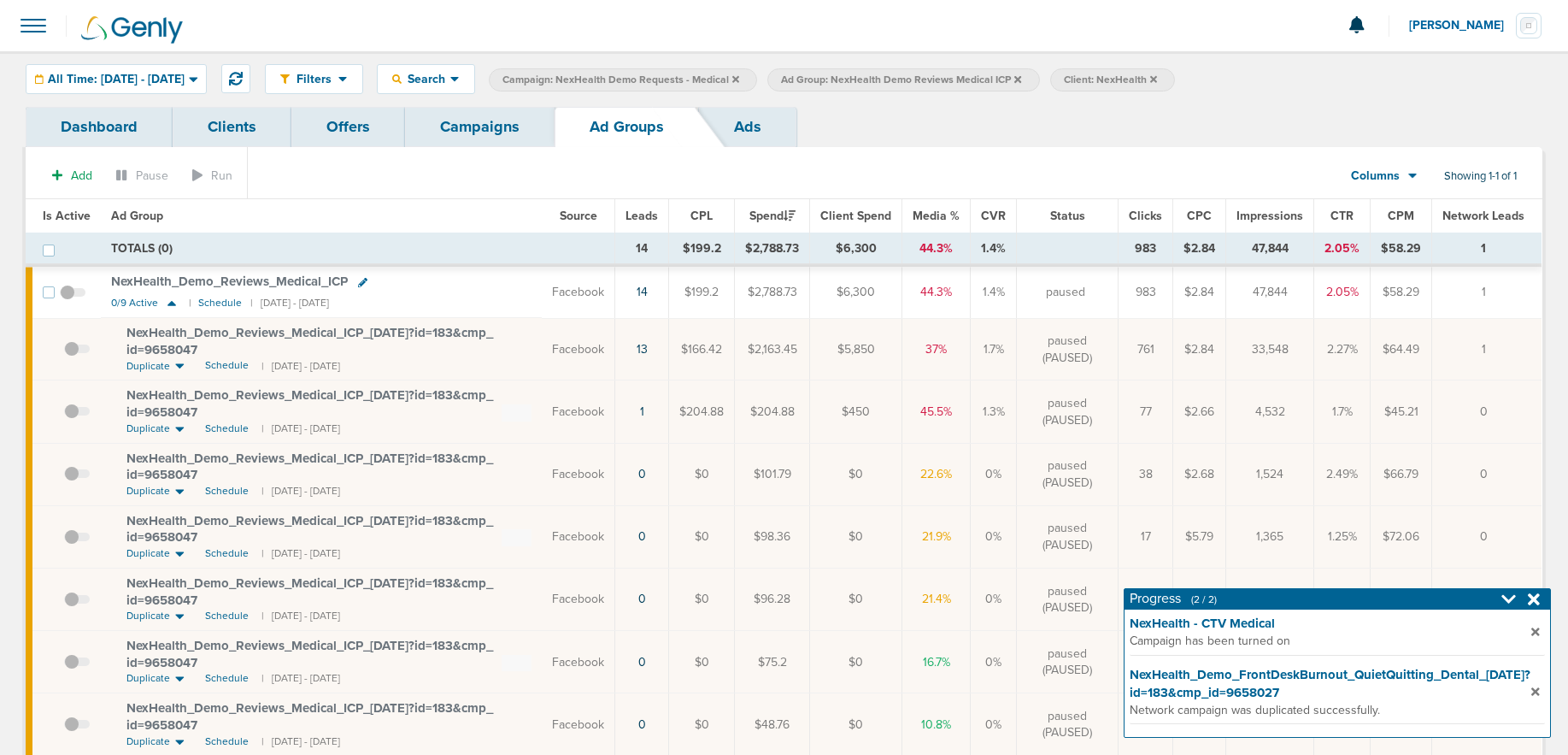
click at [184, 79] on span "All Time: [DATE] - [DATE]" at bounding box center [116, 79] width 136 height 12
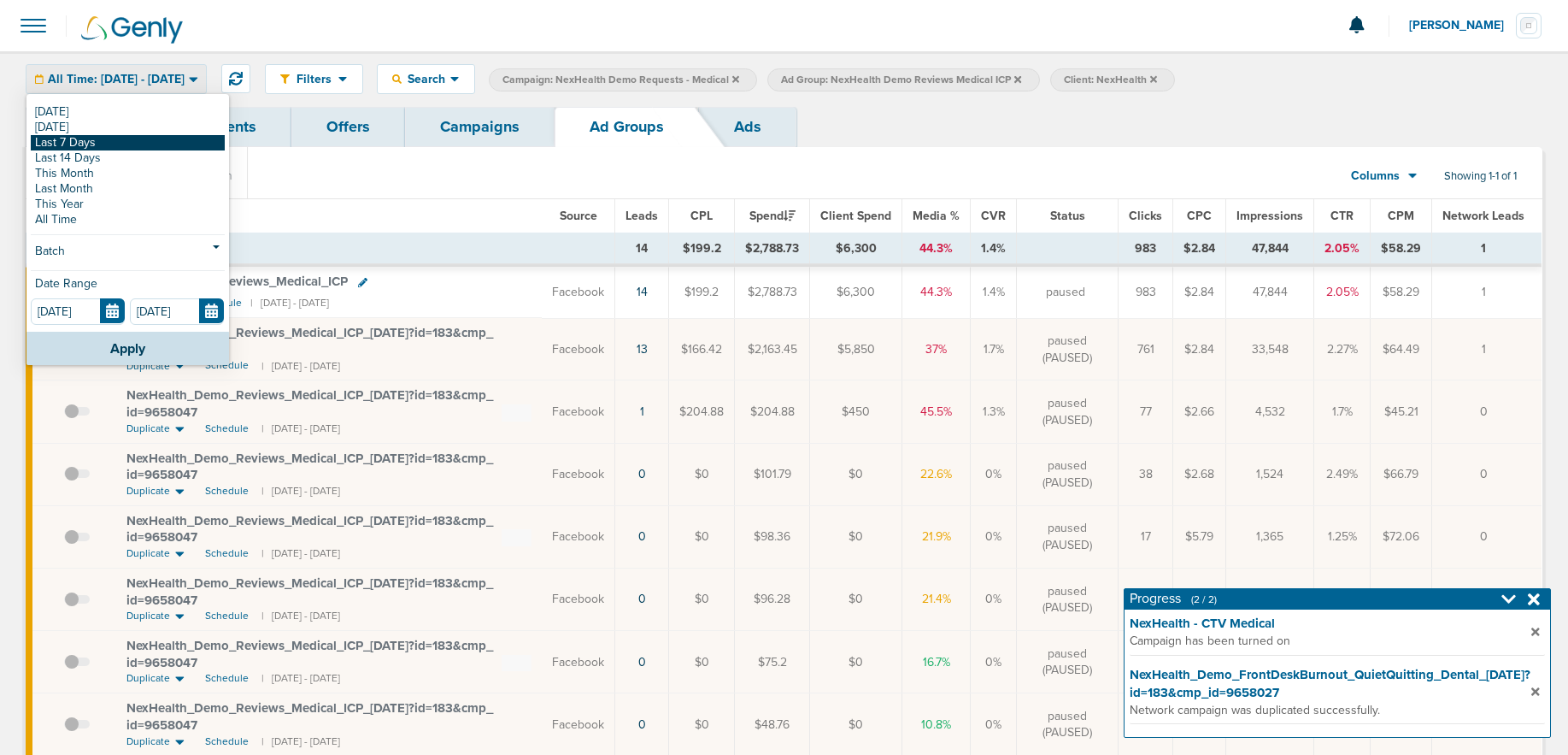
click at [46, 142] on link "Last 7 Days" at bounding box center [128, 143] width 194 height 16
type input "[DATE]"
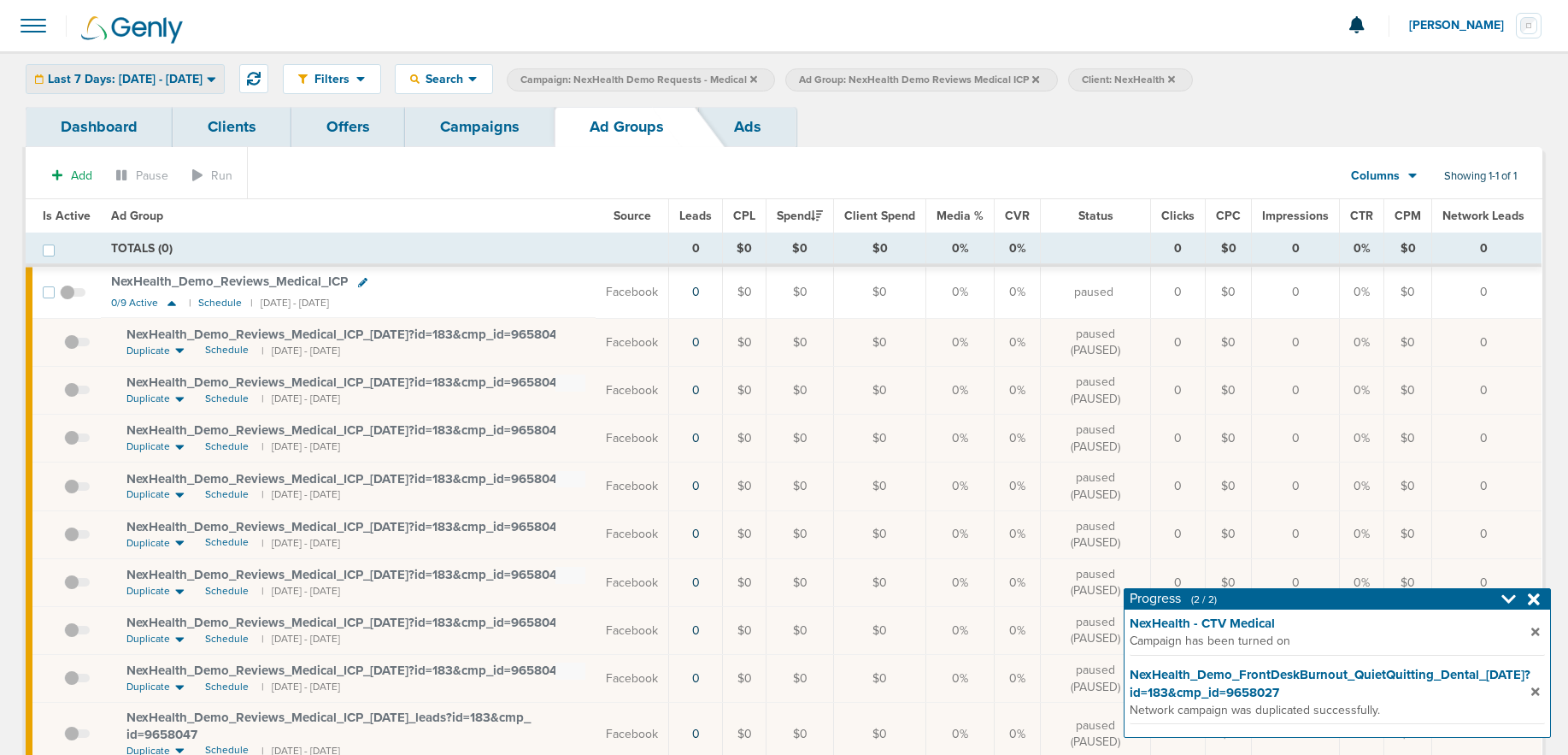
click at [98, 80] on span "Last 7 Days: [DATE] - [DATE]" at bounding box center [125, 79] width 155 height 12
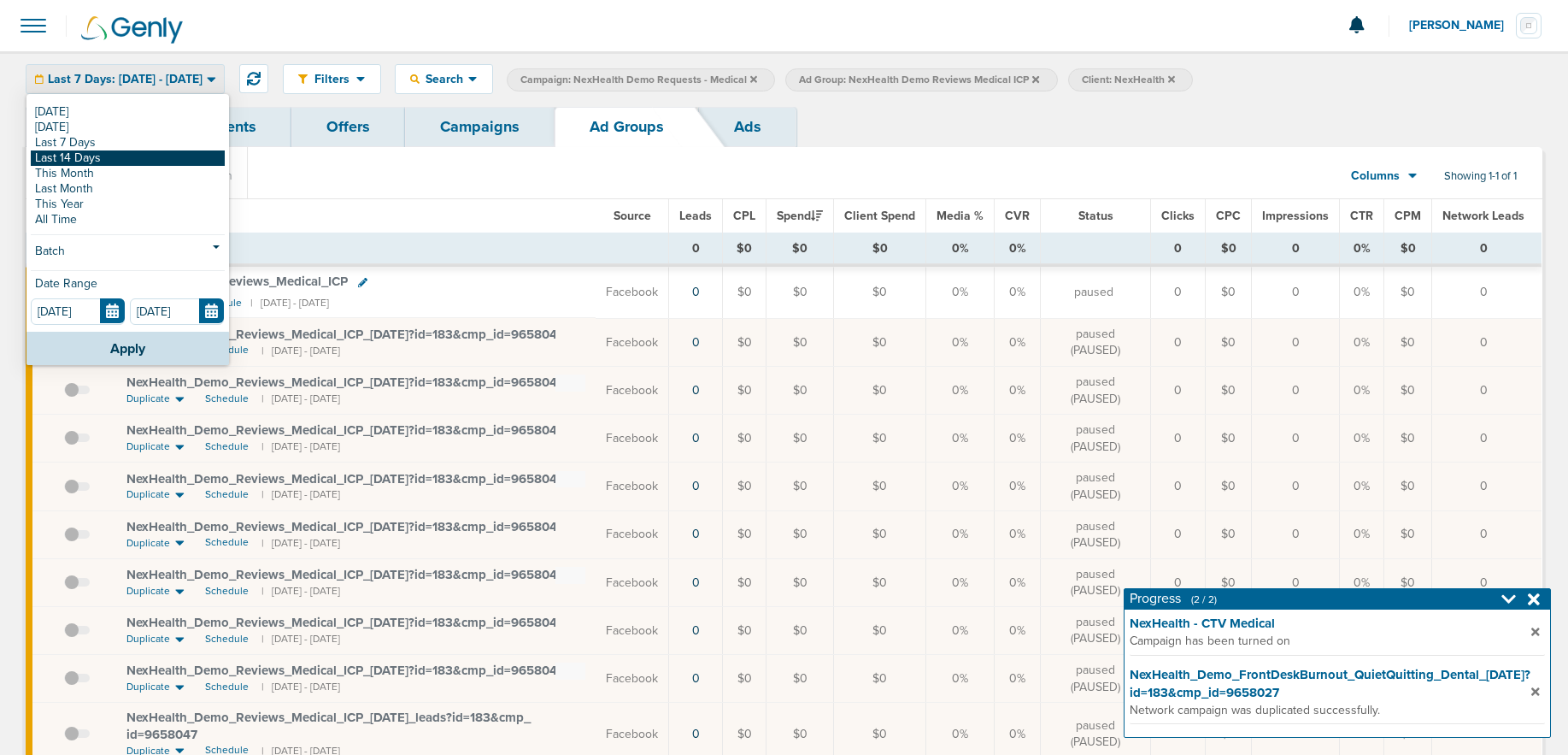
click at [94, 161] on link "Last 14 Days" at bounding box center [128, 158] width 194 height 16
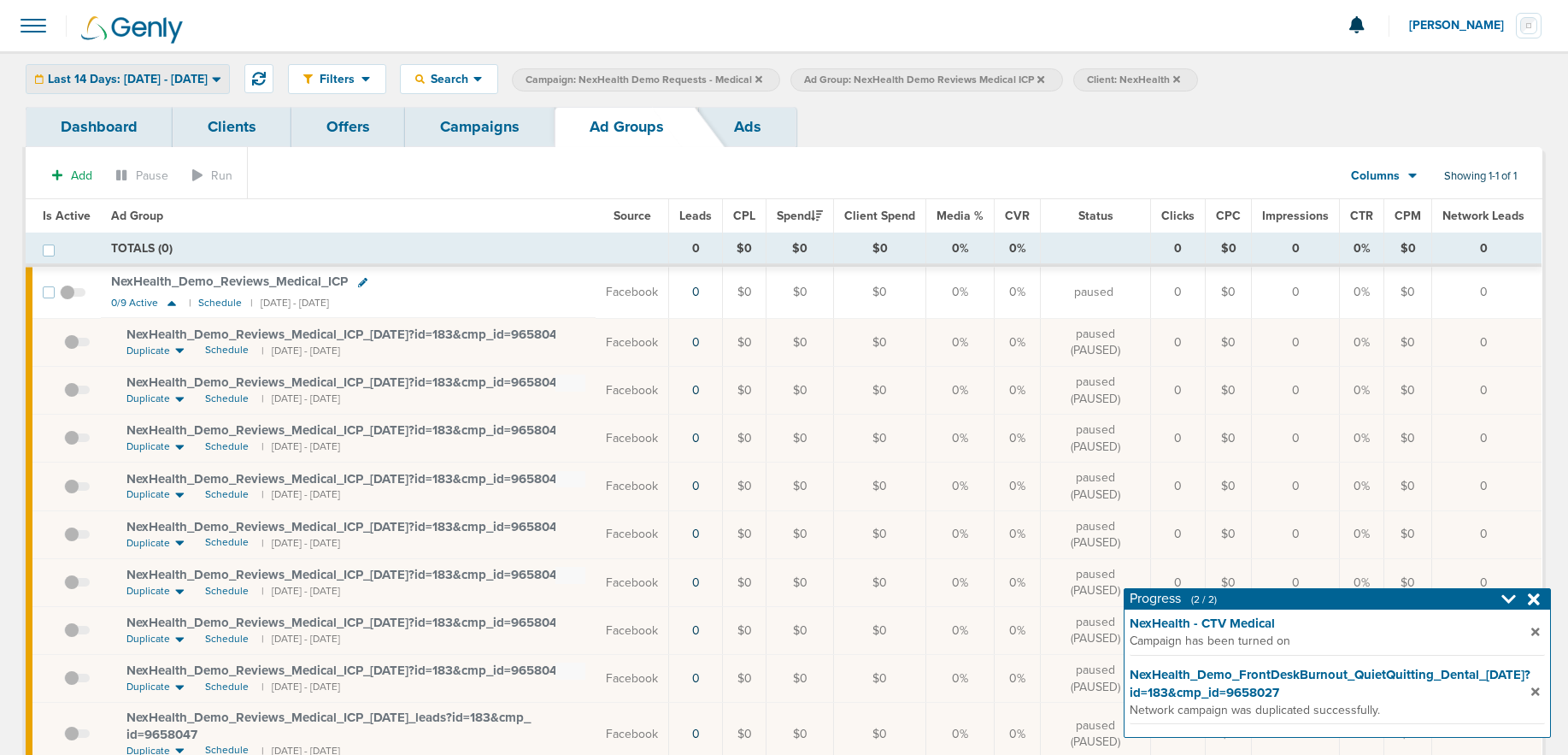
click at [103, 77] on span "Last 14 Days: [DATE] - [DATE]" at bounding box center [128, 79] width 160 height 12
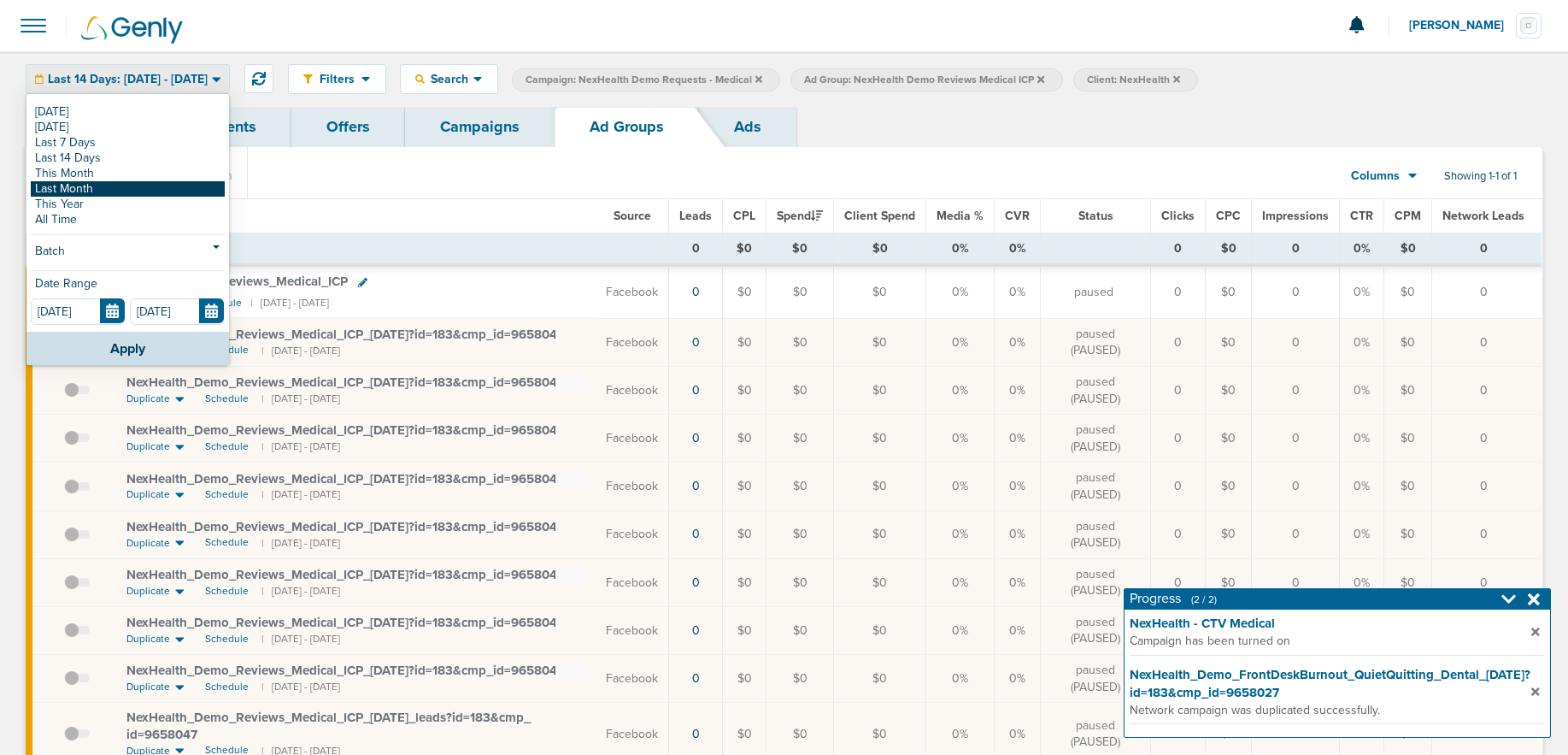
click at [85, 189] on link "Last Month" at bounding box center [128, 189] width 194 height 16
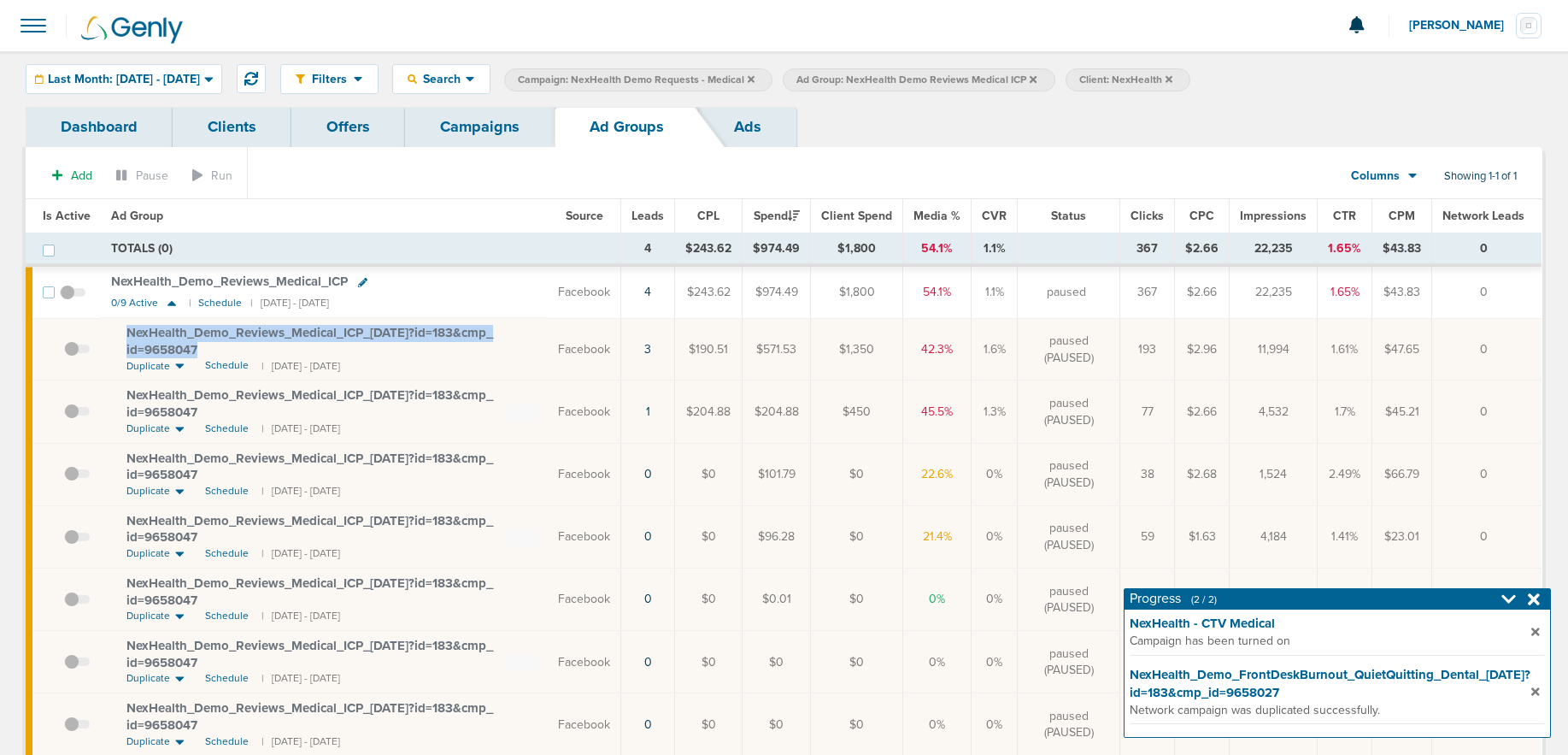
drag, startPoint x: 121, startPoint y: 330, endPoint x: 205, endPoint y: 350, distance: 86.3
click at [205, 350] on td "NexHealth_ Demo_ Reviews_ Medical_ ICP_ [DATE]?id=183&cmp_ id=9658047 Duplicate…" at bounding box center [324, 349] width 447 height 62
copy span "NexHealth_ Demo_ Reviews_ Medical_ ICP_ [DATE]?id=183&cmp_ id=9658047"
click at [496, 122] on link "Campaigns" at bounding box center [480, 127] width 150 height 40
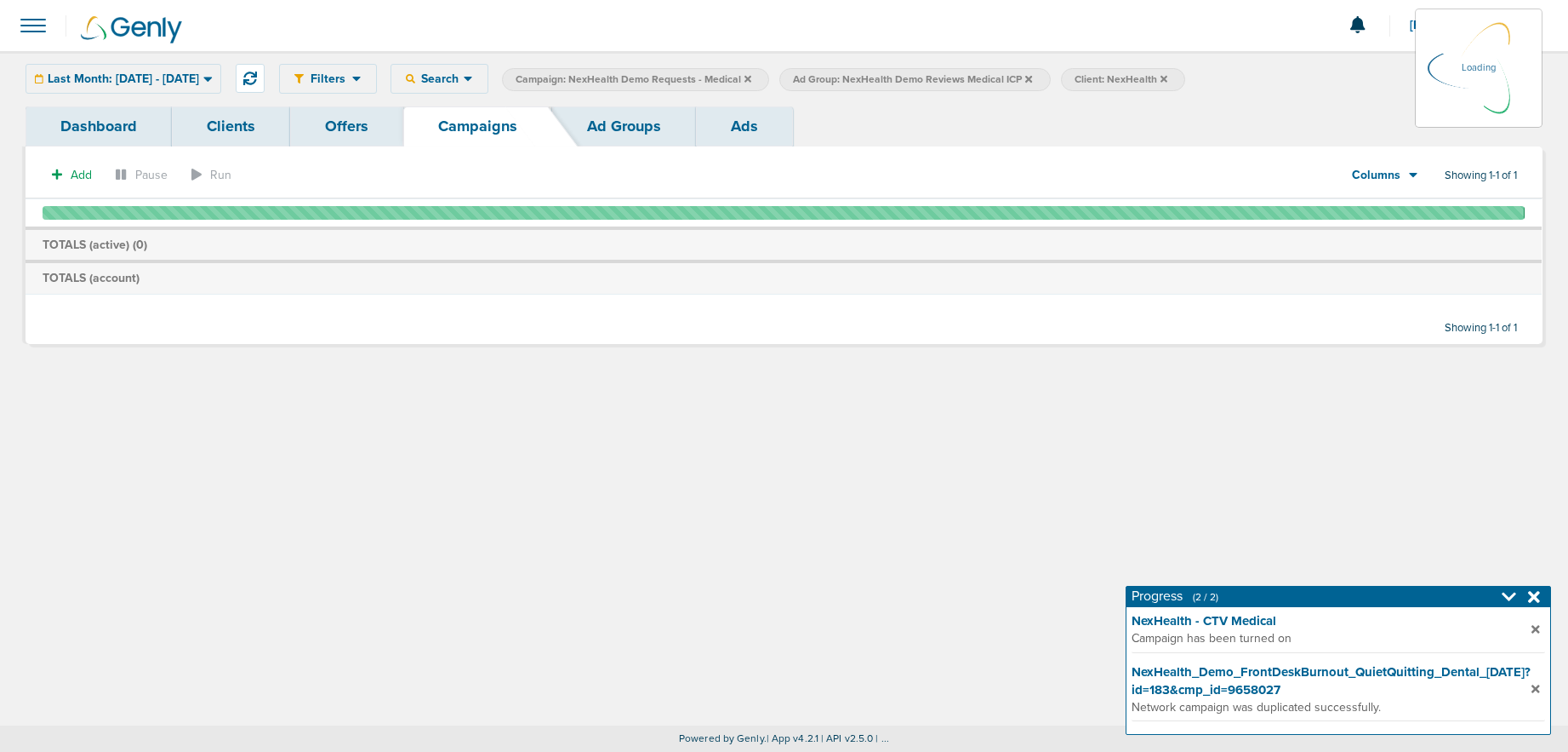
click at [752, 77] on icon at bounding box center [748, 78] width 7 height 7
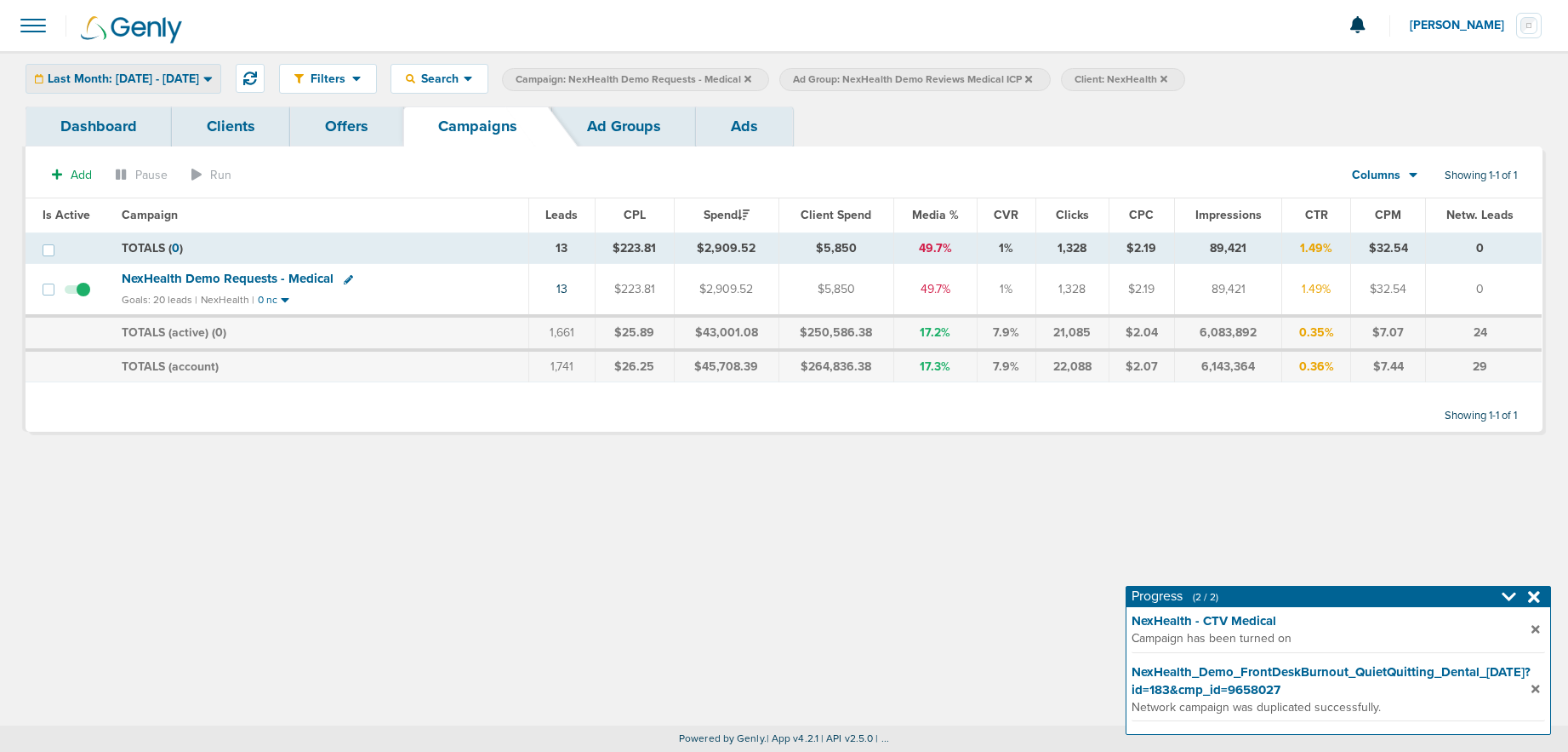
click at [199, 82] on span "Last Month: [DATE] - [DATE]" at bounding box center [123, 79] width 151 height 12
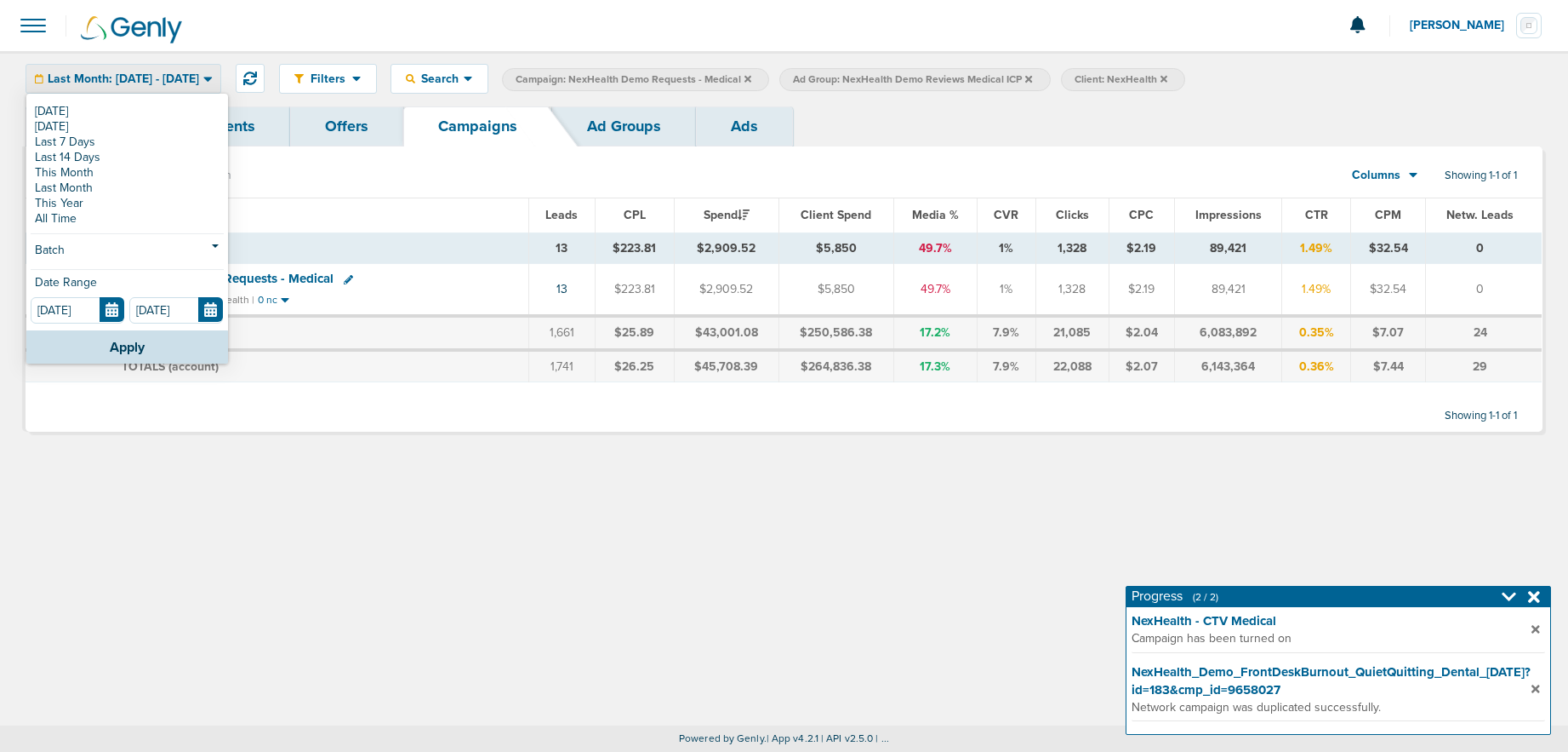
drag, startPoint x: 159, startPoint y: 112, endPoint x: 171, endPoint y: 110, distance: 12.2
click at [159, 112] on link "[DATE]" at bounding box center [127, 112] width 193 height 16
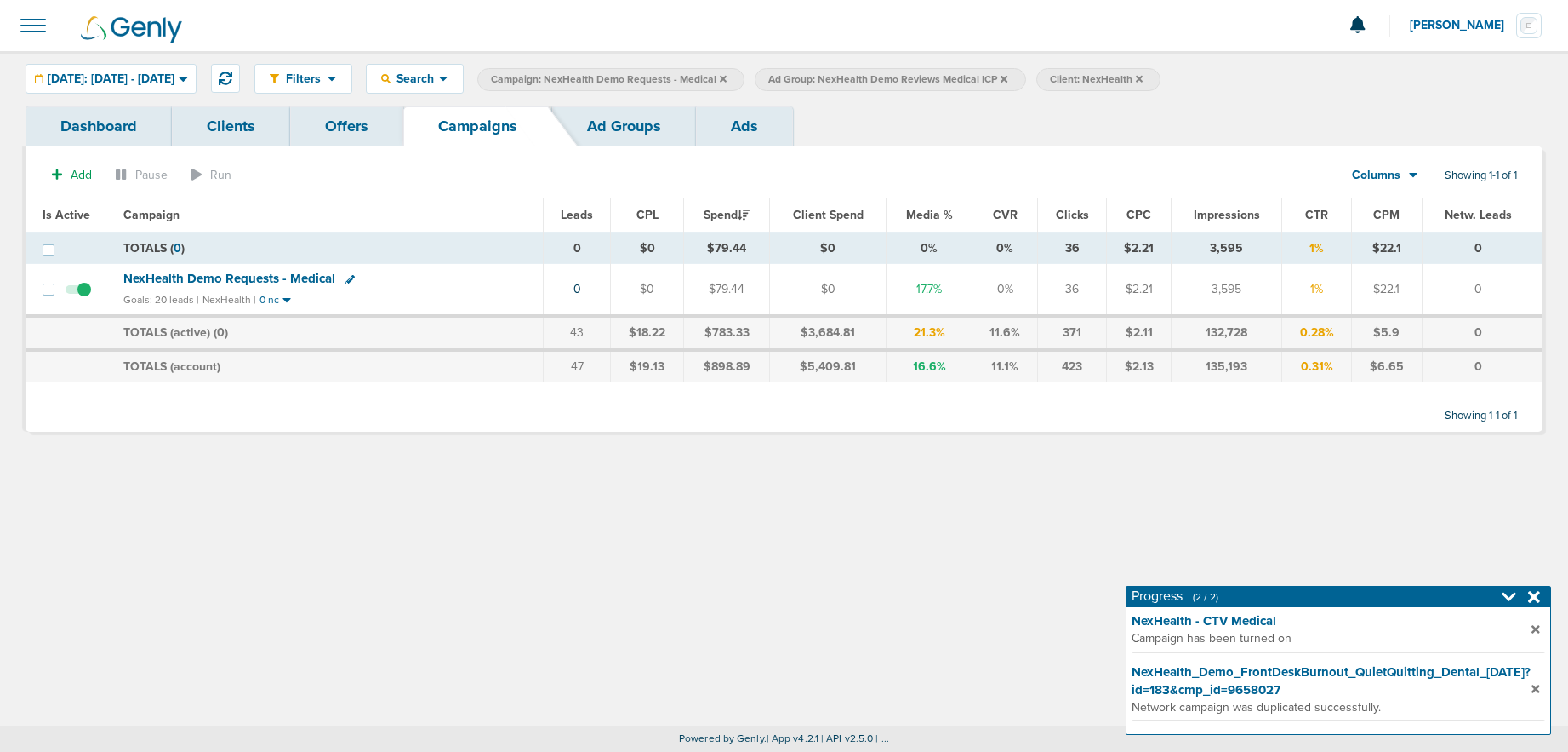
click at [726, 81] on icon at bounding box center [722, 79] width 7 height 11
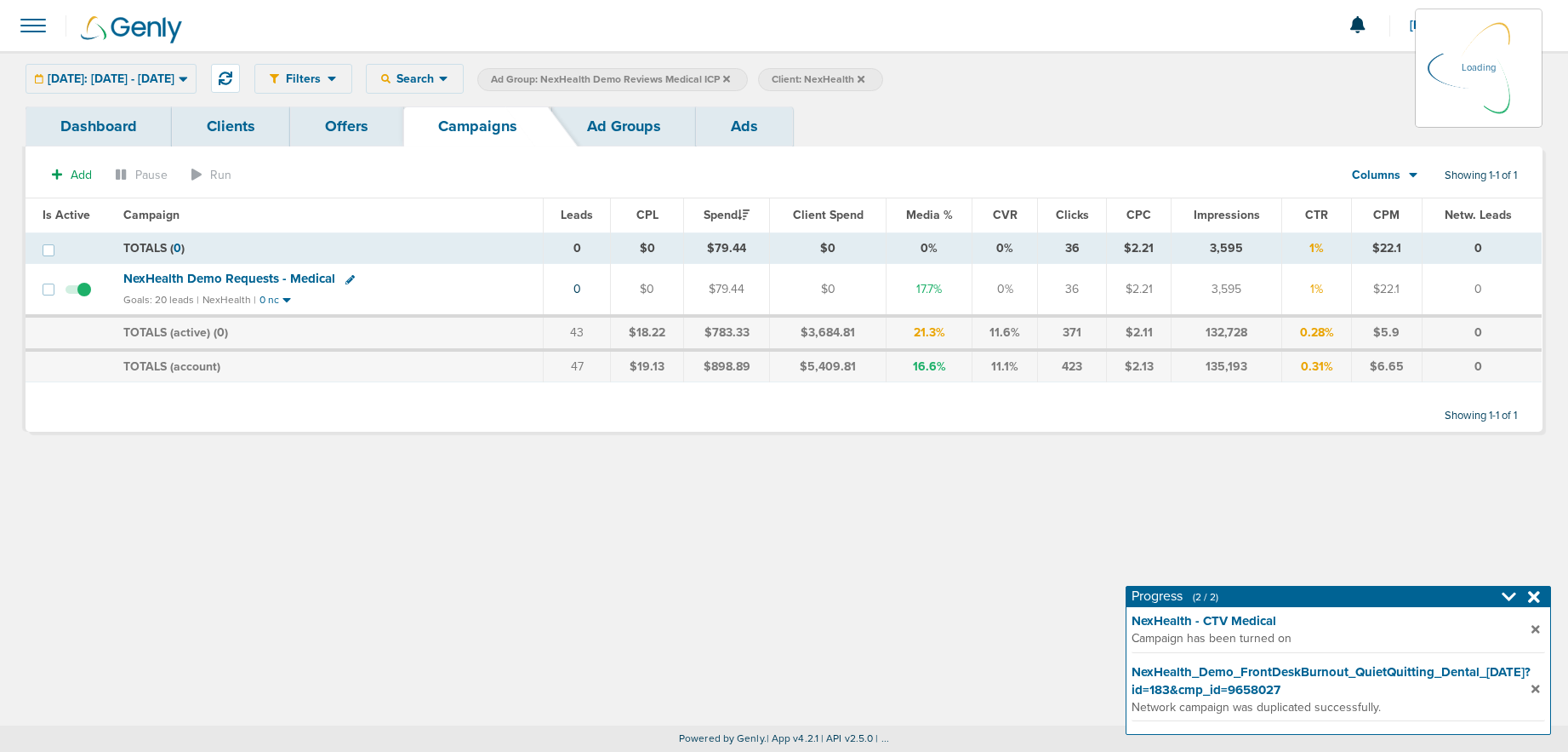
click at [730, 77] on icon at bounding box center [726, 78] width 7 height 7
click at [730, 79] on icon at bounding box center [726, 79] width 7 height 11
click at [730, 76] on icon at bounding box center [726, 79] width 7 height 11
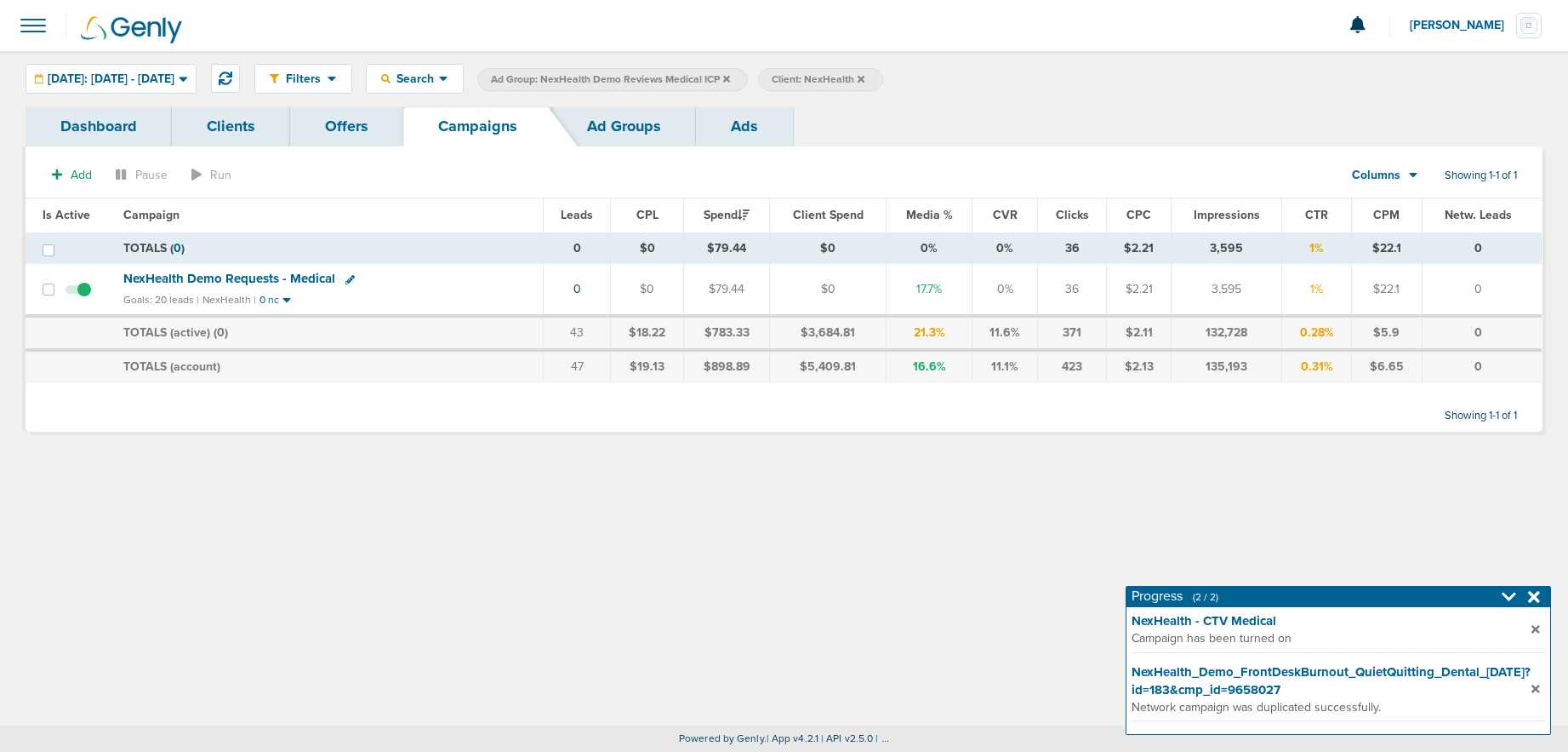
click at [730, 78] on icon at bounding box center [726, 78] width 7 height 7
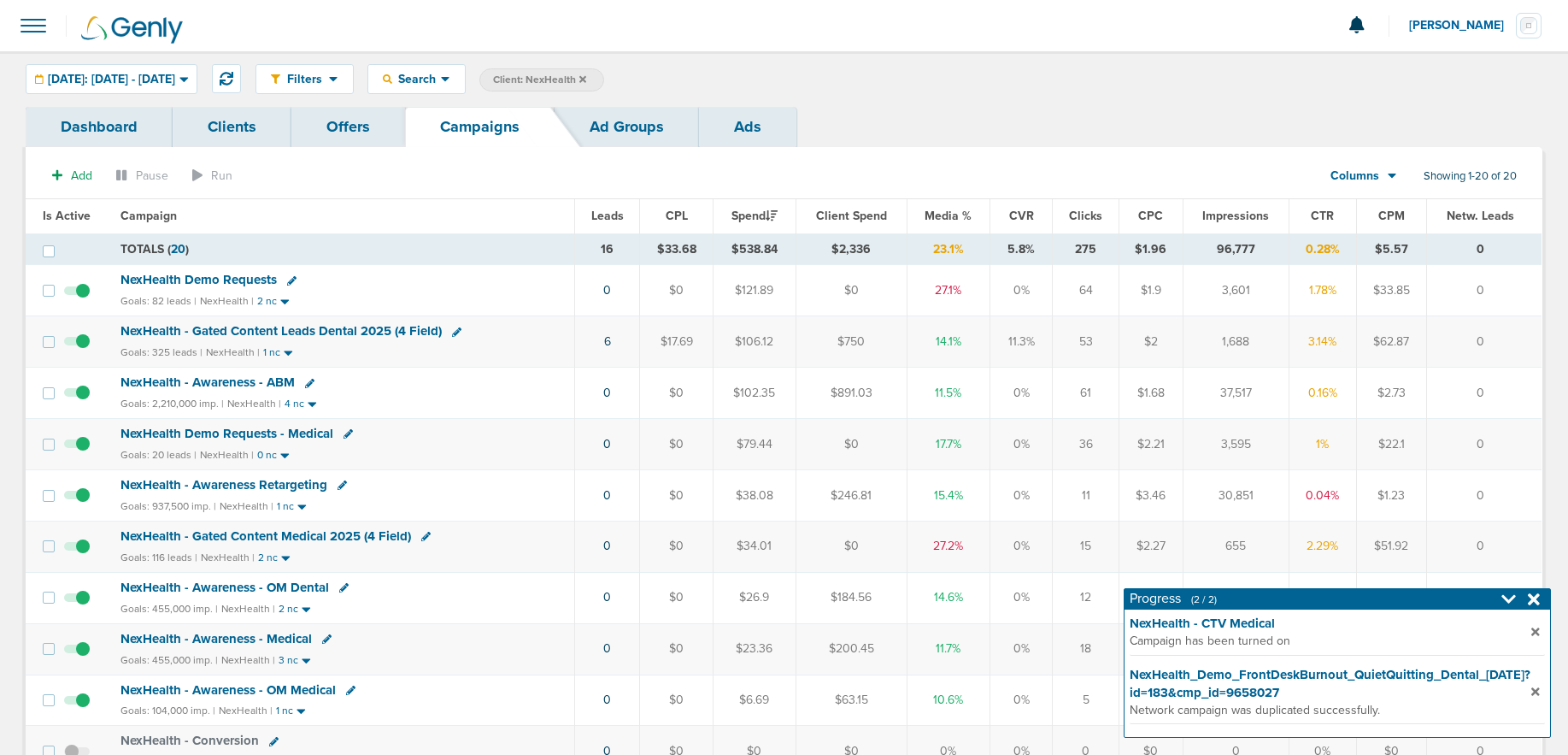
click at [586, 79] on icon at bounding box center [582, 78] width 7 height 7
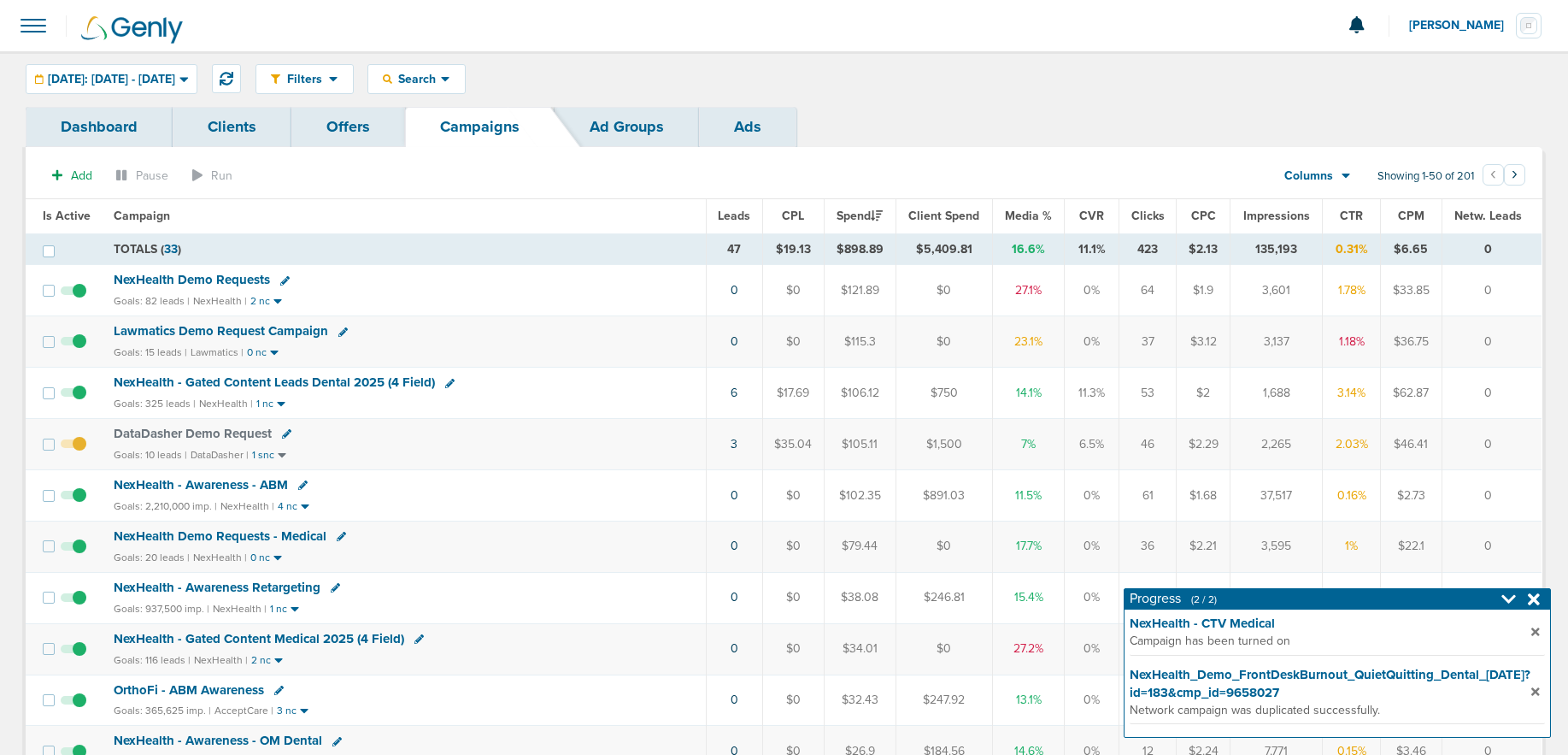
click at [157, 275] on span "NexHealth Demo Requests" at bounding box center [192, 280] width 157 height 16
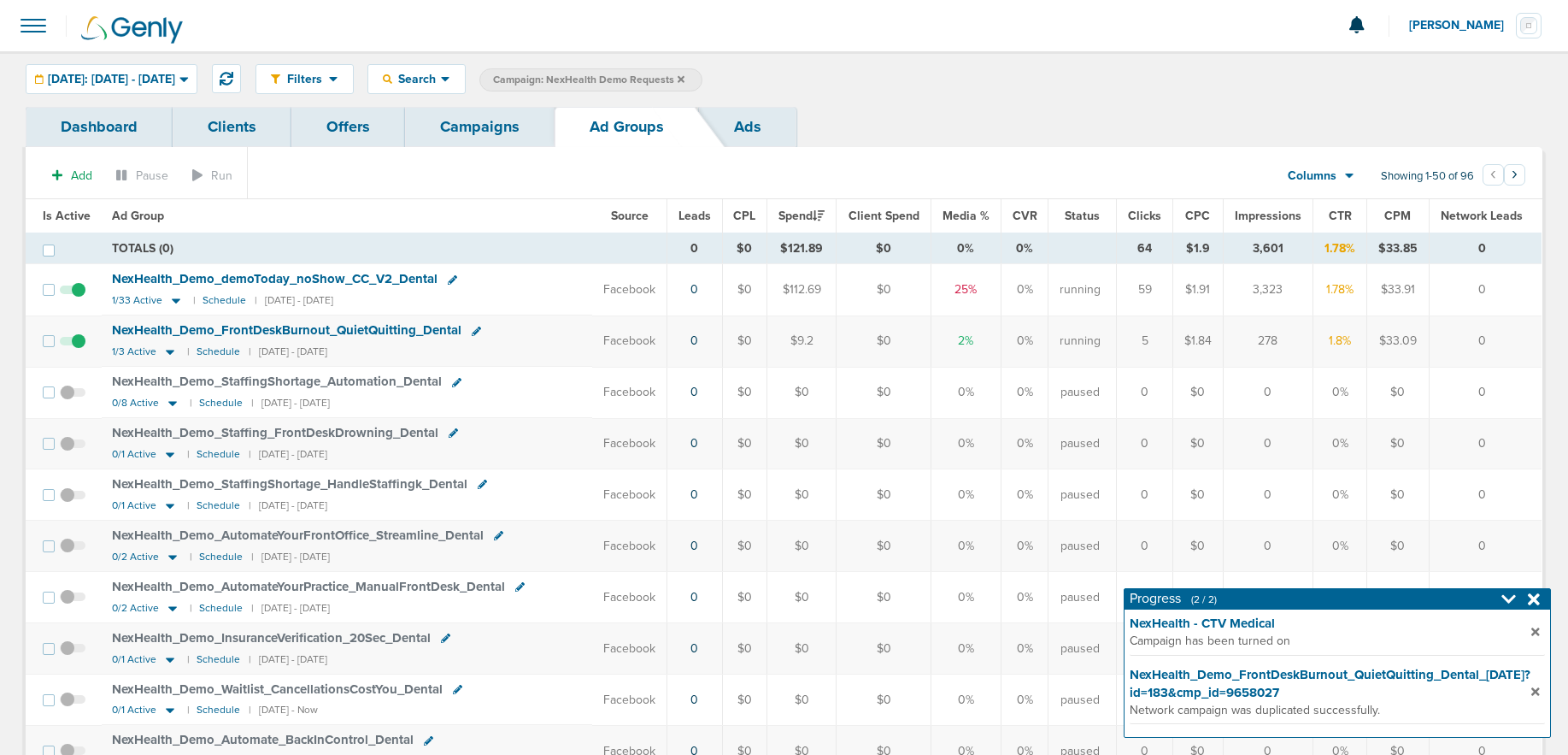
click at [489, 140] on link "Campaigns" at bounding box center [480, 127] width 150 height 40
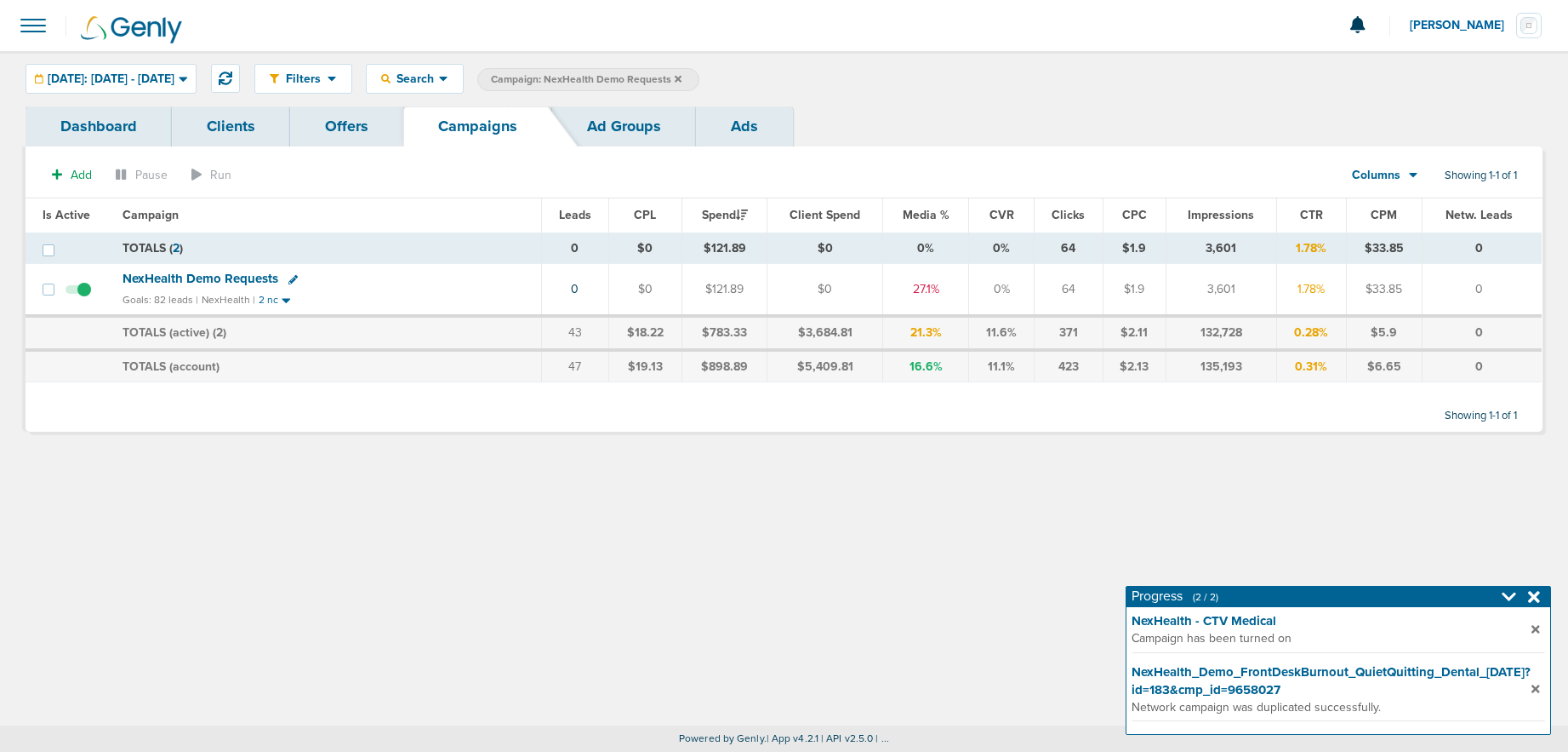
click at [290, 280] on icon at bounding box center [293, 279] width 10 height 10
select select
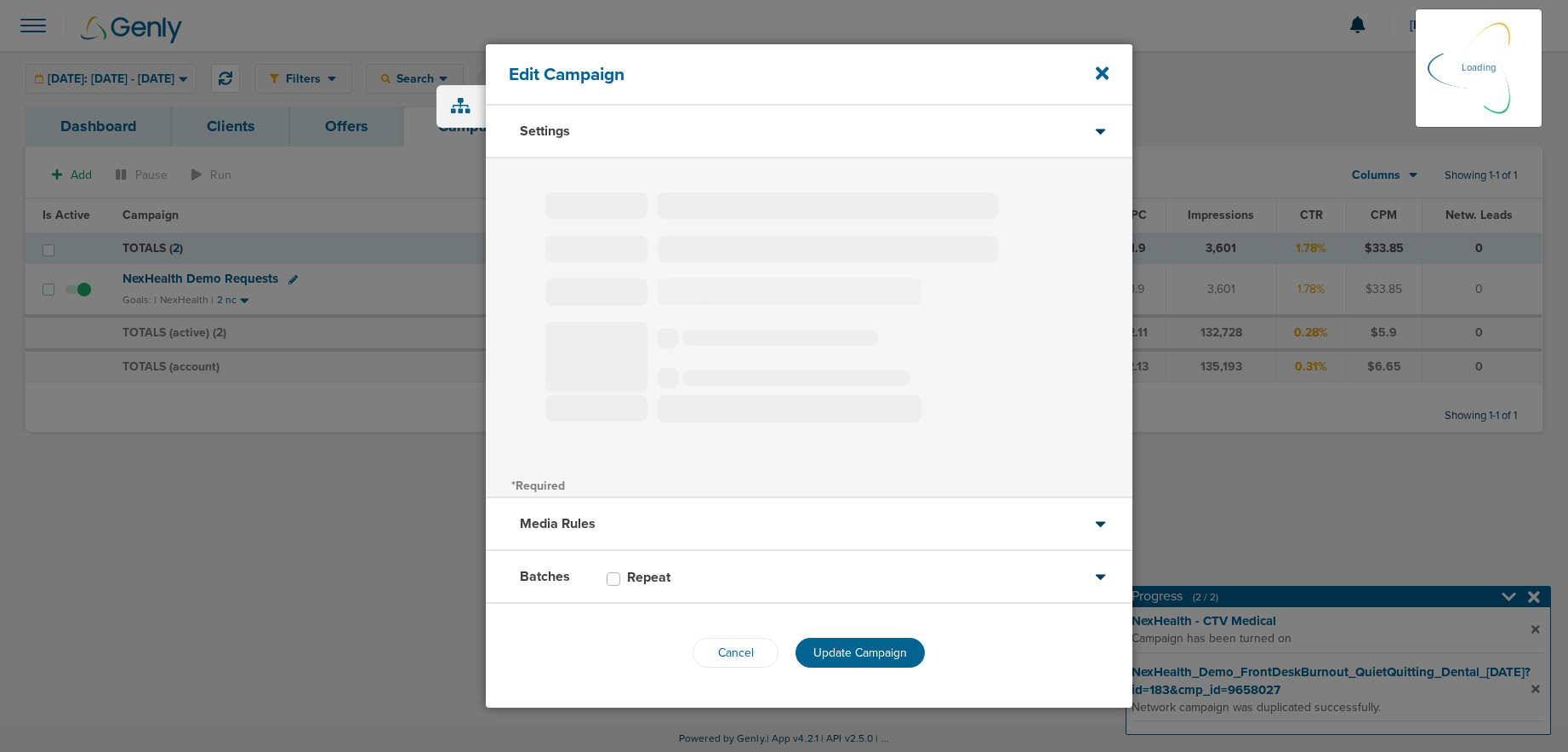
type input "NexHealth Demo Requests"
select select "Leads"
radio input "true"
select select "readWrite"
select select "1"
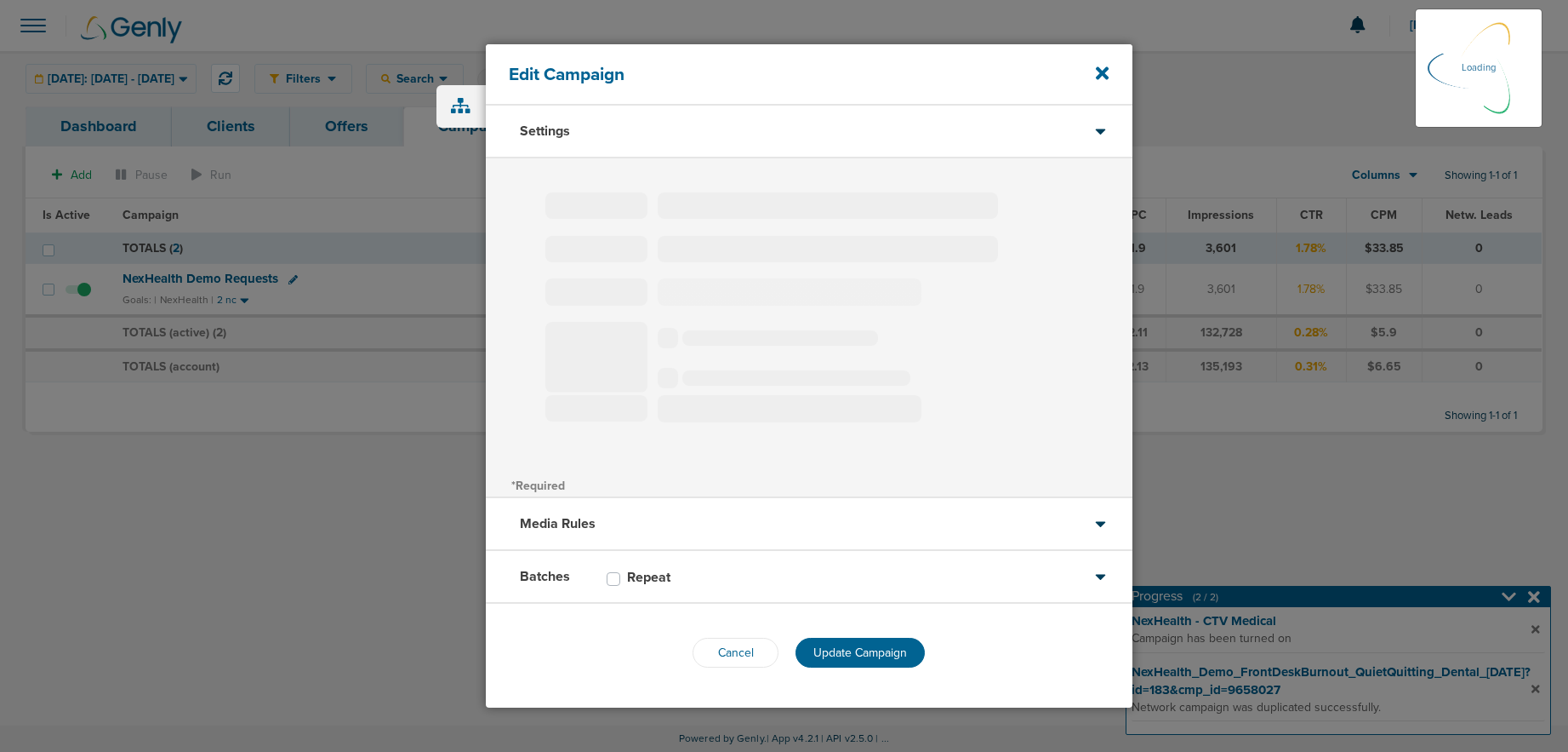
select select "2"
select select "3"
select select "4"
select select "6"
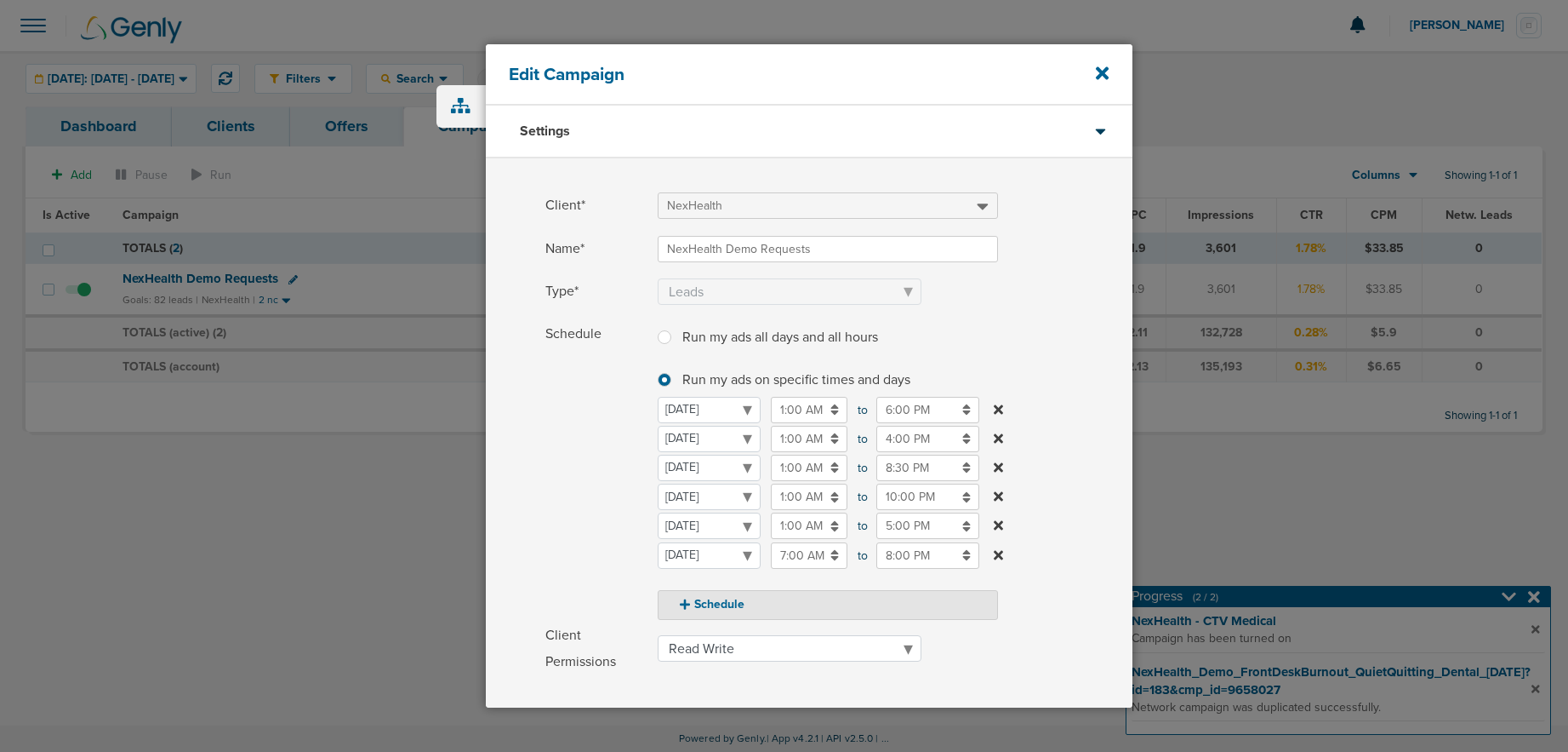
click at [882, 409] on input "6:00 PM" at bounding box center [927, 409] width 103 height 26
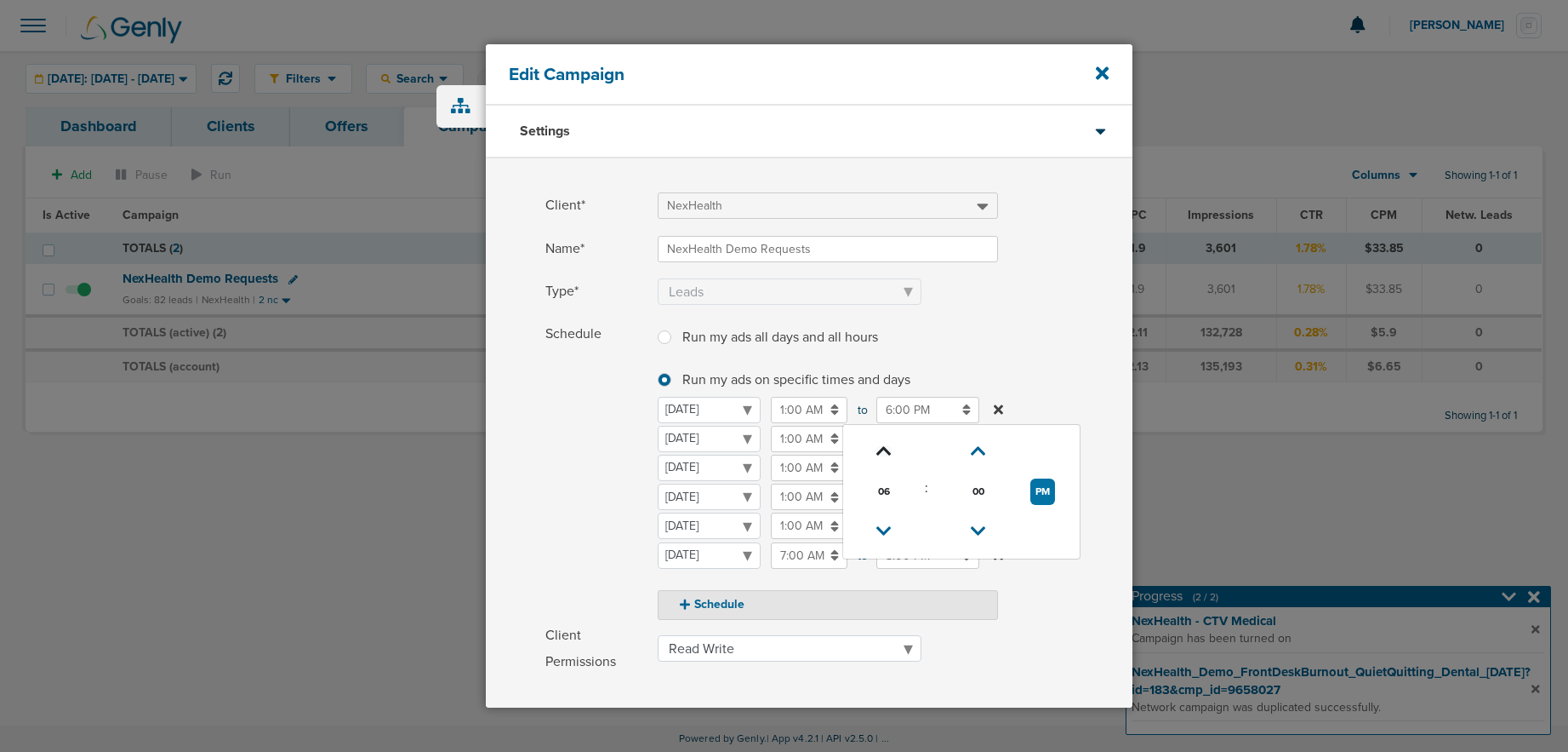
click at [880, 453] on icon at bounding box center [883, 451] width 16 height 11
type input "10:00 PM"
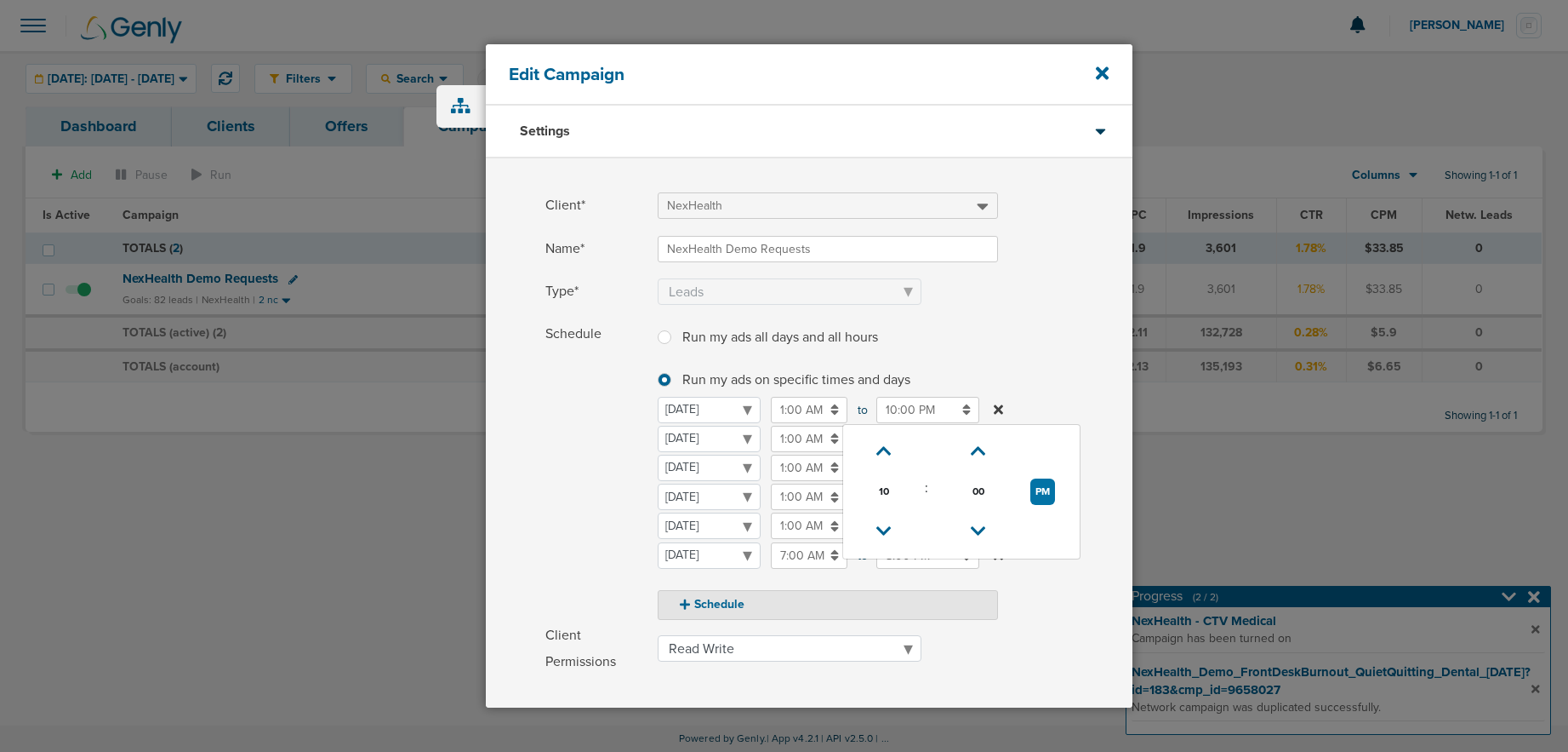
click at [617, 454] on span "Schedule" at bounding box center [595, 470] width 102 height 298
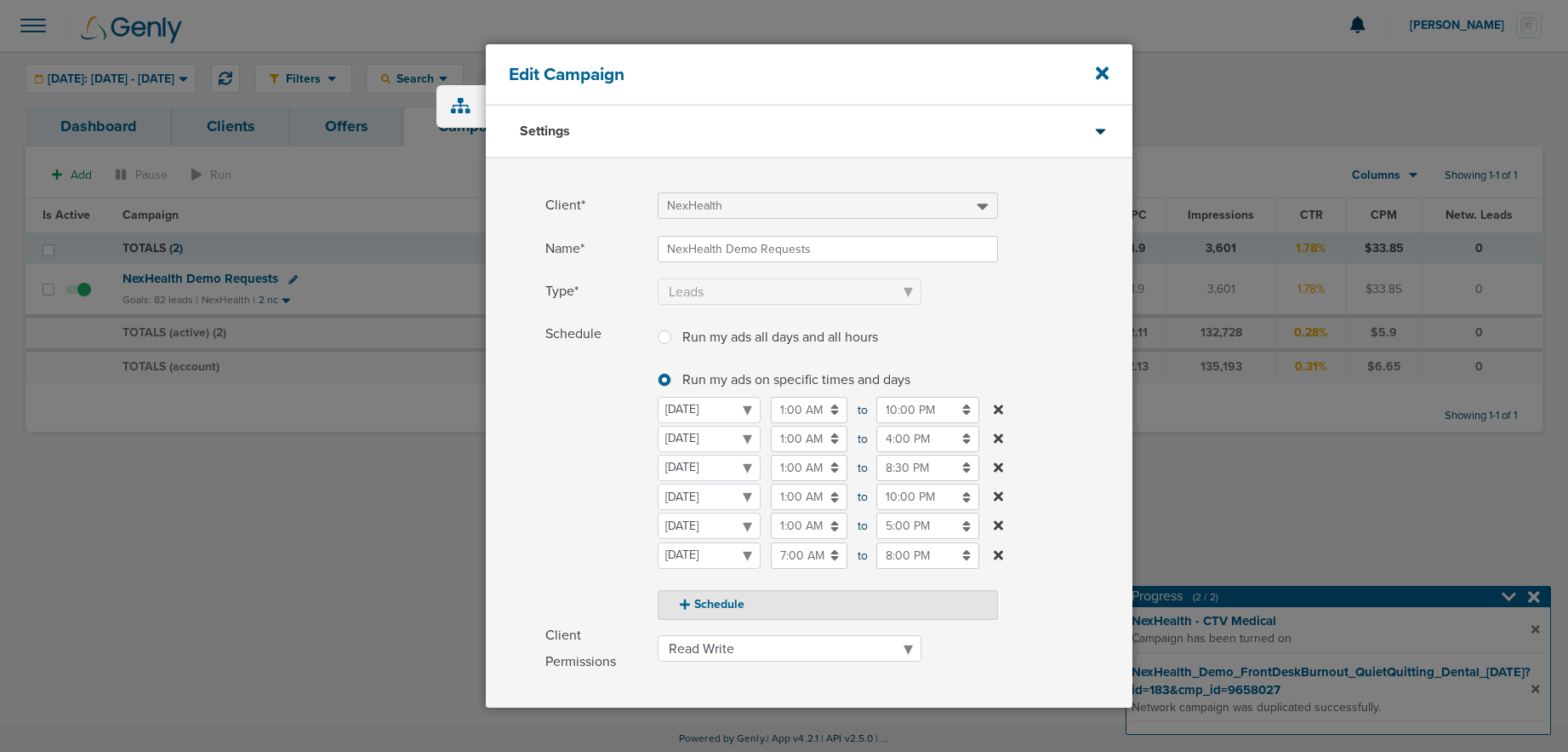
click at [581, 472] on span "Schedule" at bounding box center [595, 470] width 102 height 298
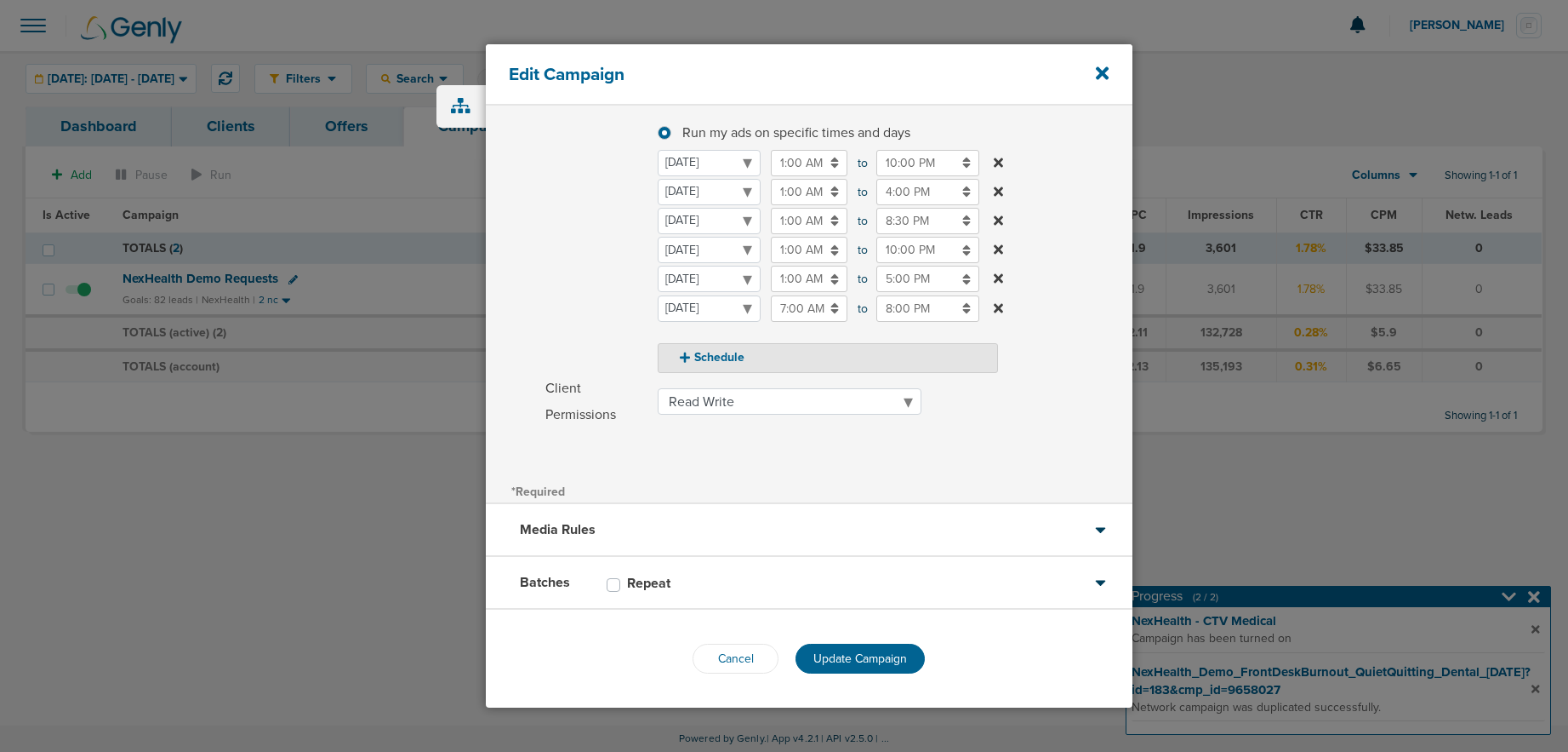
click at [847, 648] on button "Update Campaign" at bounding box center [859, 658] width 129 height 30
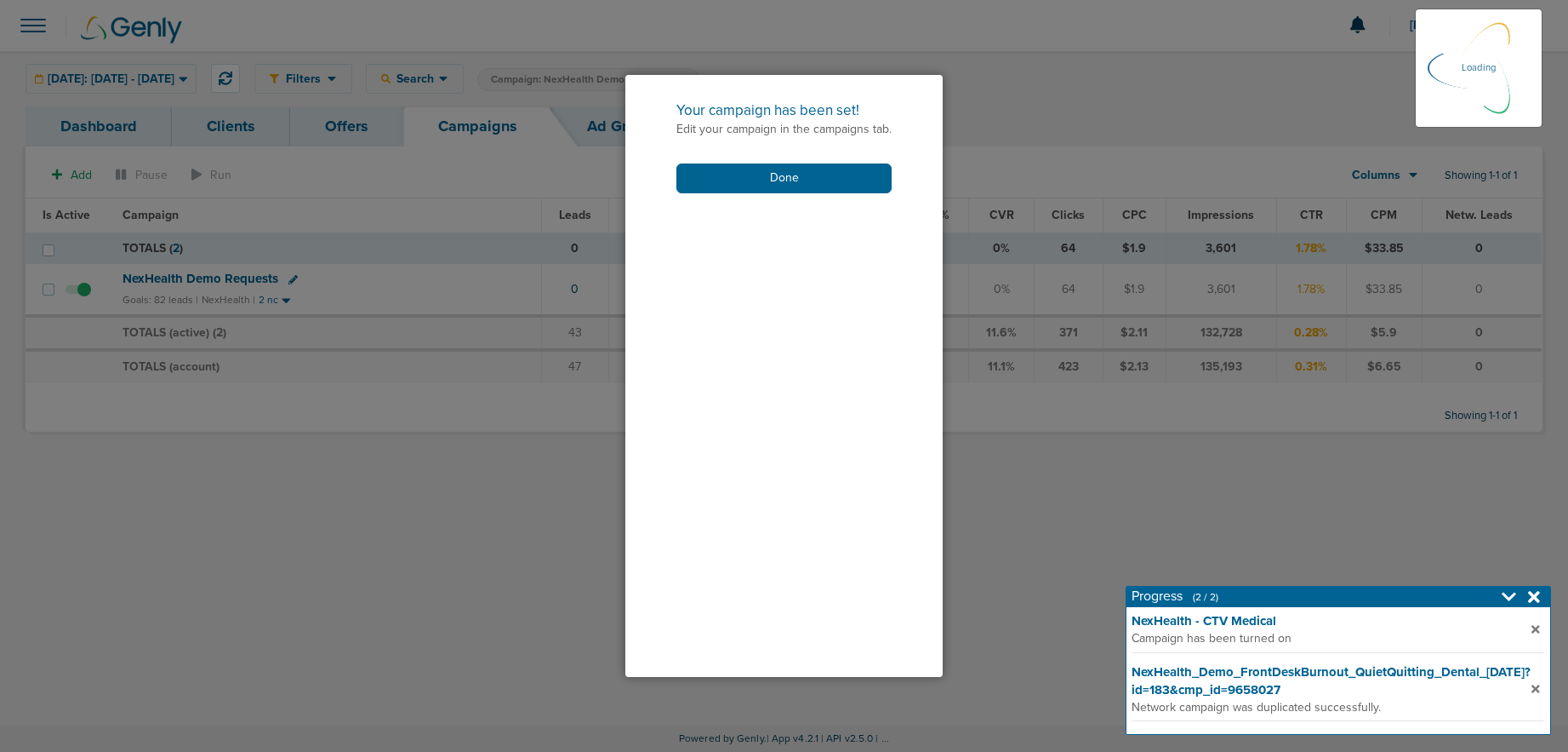
scroll to position [194, 0]
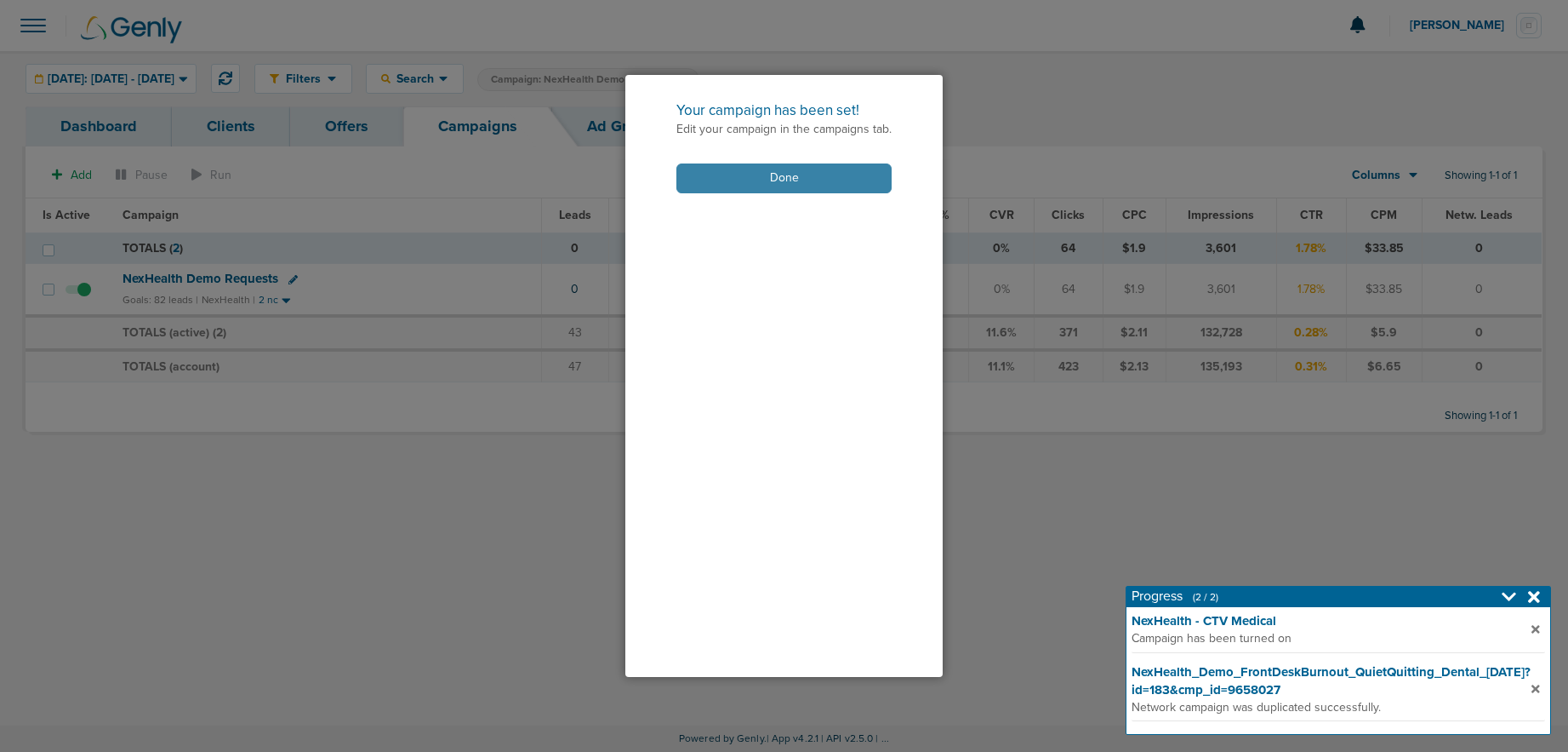
click at [814, 180] on button "Done" at bounding box center [784, 178] width 215 height 30
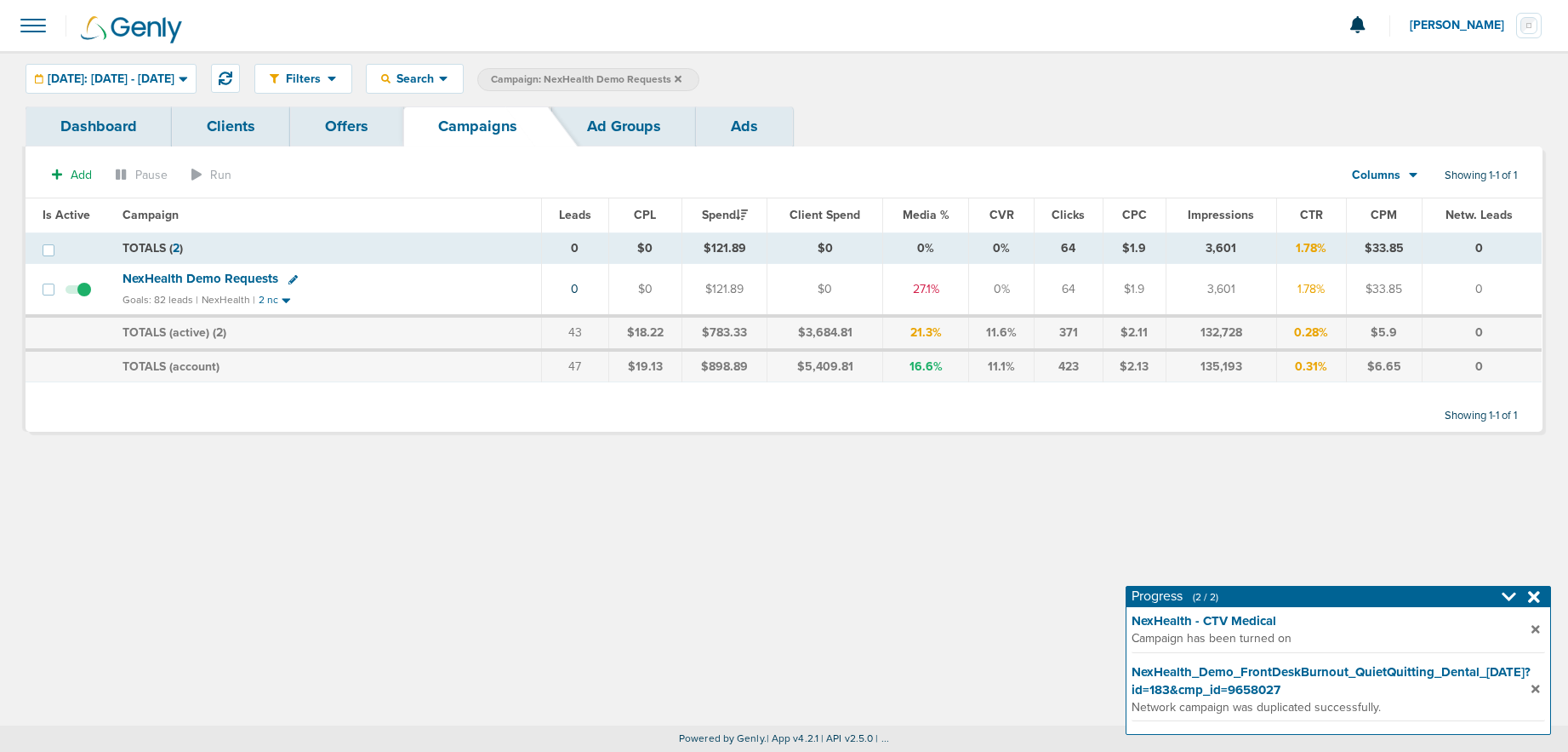
click at [682, 80] on icon at bounding box center [678, 79] width 7 height 11
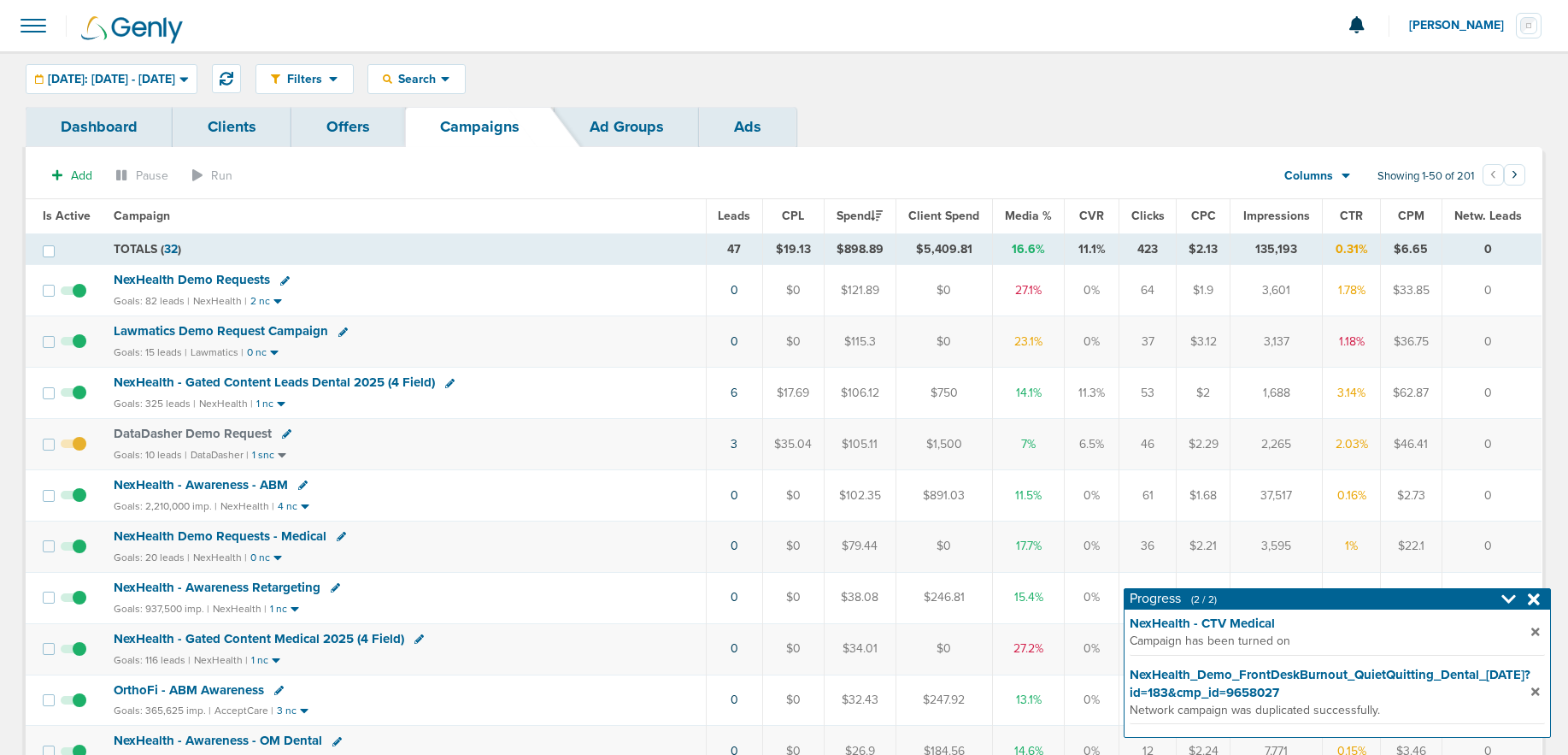
click at [337, 536] on icon at bounding box center [342, 537] width 10 height 10
select select
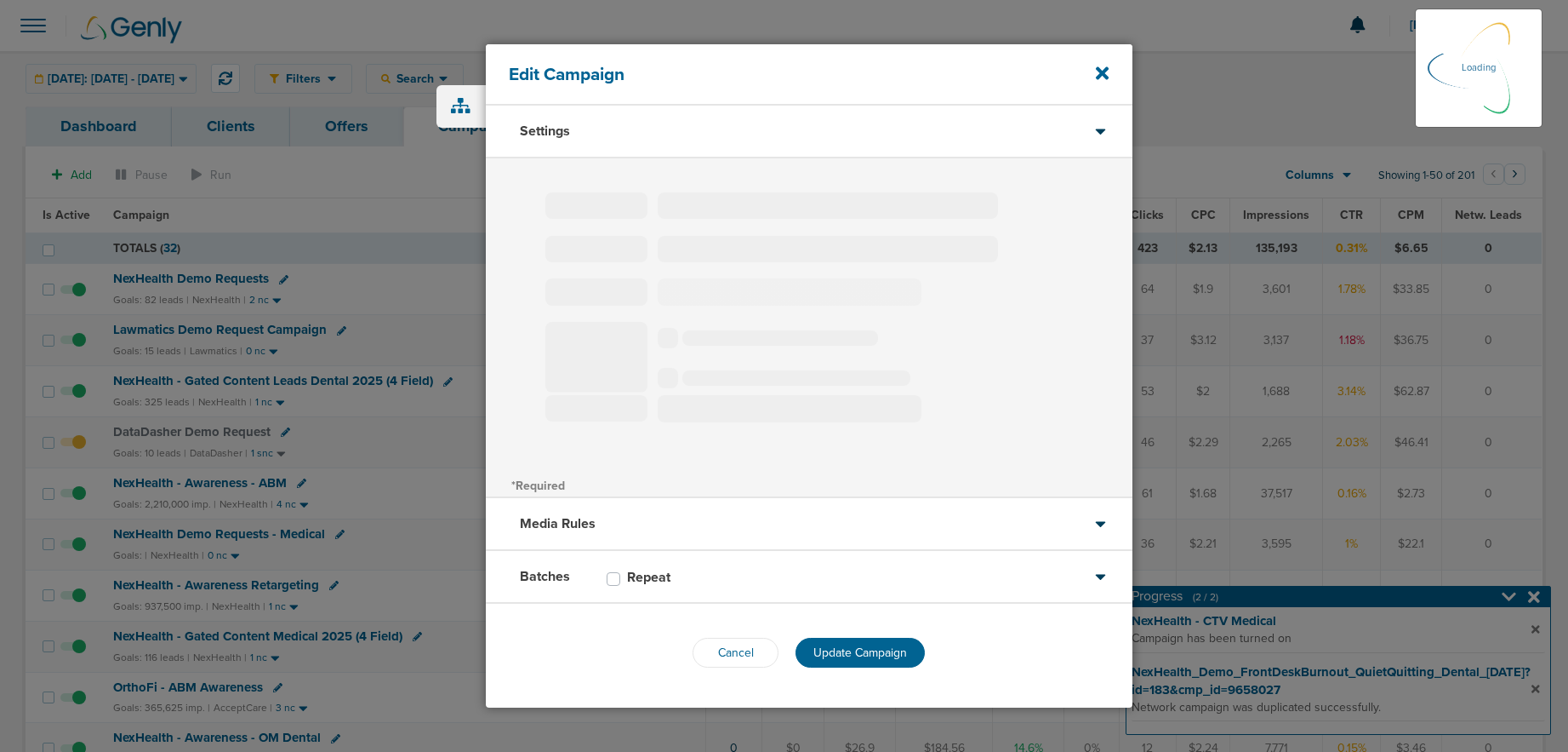
type input "NexHealth Demo Requests - Medical"
select select "Leads"
radio input "true"
select select "readOnly"
select select "2"
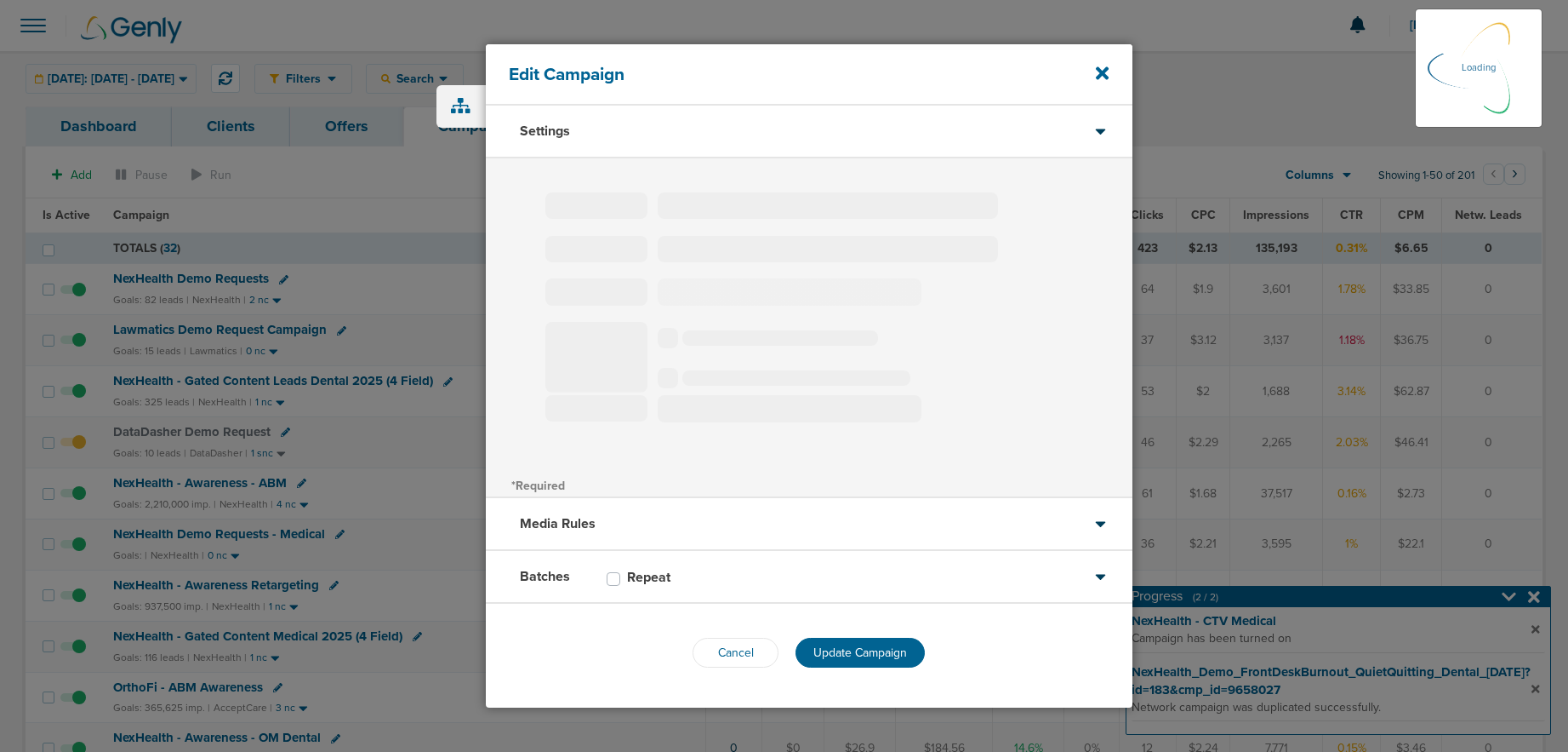
select select "3"
select select "4"
select select "6"
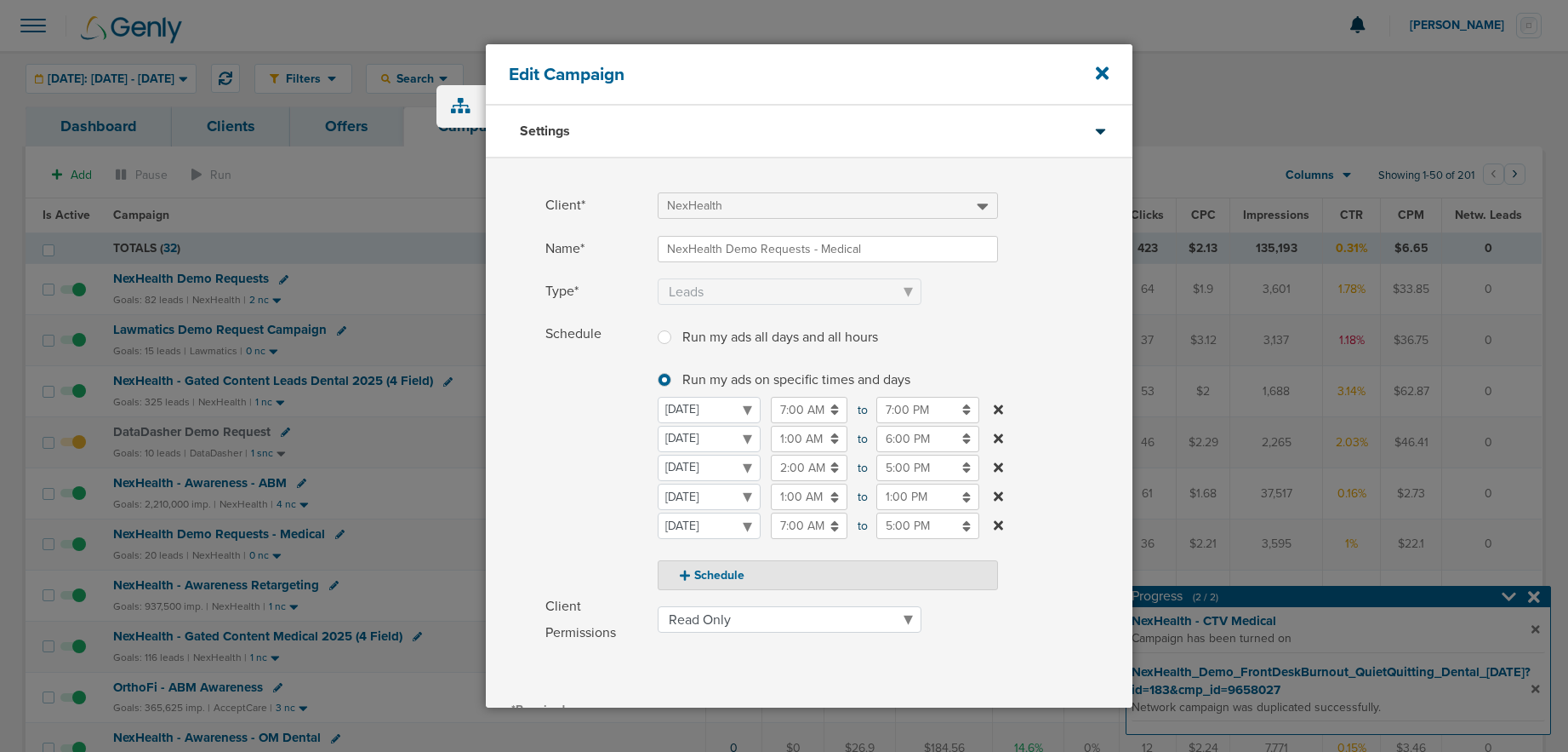
click at [908, 406] on input "7:00 PM" at bounding box center [927, 409] width 103 height 26
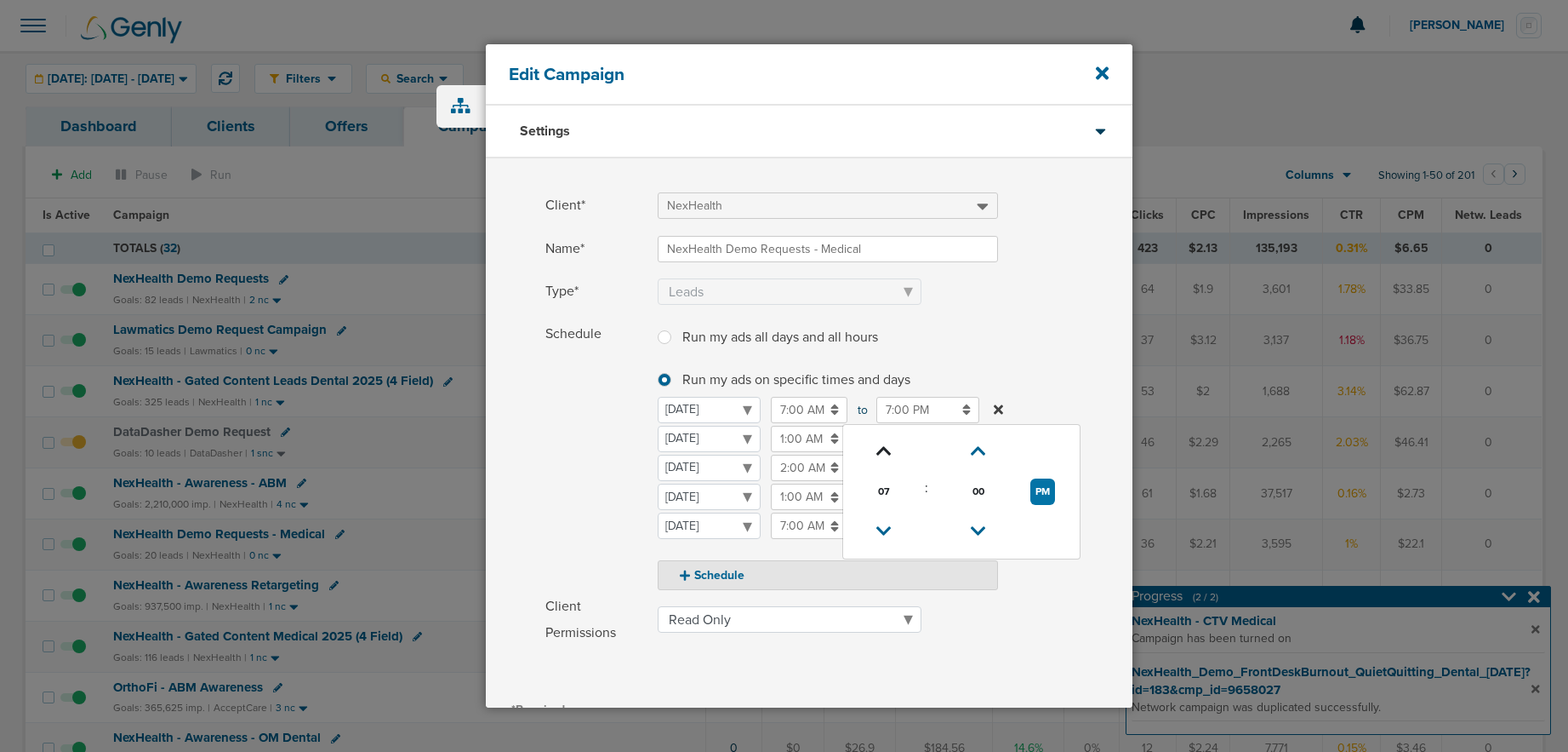
click at [879, 462] on link at bounding box center [883, 451] width 30 height 26
type input "9:00 PM"
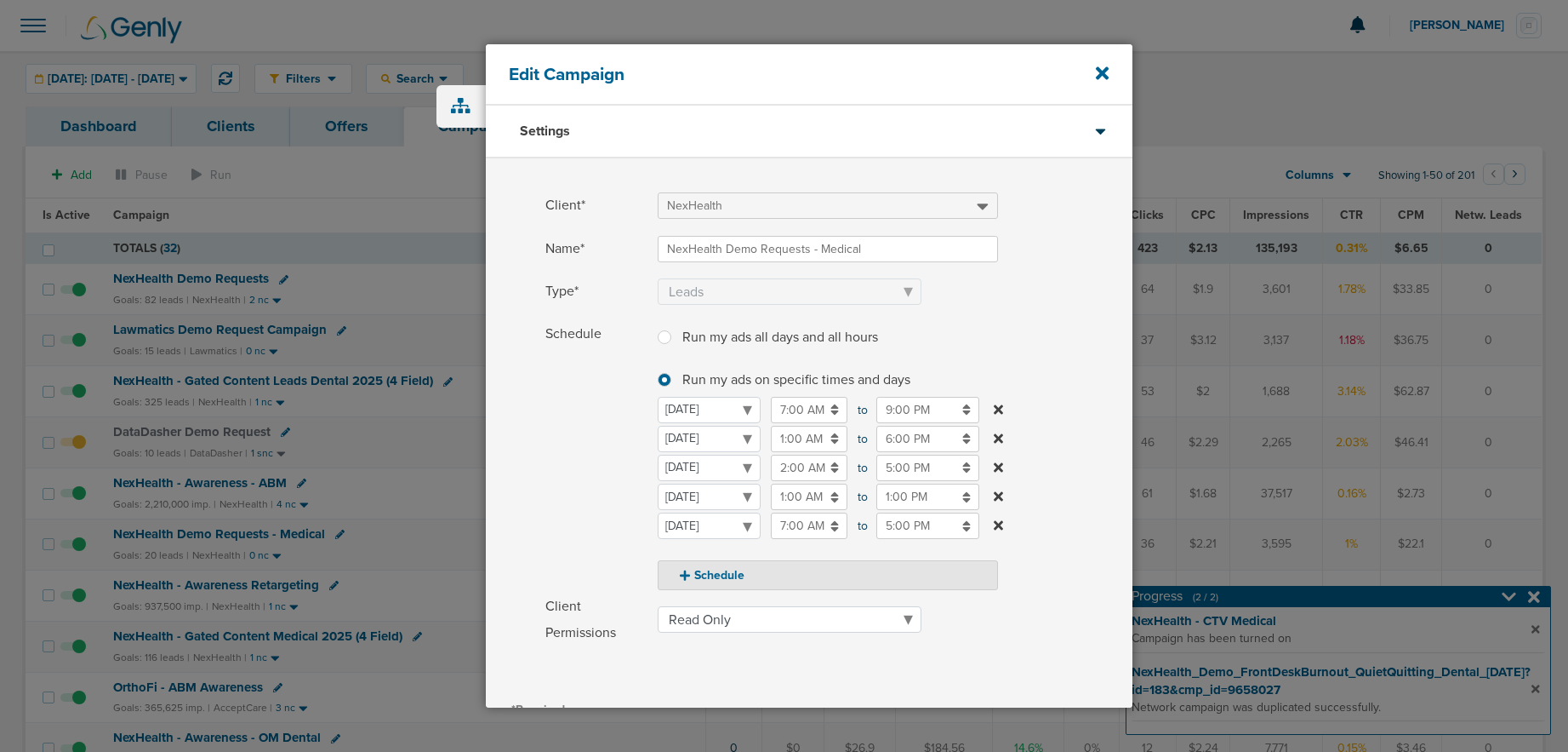
click at [538, 475] on div "Schedule Run my ads all days and all hours Run my ads all days and all hours Ru…" at bounding box center [809, 455] width 647 height 269
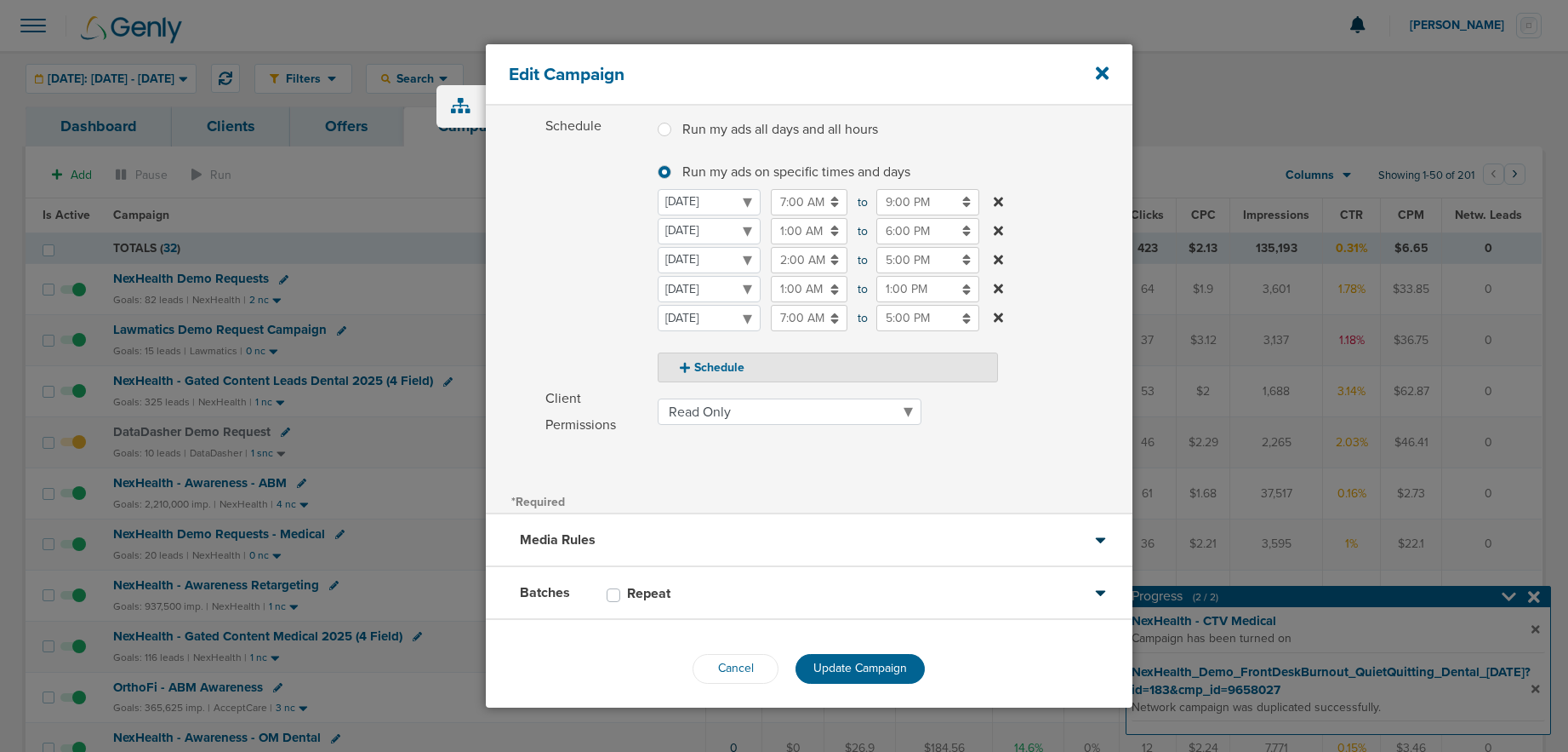
scroll to position [218, 0]
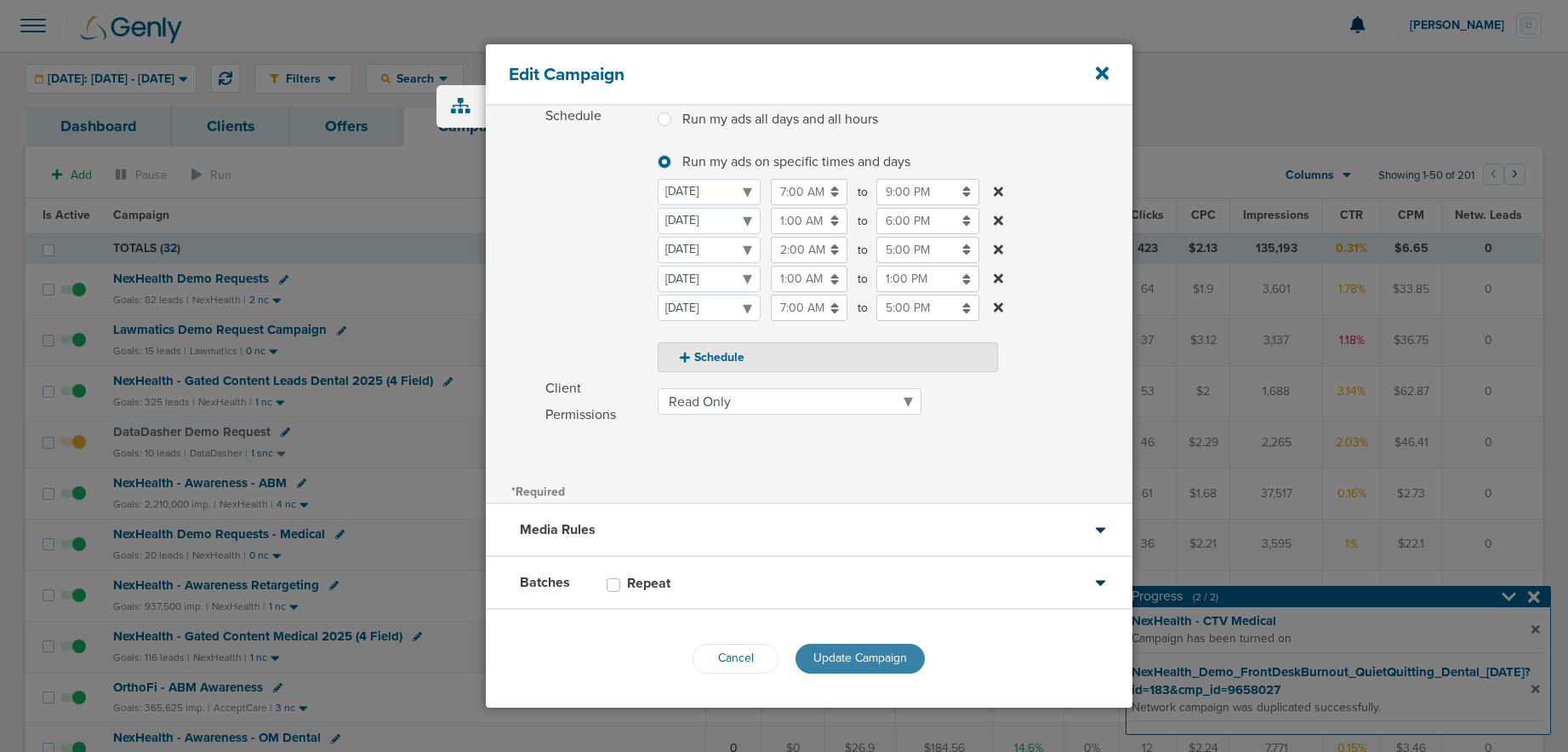
click at [860, 656] on span "Update Campaign" at bounding box center [860, 657] width 93 height 15
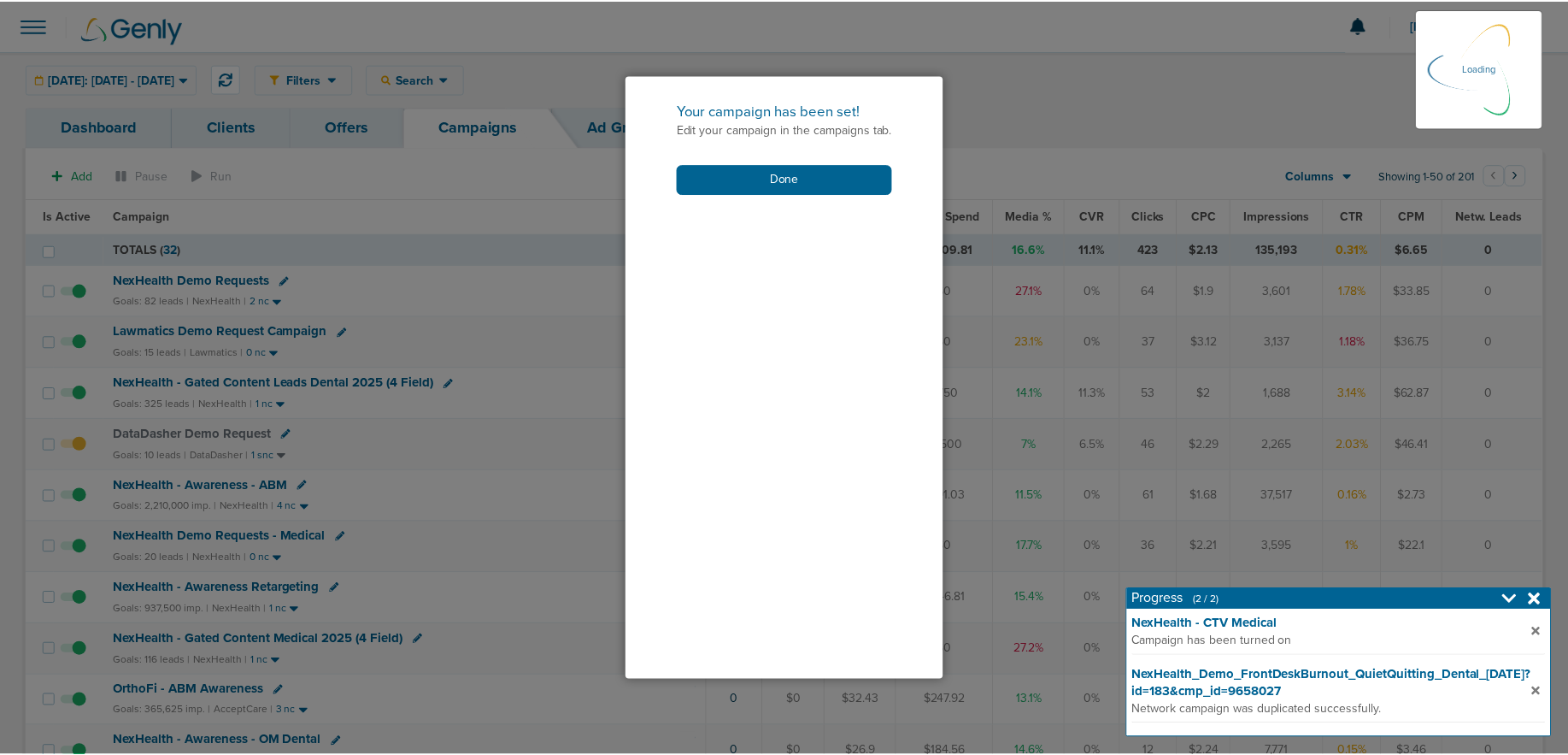
scroll to position [166, 0]
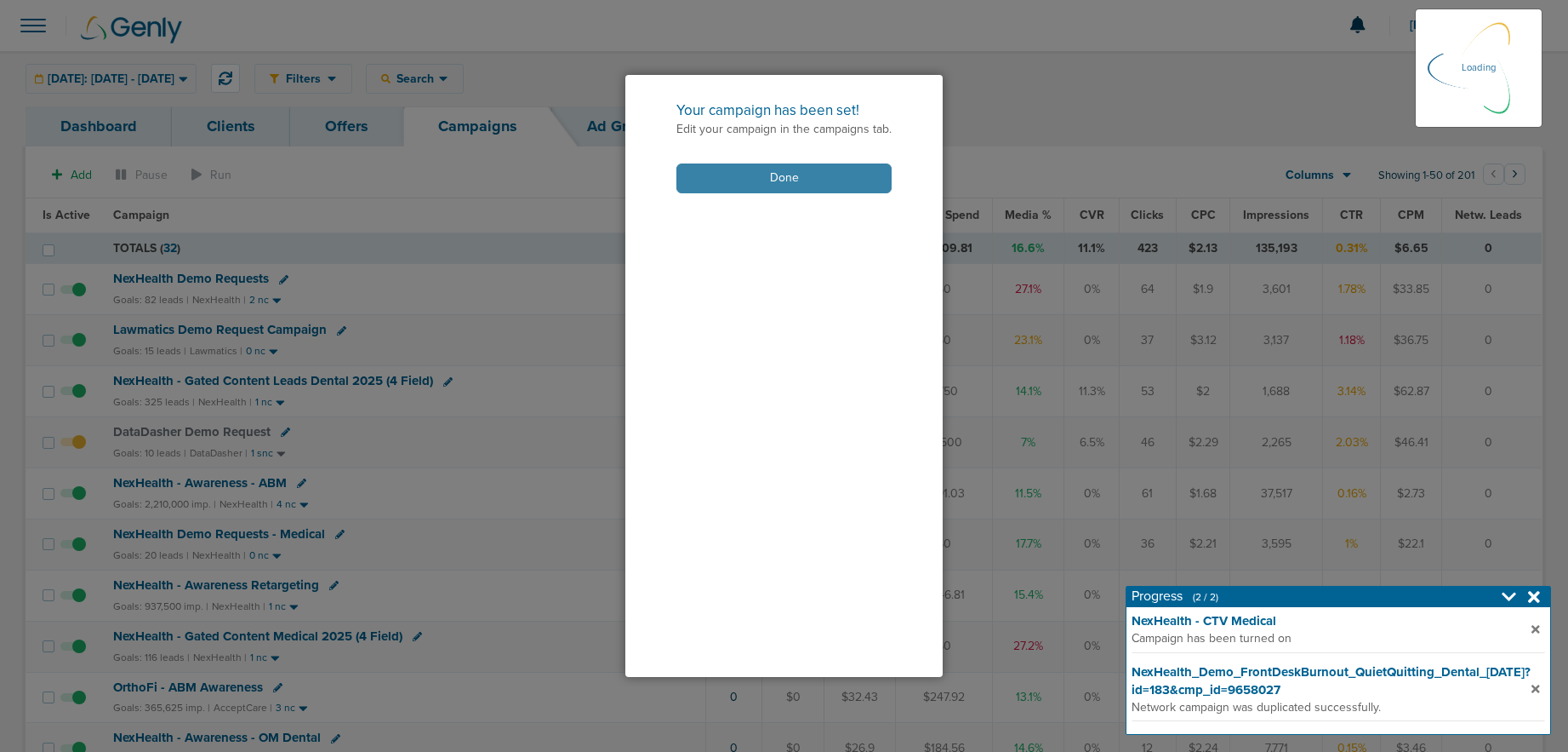
click at [780, 174] on button "Done" at bounding box center [784, 178] width 215 height 30
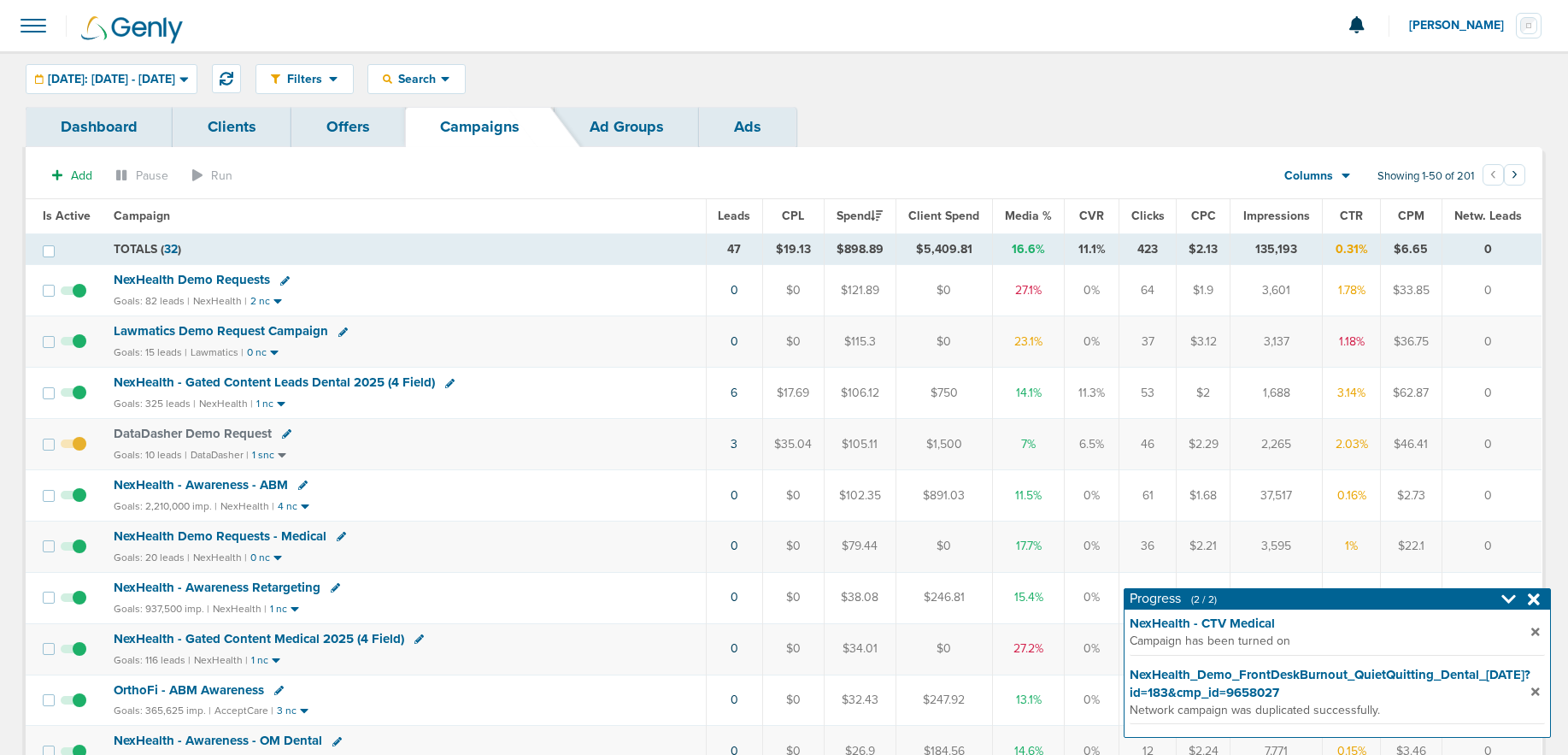
click at [337, 381] on span "NexHealth - Gated Content Leads Dental 2025 (4 Field)" at bounding box center [275, 382] width 321 height 16
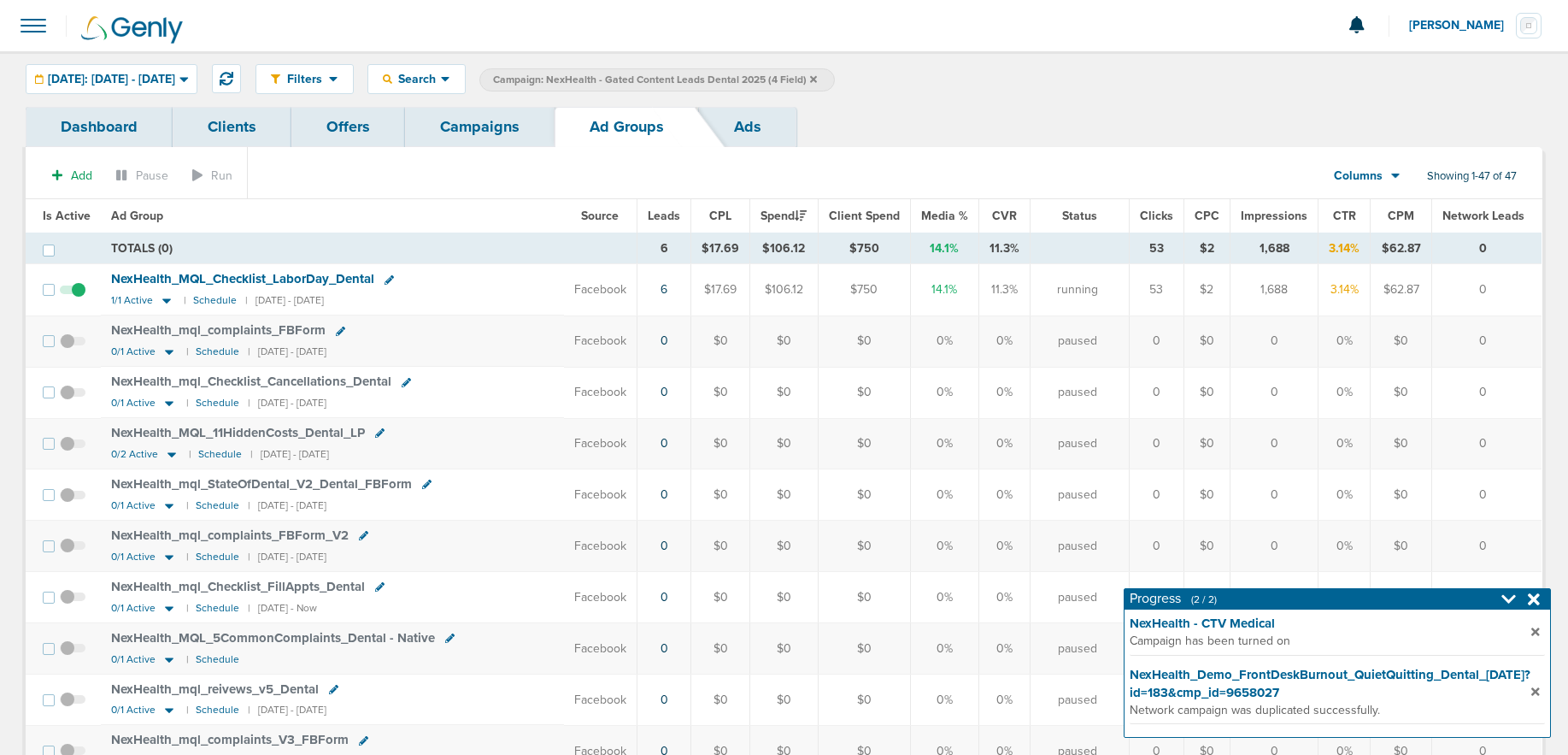
click at [386, 280] on icon at bounding box center [390, 280] width 10 height 10
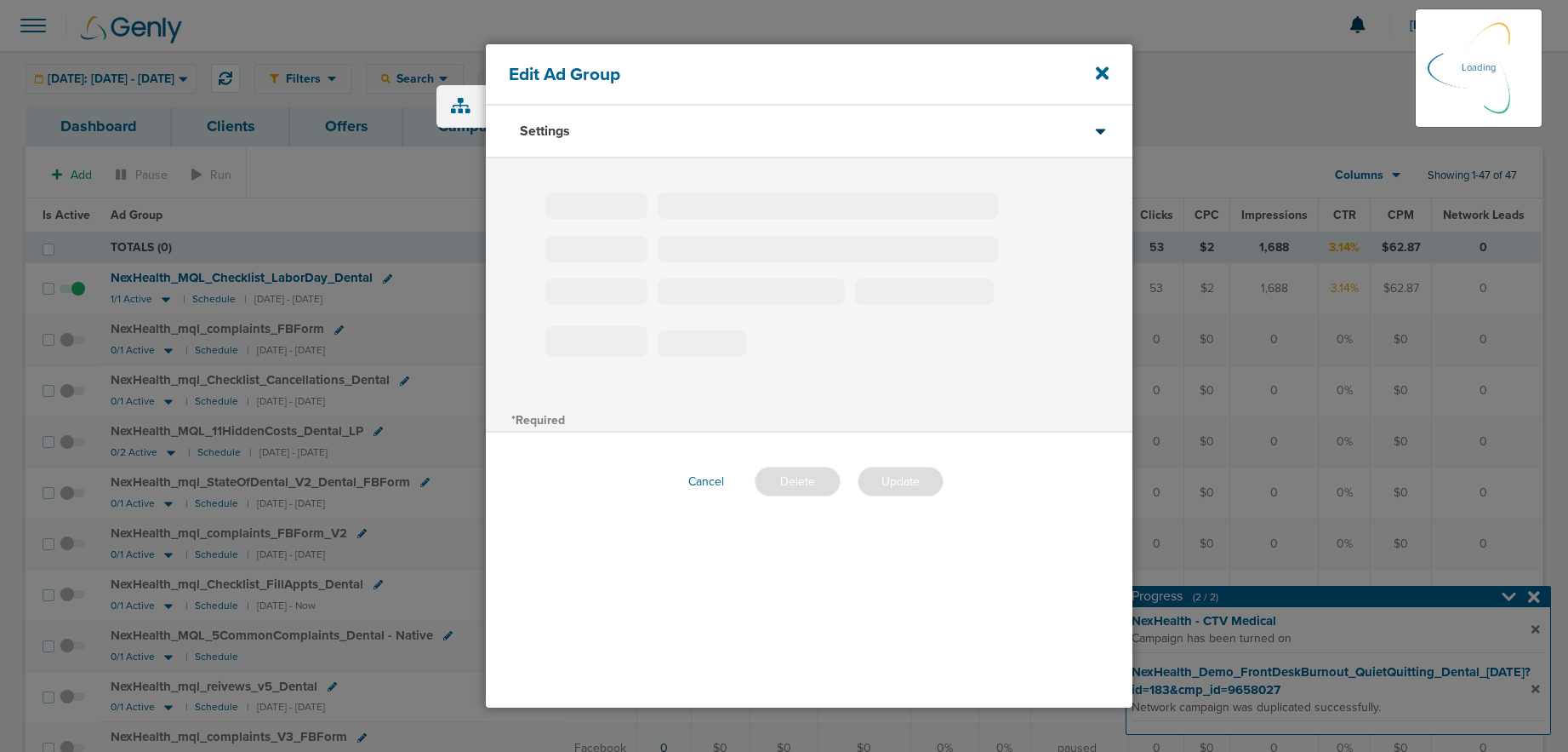
type input "NexHealth_MQL_Checklist_LaborDay_Dental"
type input "180"
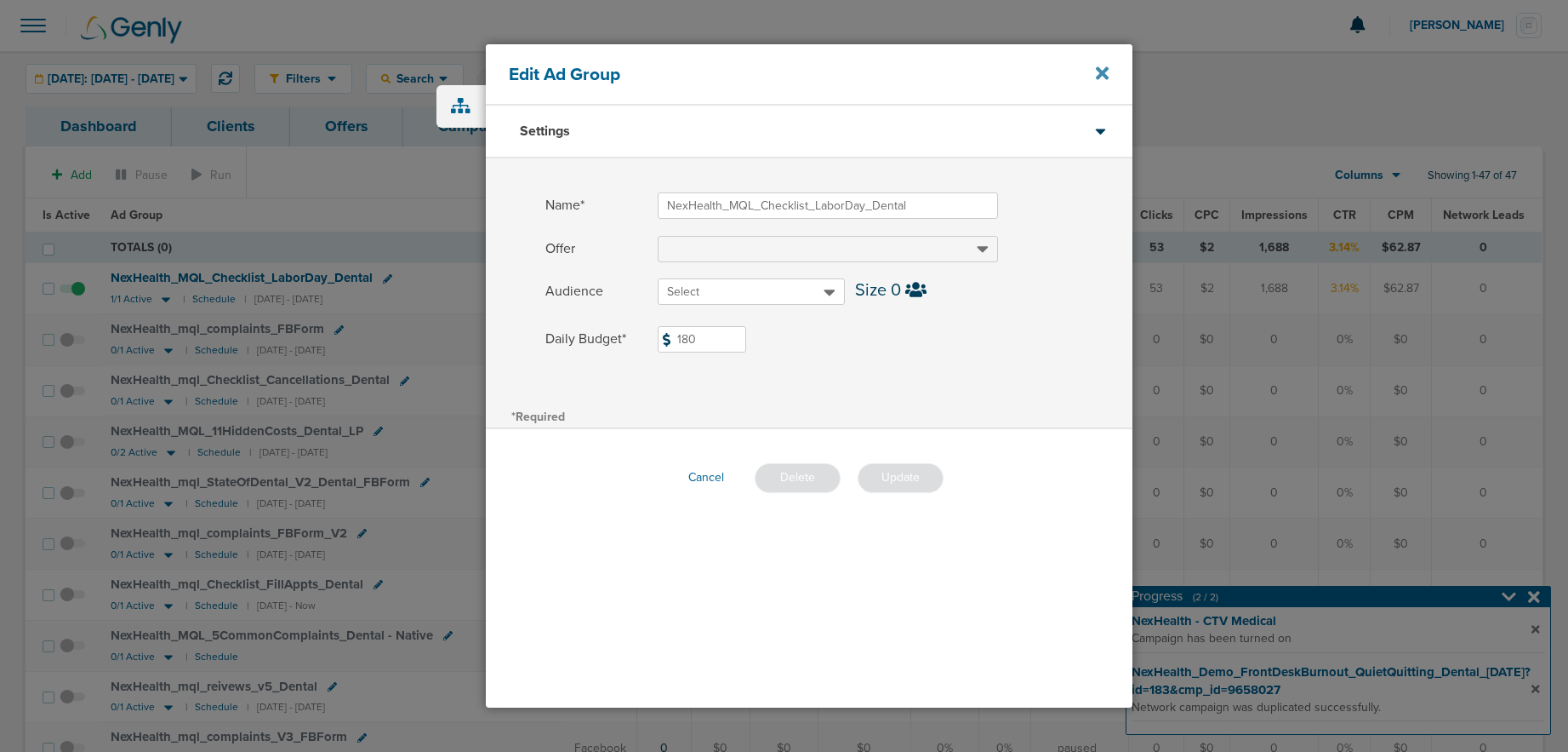
click at [1104, 71] on icon at bounding box center [1102, 72] width 13 height 13
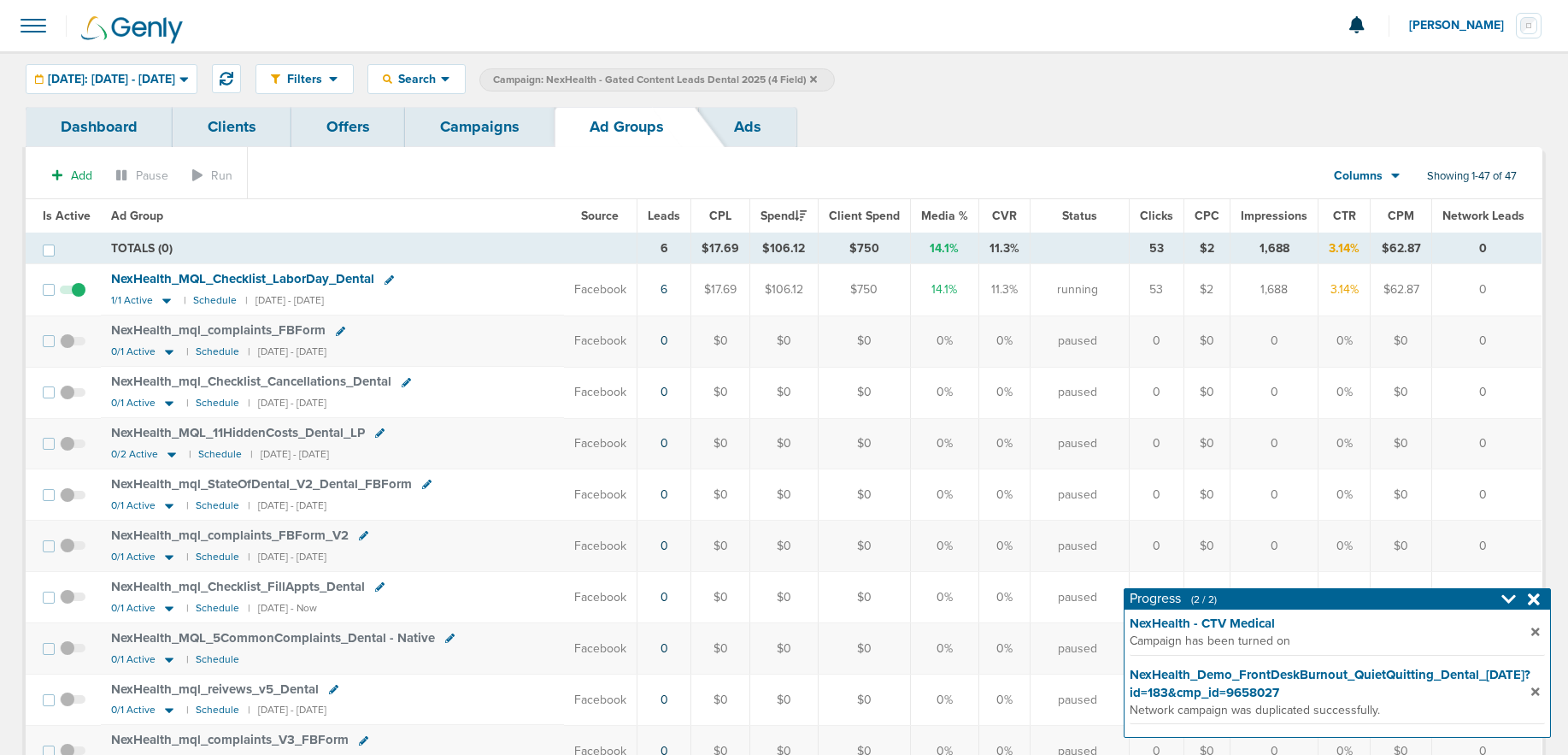
click at [454, 129] on link "Campaigns" at bounding box center [480, 127] width 150 height 40
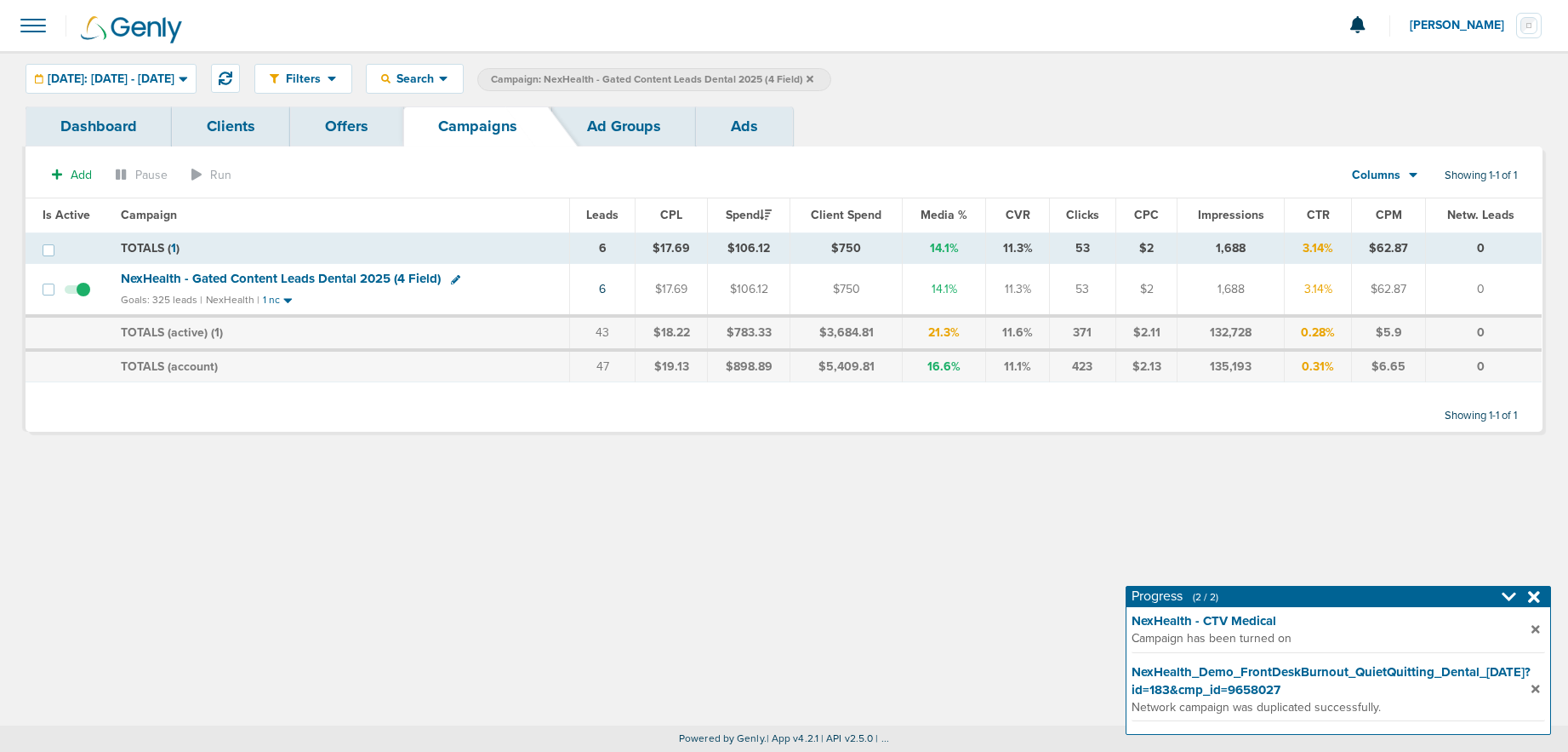
click at [831, 80] on label "Campaign: NexHealth - Gated Content Leads Dental 2025 (4 Field)" at bounding box center [654, 80] width 354 height 23
click at [814, 80] on icon at bounding box center [810, 79] width 7 height 11
